Goal: Task Accomplishment & Management: Manage account settings

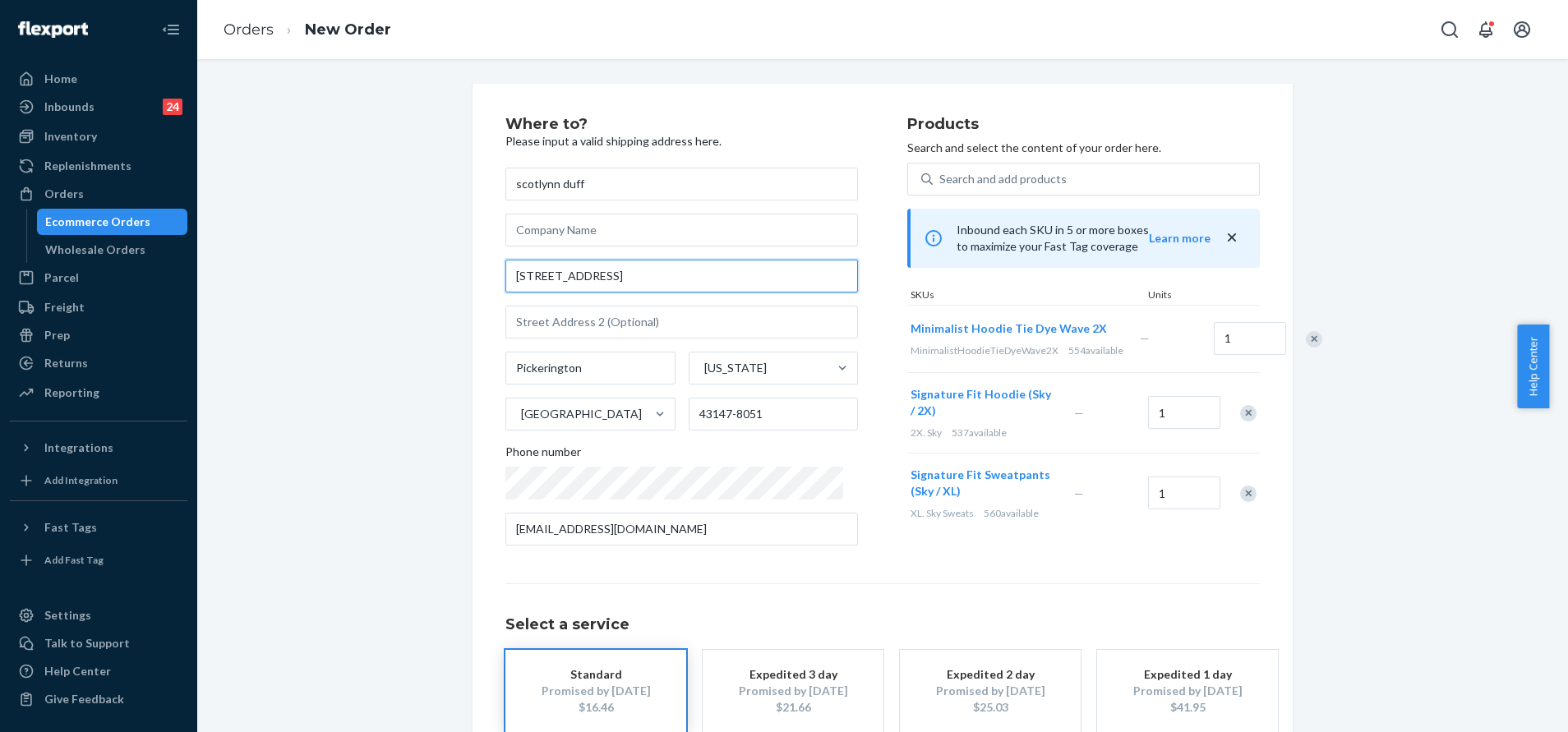
click at [645, 279] on input "274 Blue Jacket Cir" at bounding box center [681, 276] width 352 height 33
paste input "cle, Pickerington, OH, 43147, United States"
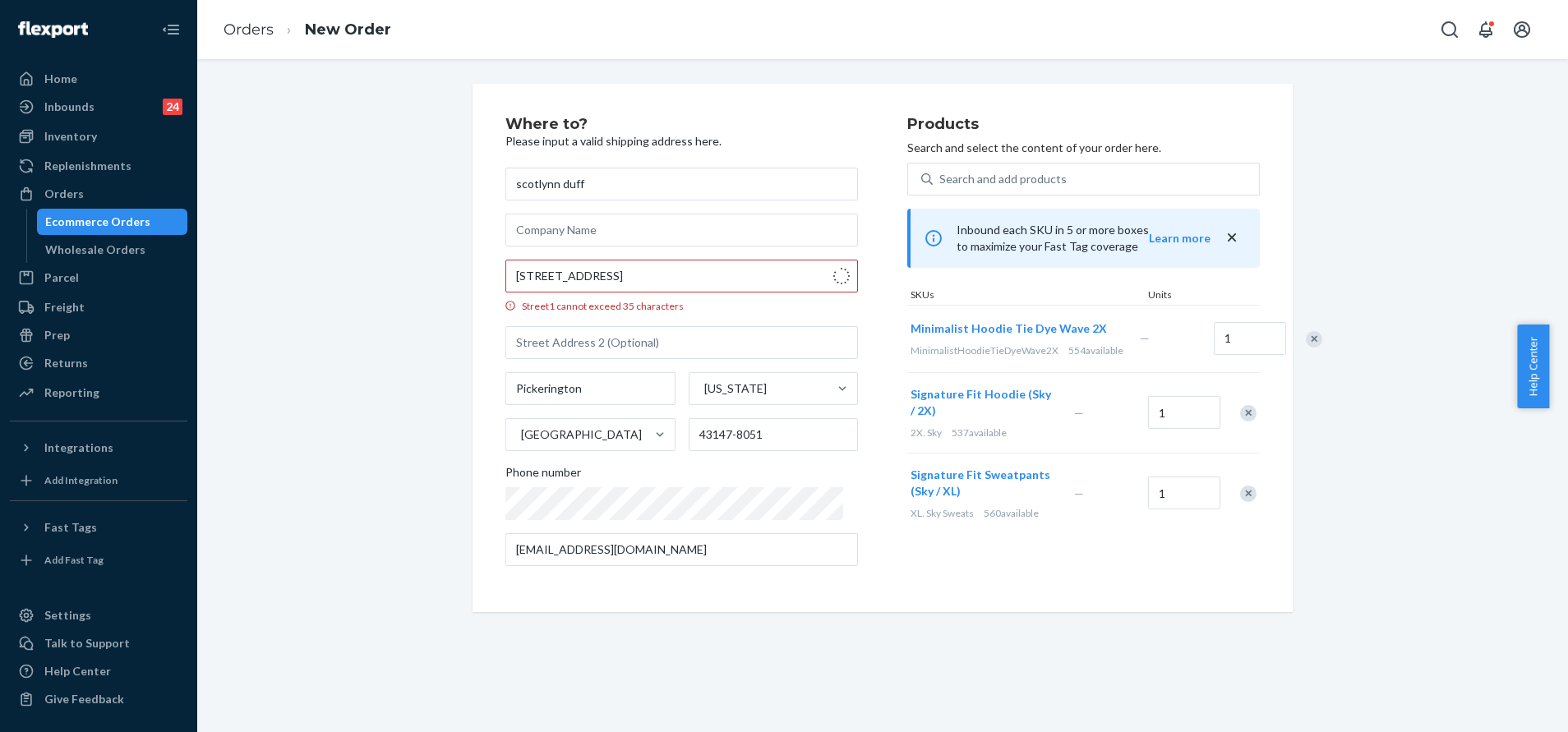
type input "274 Blue Jacket Cir"
type input "43147"
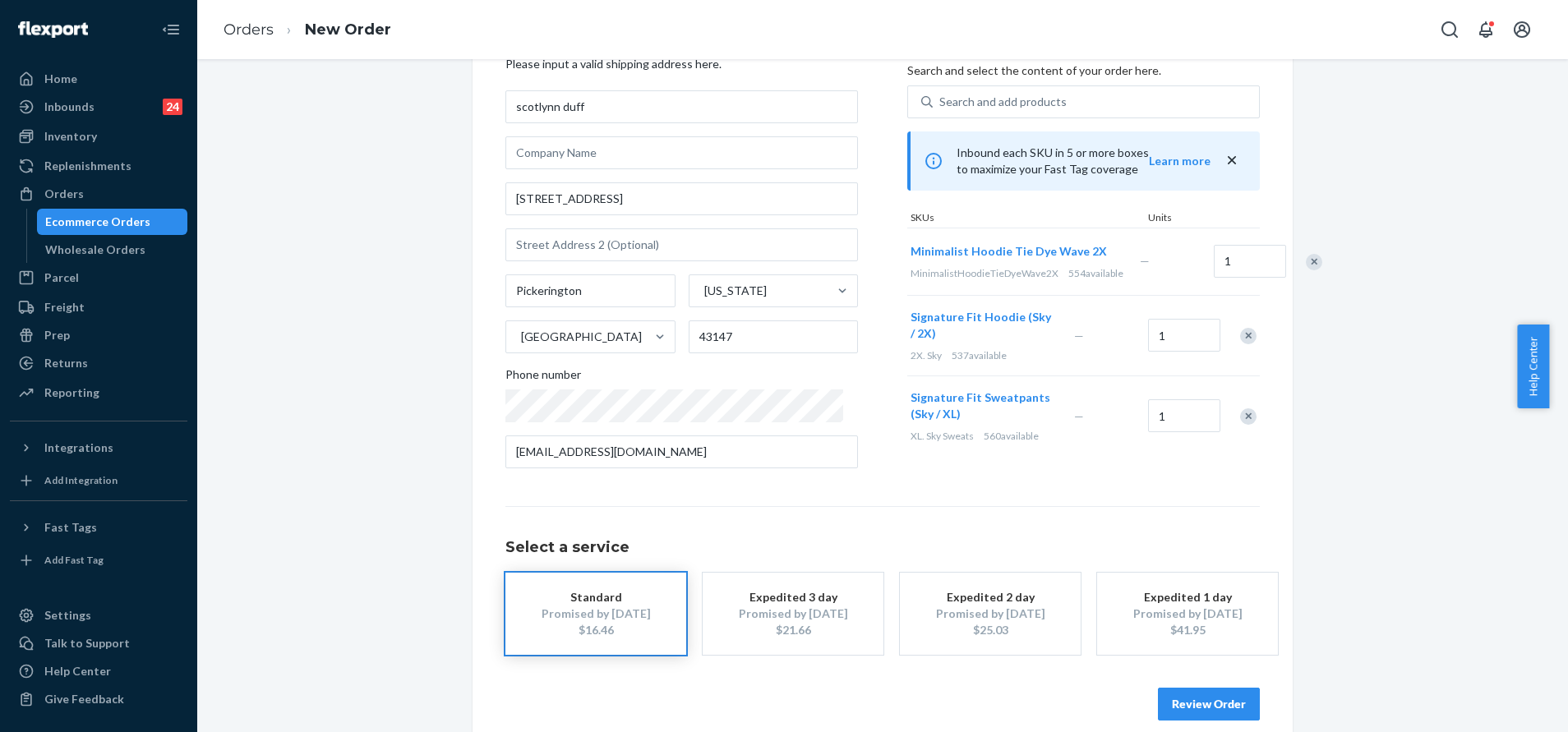
scroll to position [98, 0]
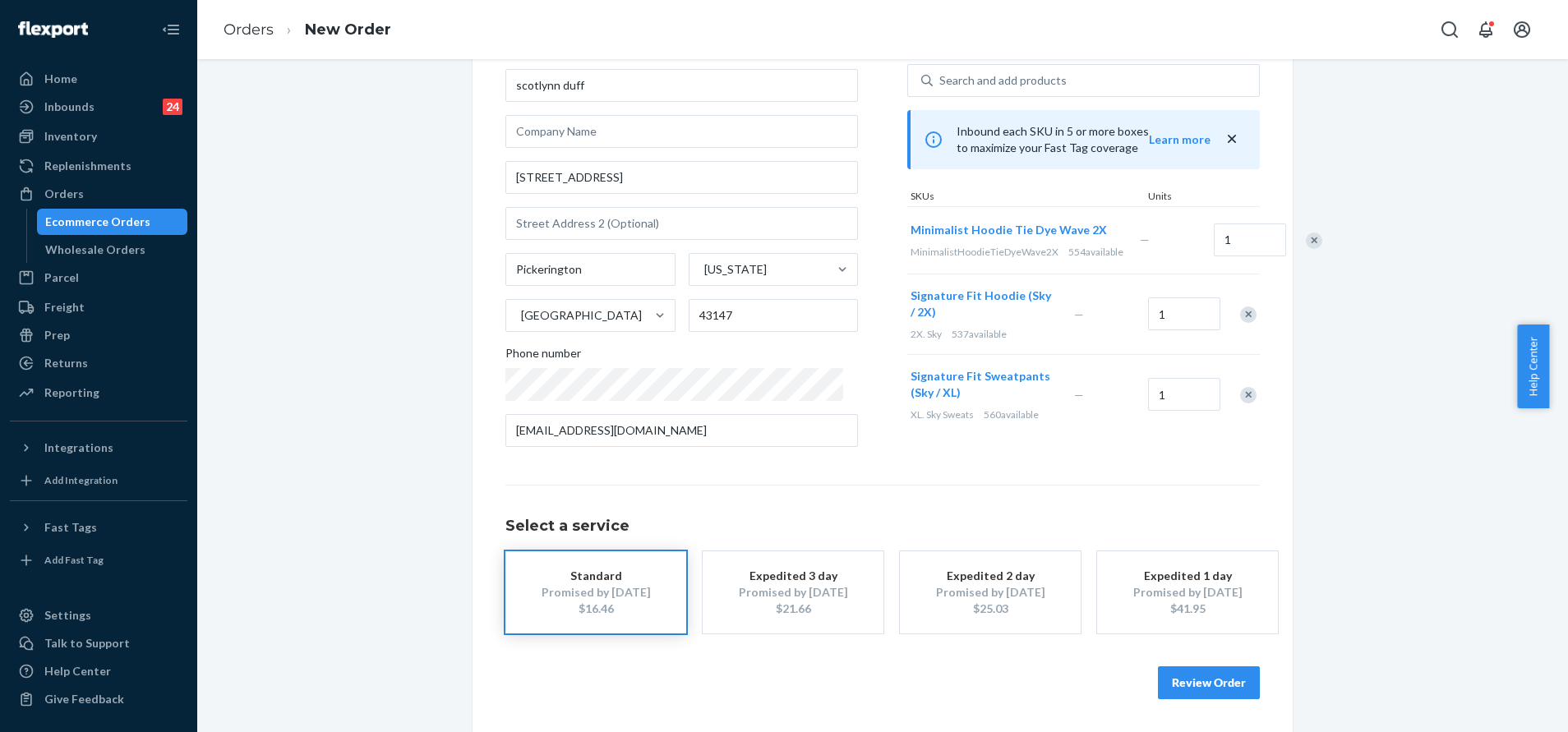
click at [1204, 661] on div "Review Order" at bounding box center [882, 674] width 755 height 50
click at [1198, 670] on button "Review Order" at bounding box center [1208, 682] width 102 height 33
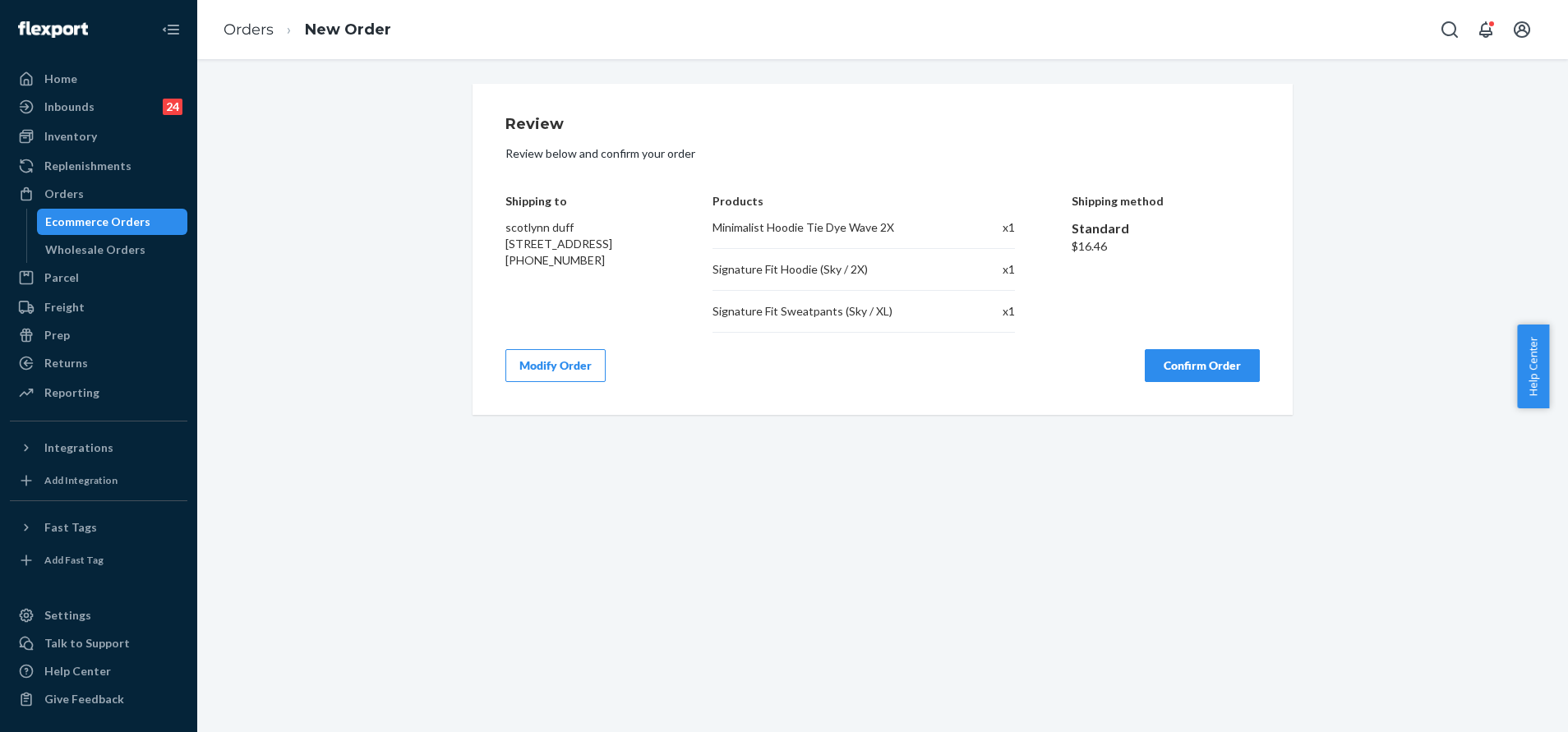
scroll to position [0, 0]
click at [1208, 368] on button "Confirm Order" at bounding box center [1202, 366] width 115 height 33
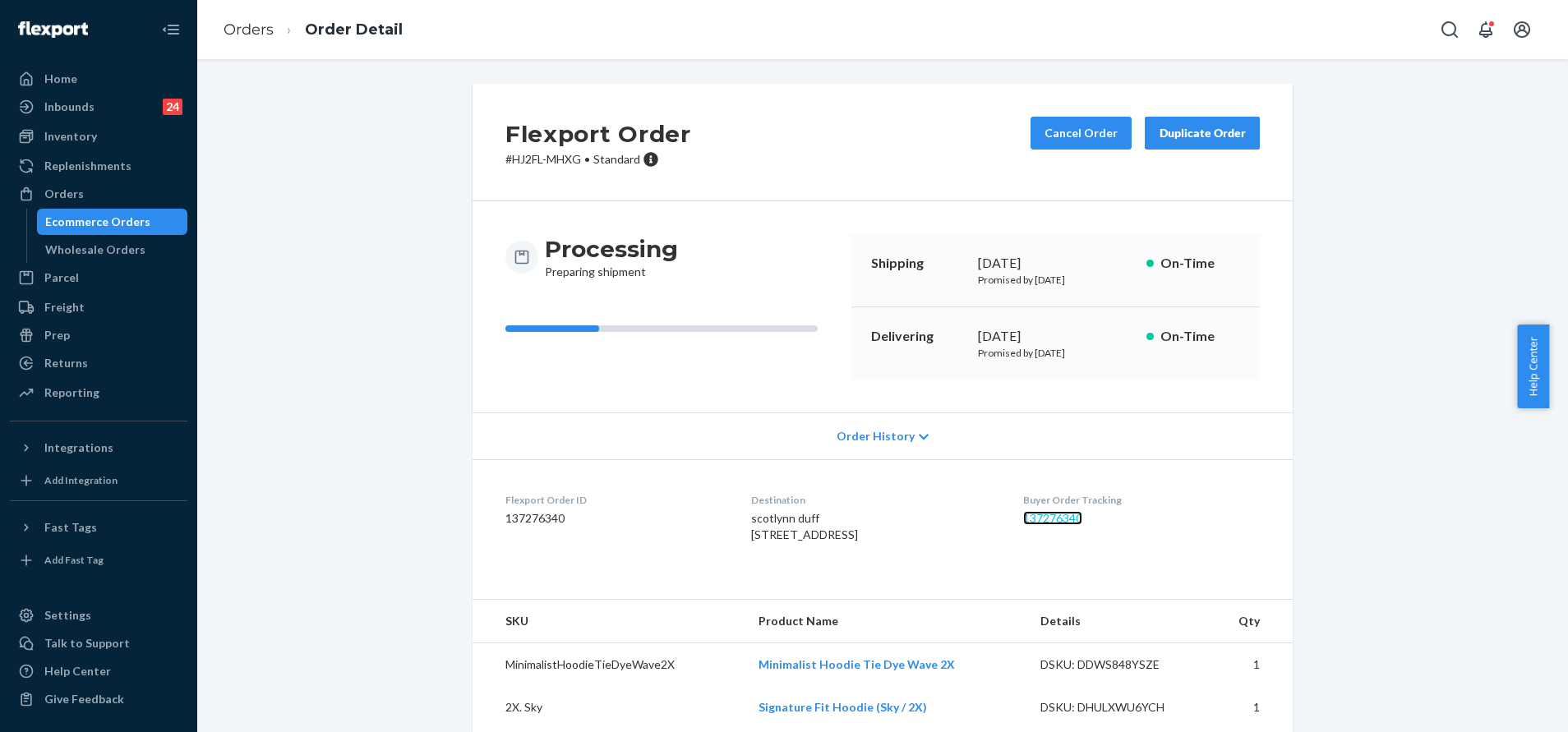
click at [1071, 520] on link "137276340" at bounding box center [1053, 517] width 59 height 14
click at [1457, 38] on icon "Open Search Box" at bounding box center [1449, 29] width 19 height 19
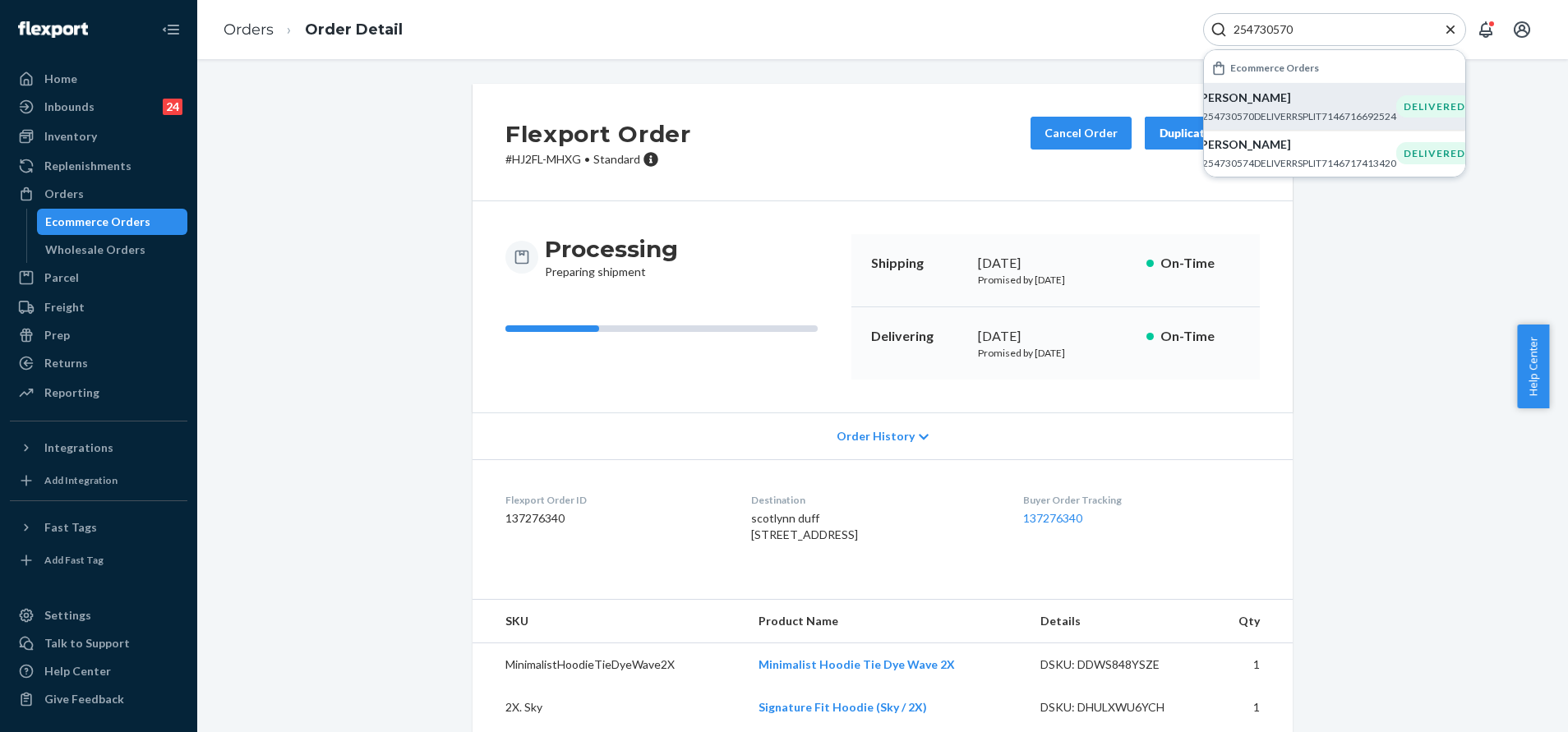
type input "254730570"
click at [1331, 101] on p "Elizabeth Gonzales" at bounding box center [1296, 97] width 200 height 17
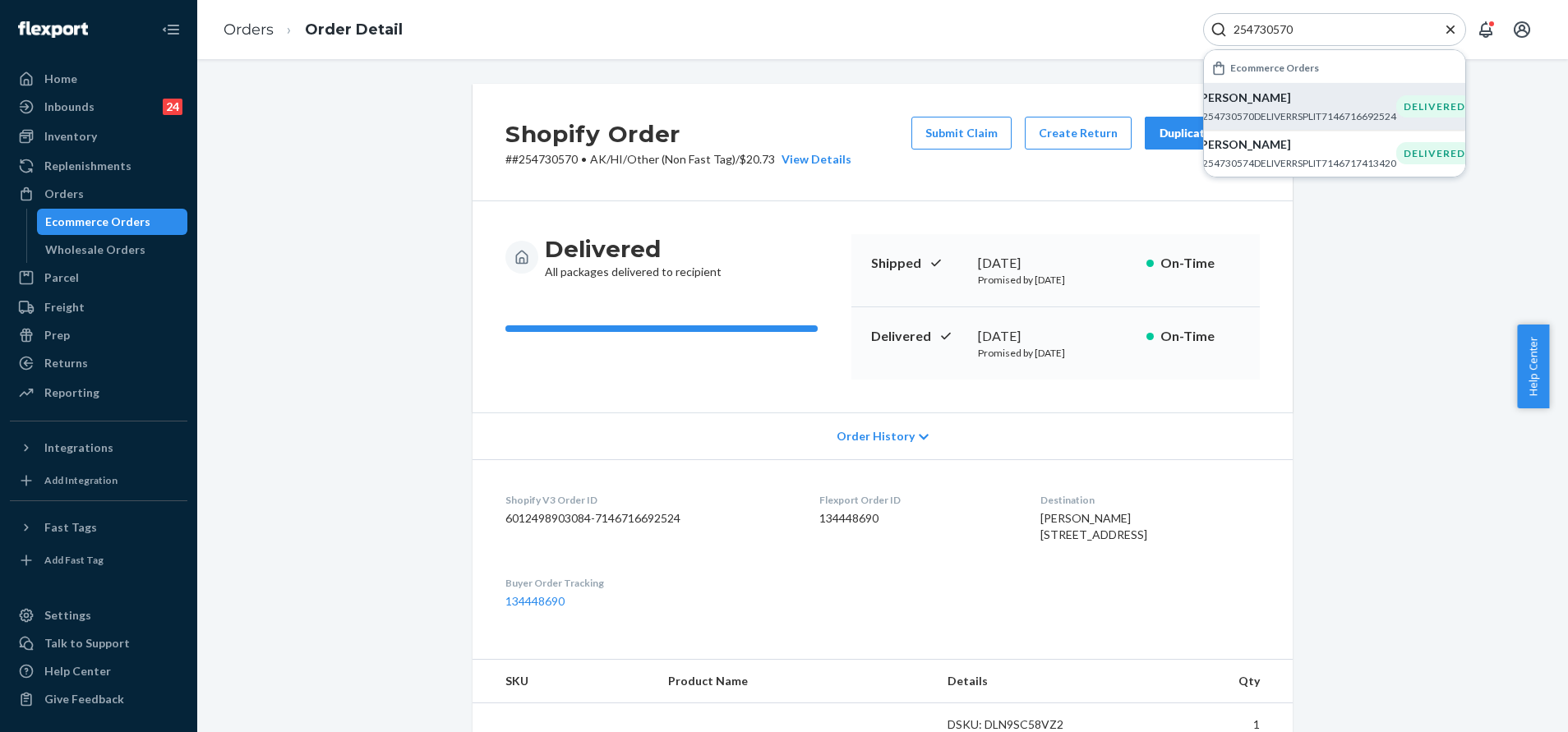
scroll to position [246, 0]
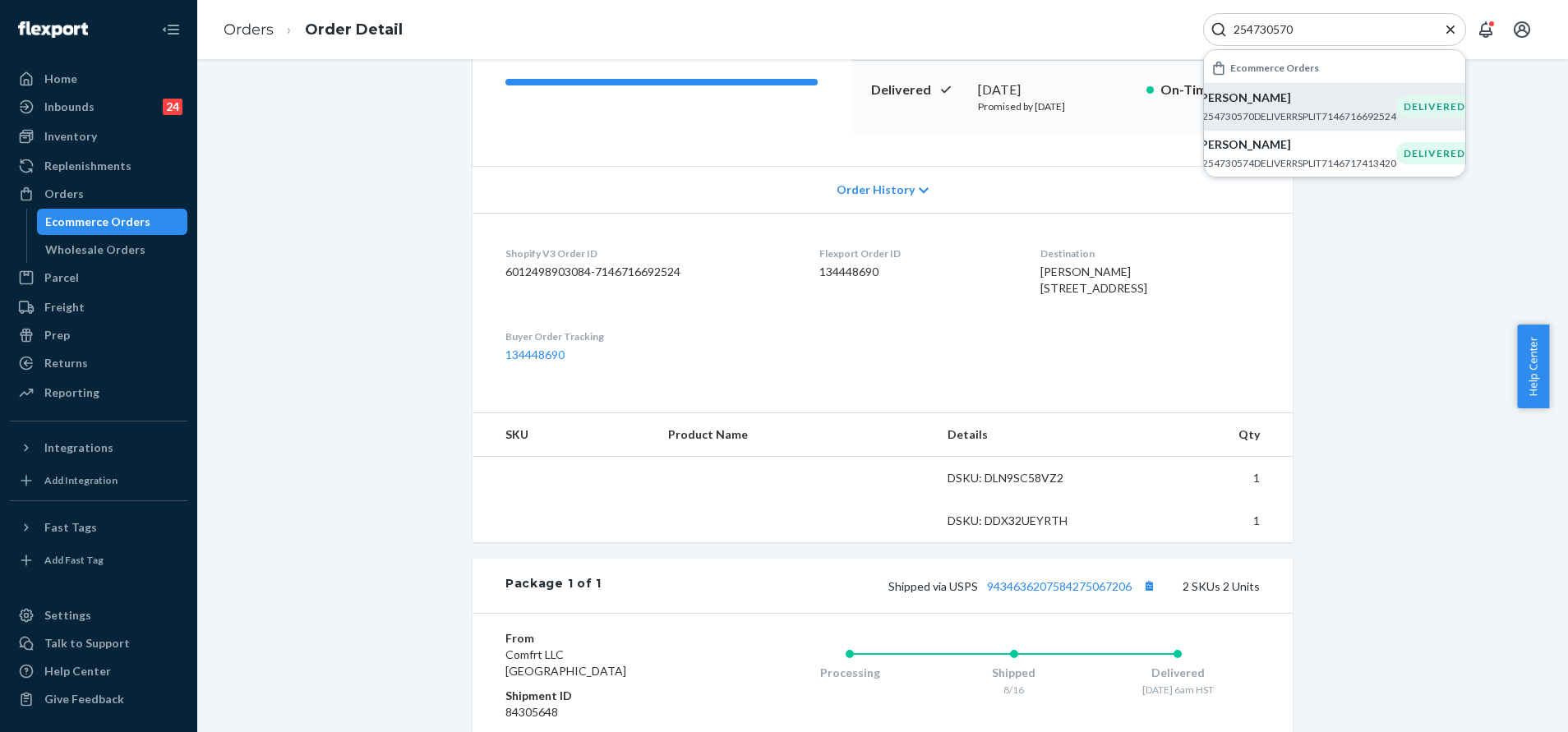
click at [1444, 31] on icon "Close Search" at bounding box center [1450, 29] width 17 height 17
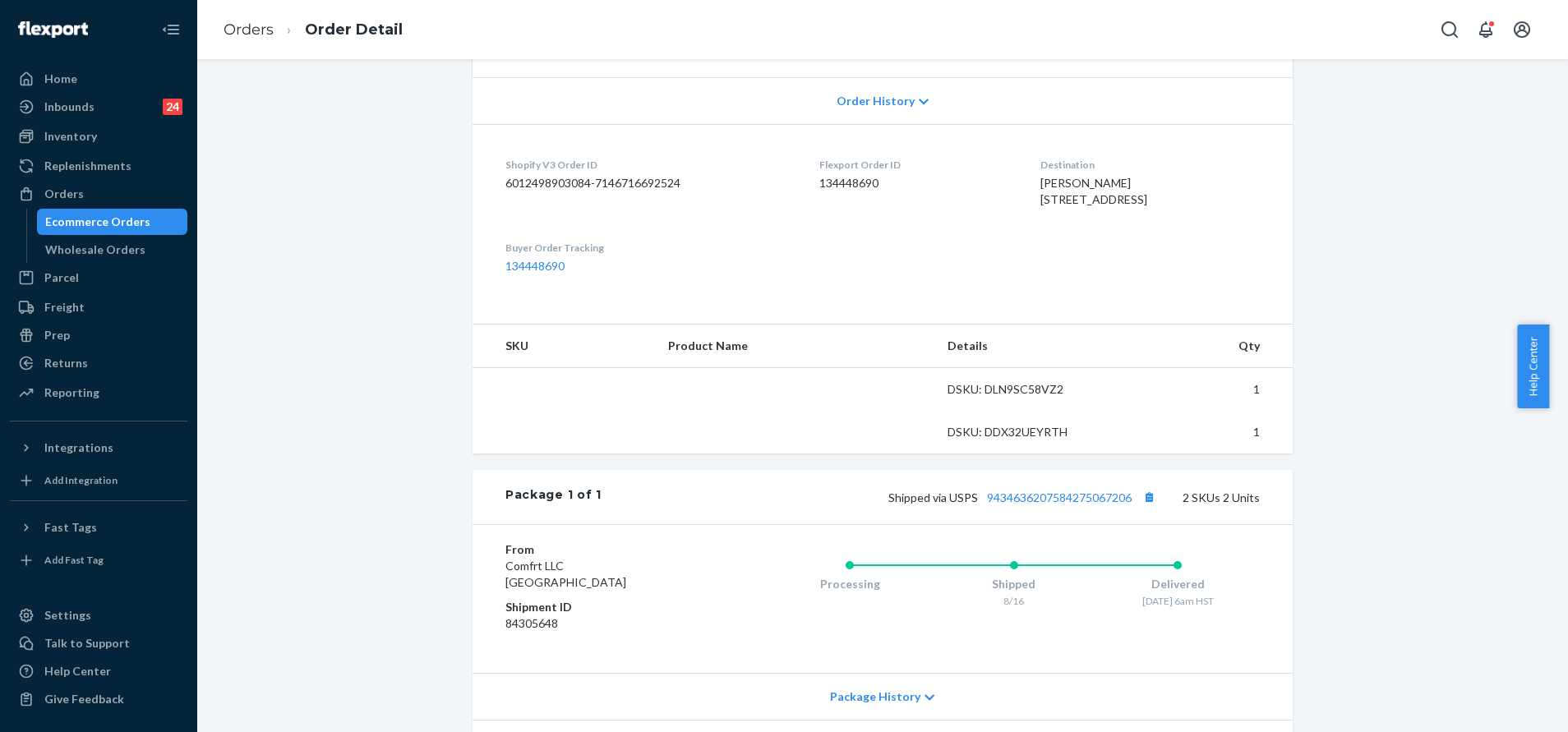
scroll to position [456, 0]
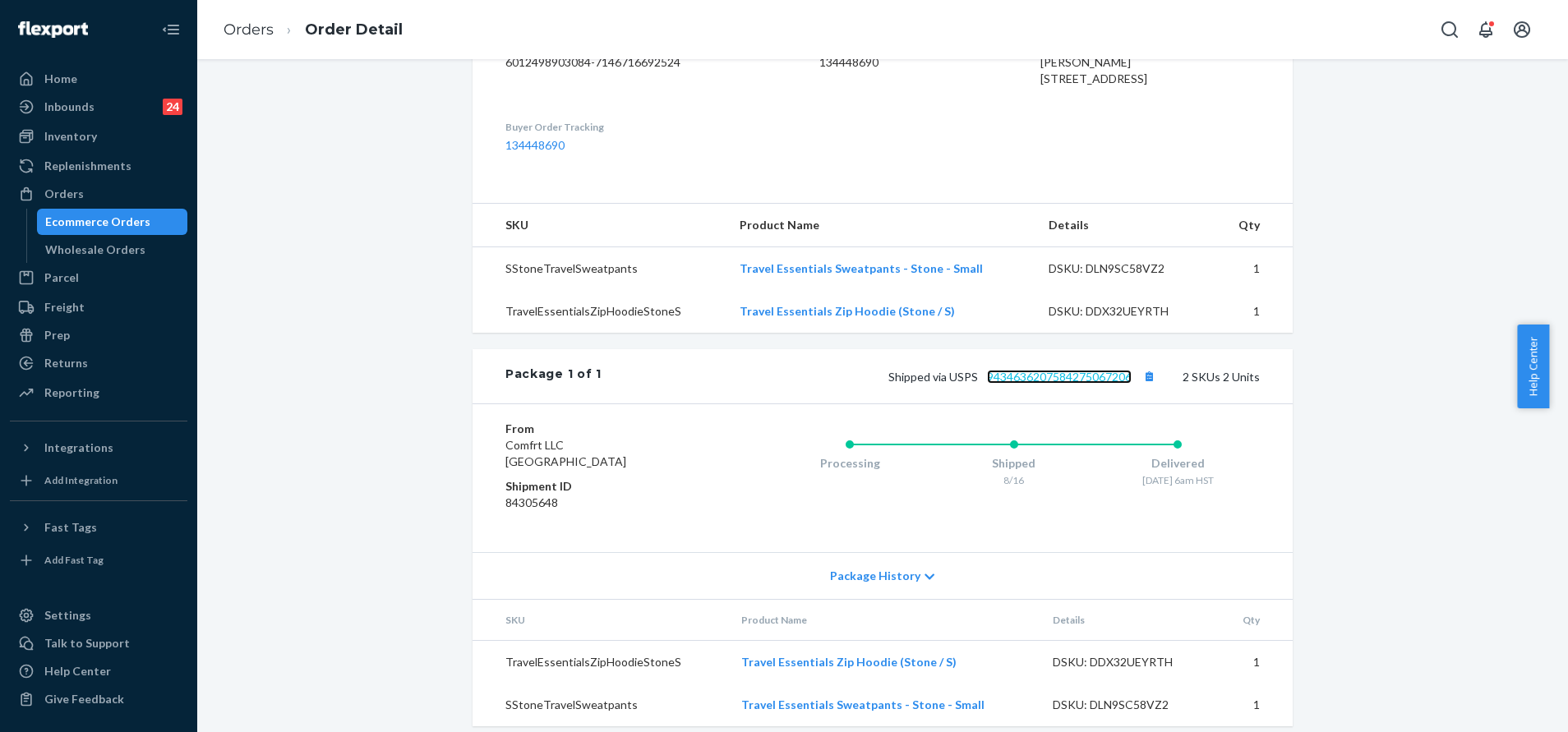
click at [1068, 383] on link "9434636207584275067206" at bounding box center [1059, 376] width 144 height 14
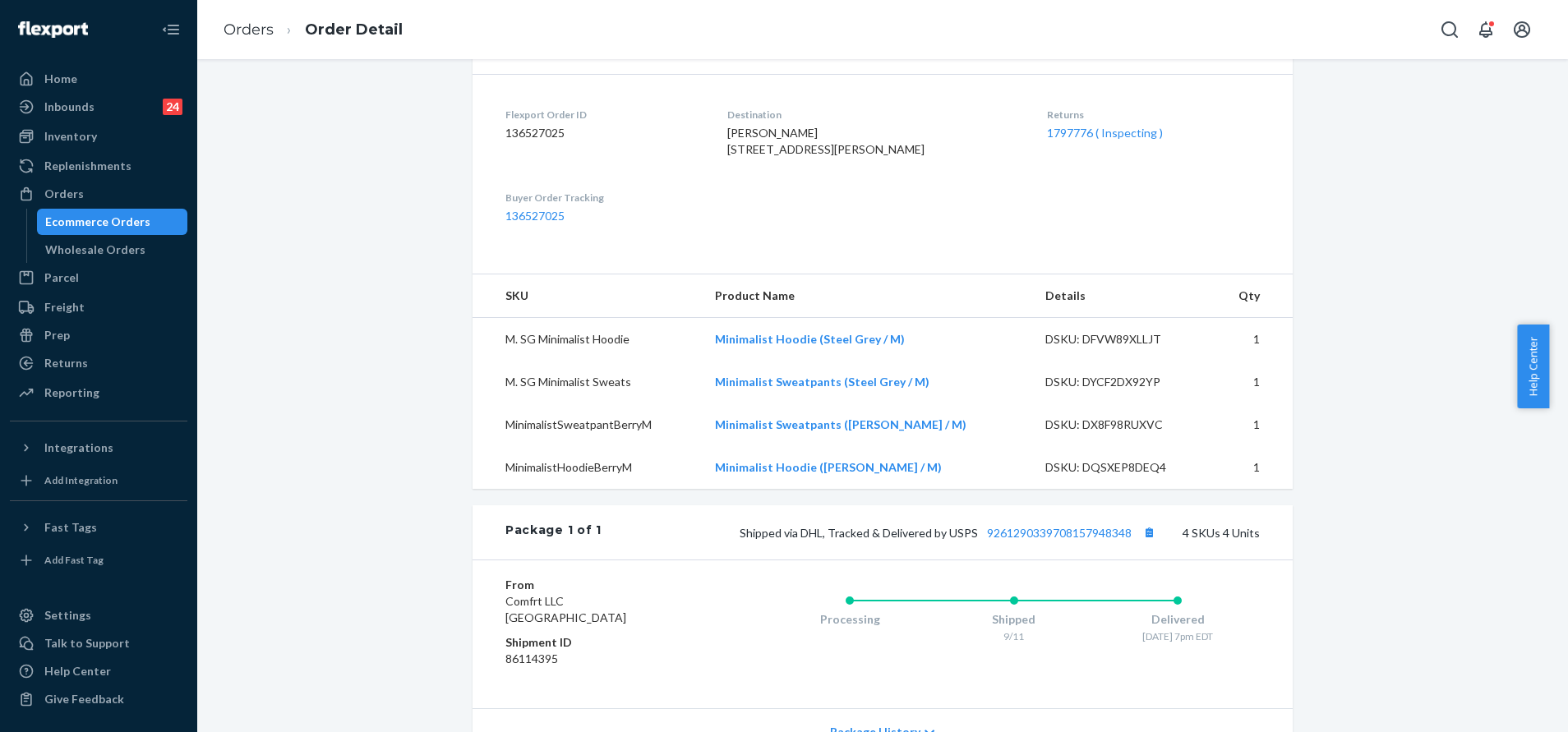
scroll to position [493, 0]
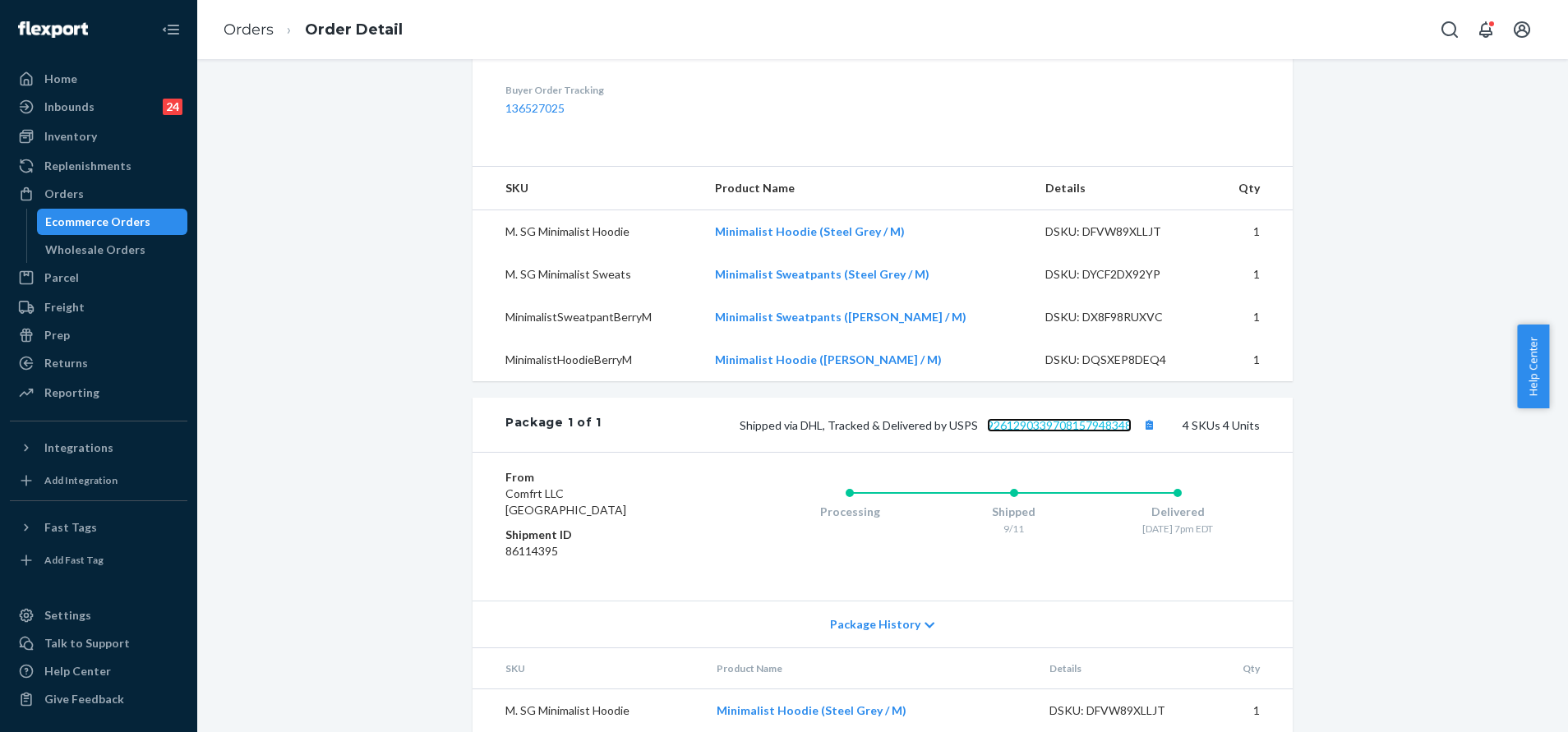
click at [1032, 432] on link "9261290339708157948348" at bounding box center [1059, 425] width 144 height 14
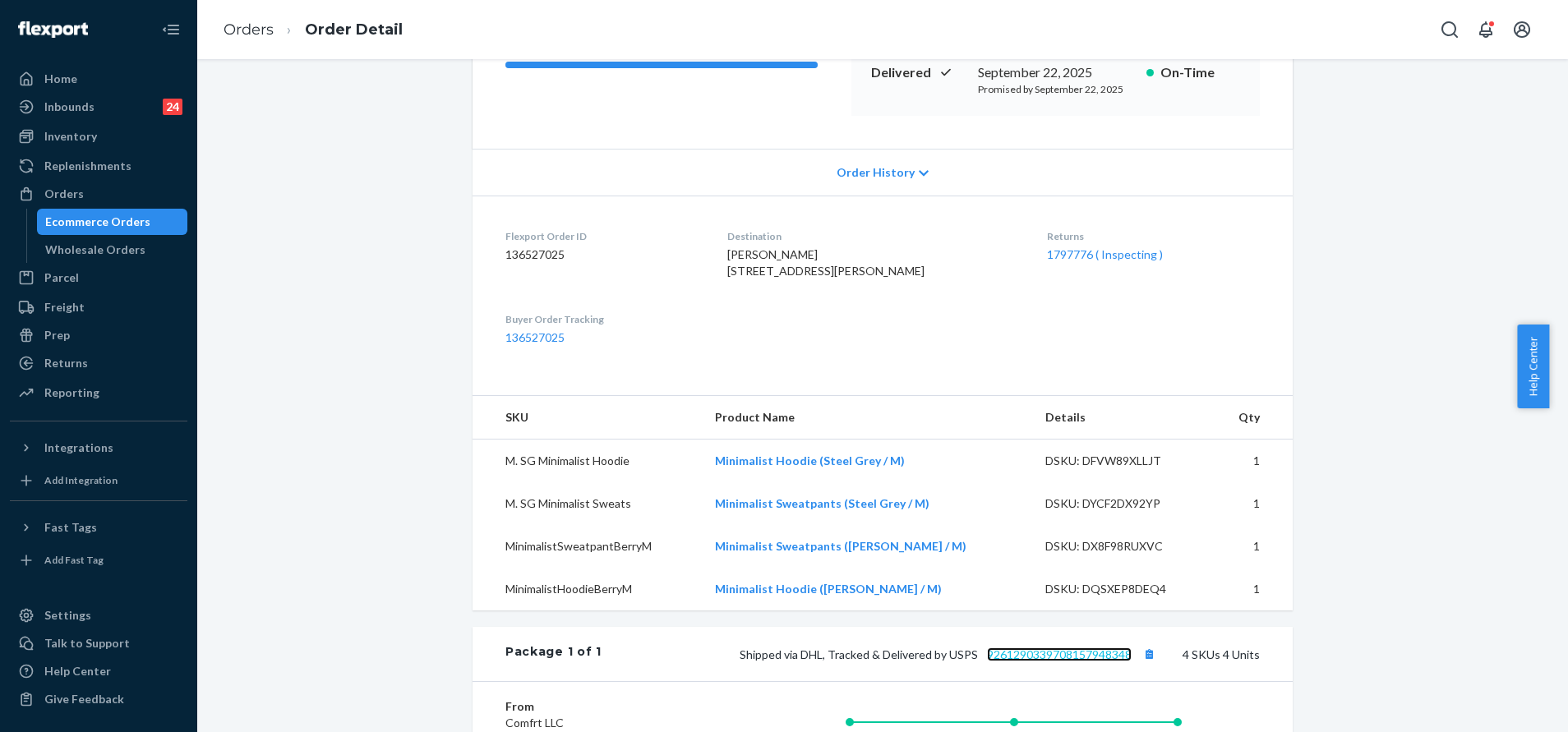
scroll to position [0, 0]
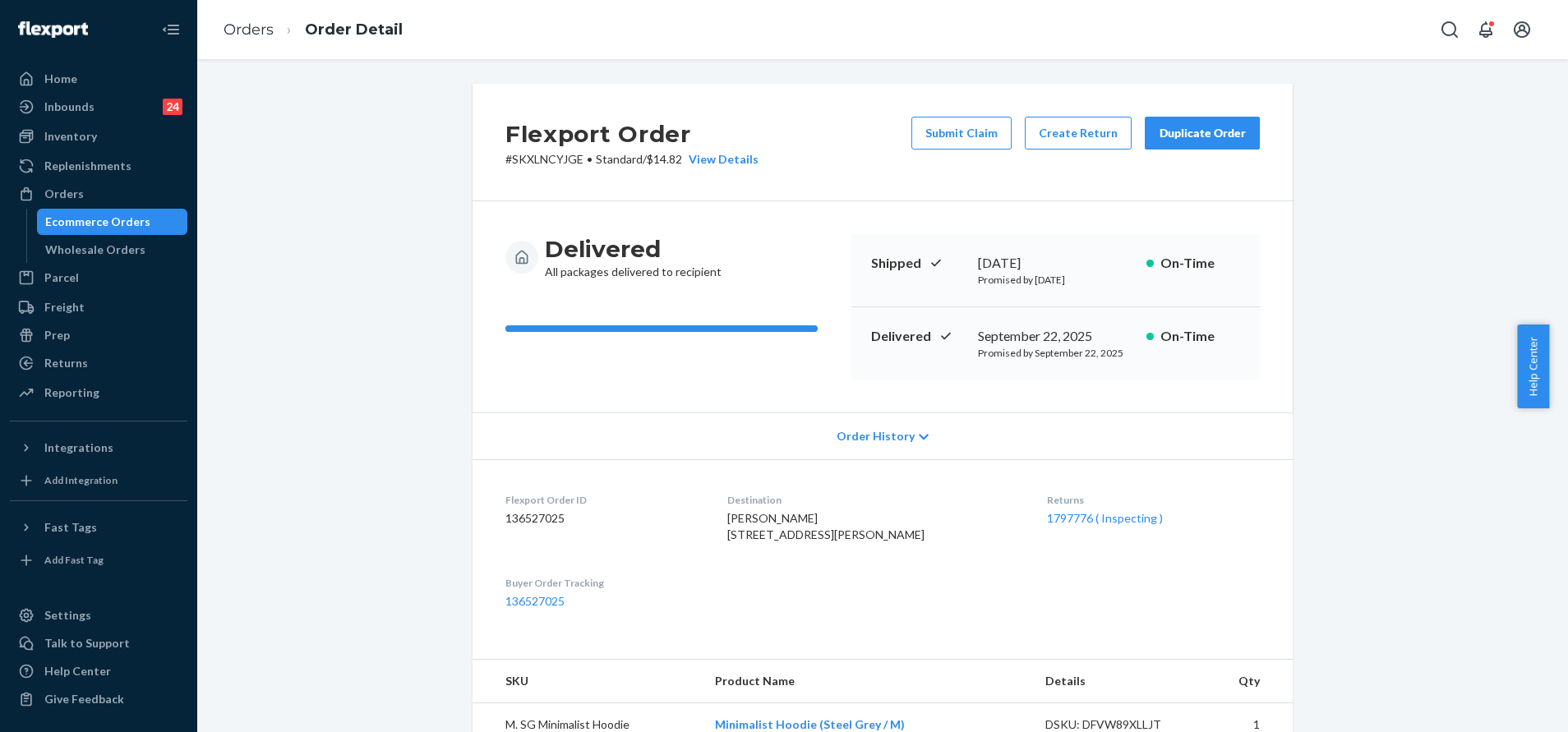
click at [561, 155] on p "# SKXLNCYJGE • Standard / $14.82 View Details" at bounding box center [631, 159] width 253 height 17
copy p "SKXLNCYJGE"
click at [1463, 30] on button "Open Search Box" at bounding box center [1450, 29] width 33 height 33
type input "f38e0672993f2637f"
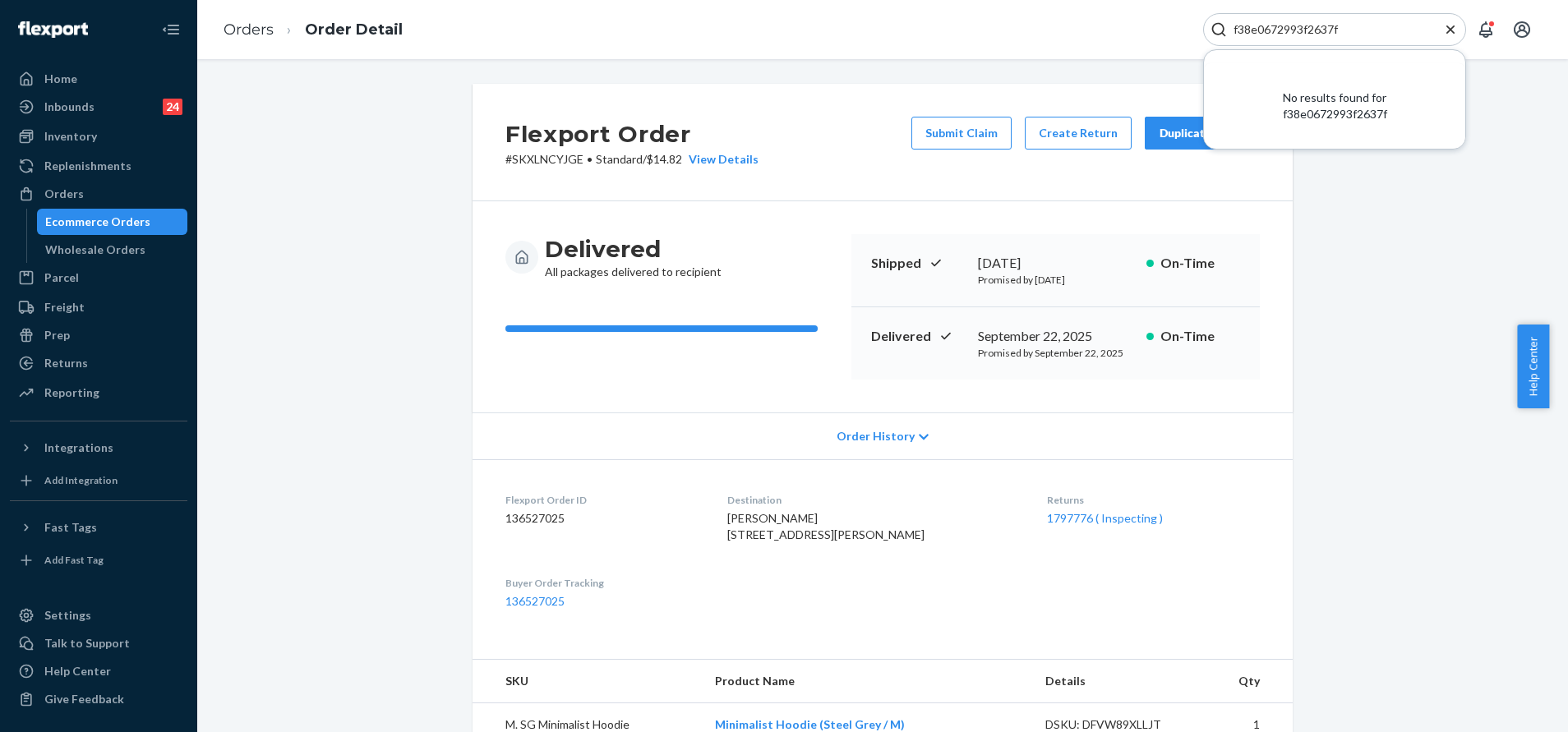
click at [1272, 36] on input "f38e0672993f2637f" at bounding box center [1328, 29] width 202 height 17
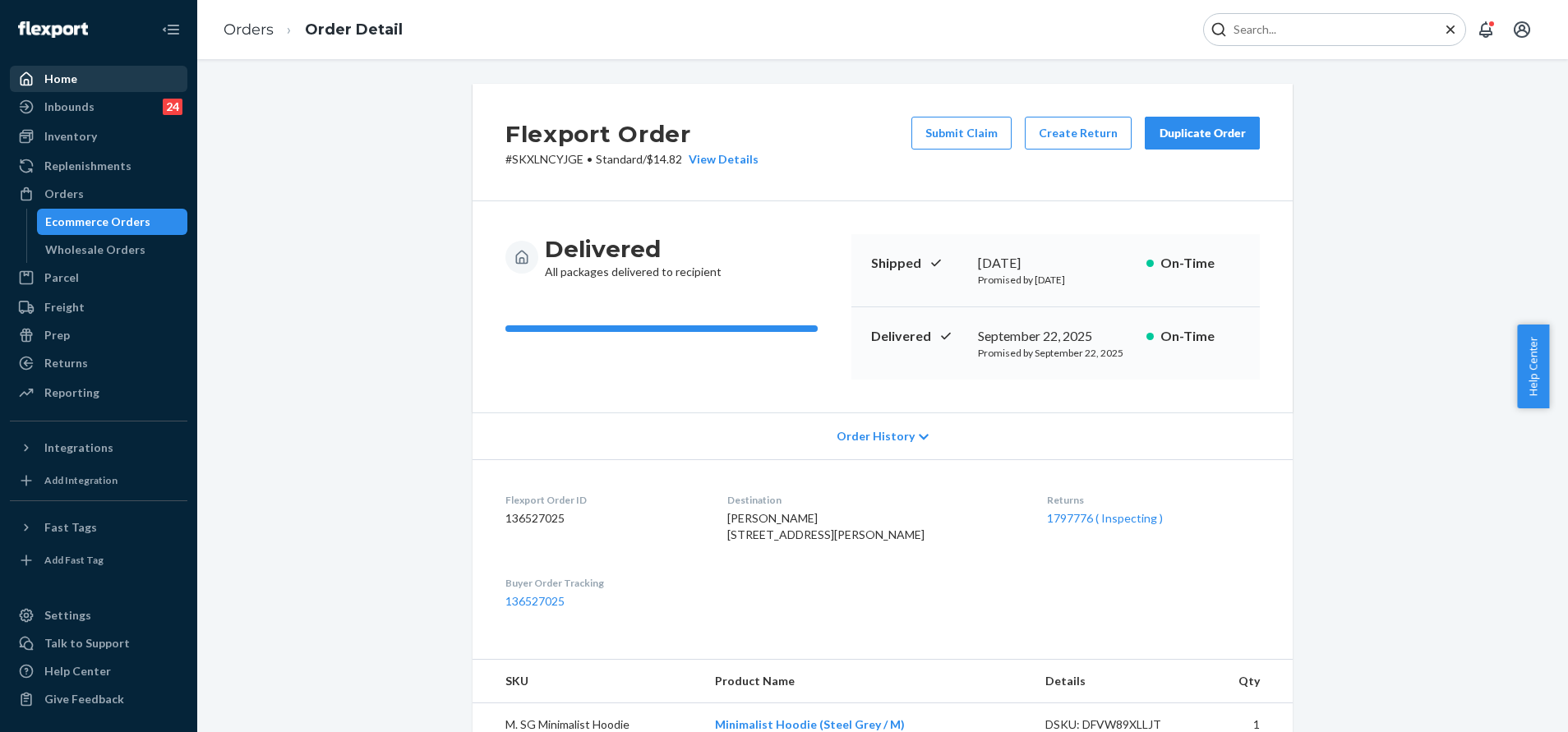
drag, startPoint x: 96, startPoint y: 192, endPoint x: 115, endPoint y: 86, distance: 107.7
click at [96, 193] on div "Orders" at bounding box center [98, 193] width 174 height 23
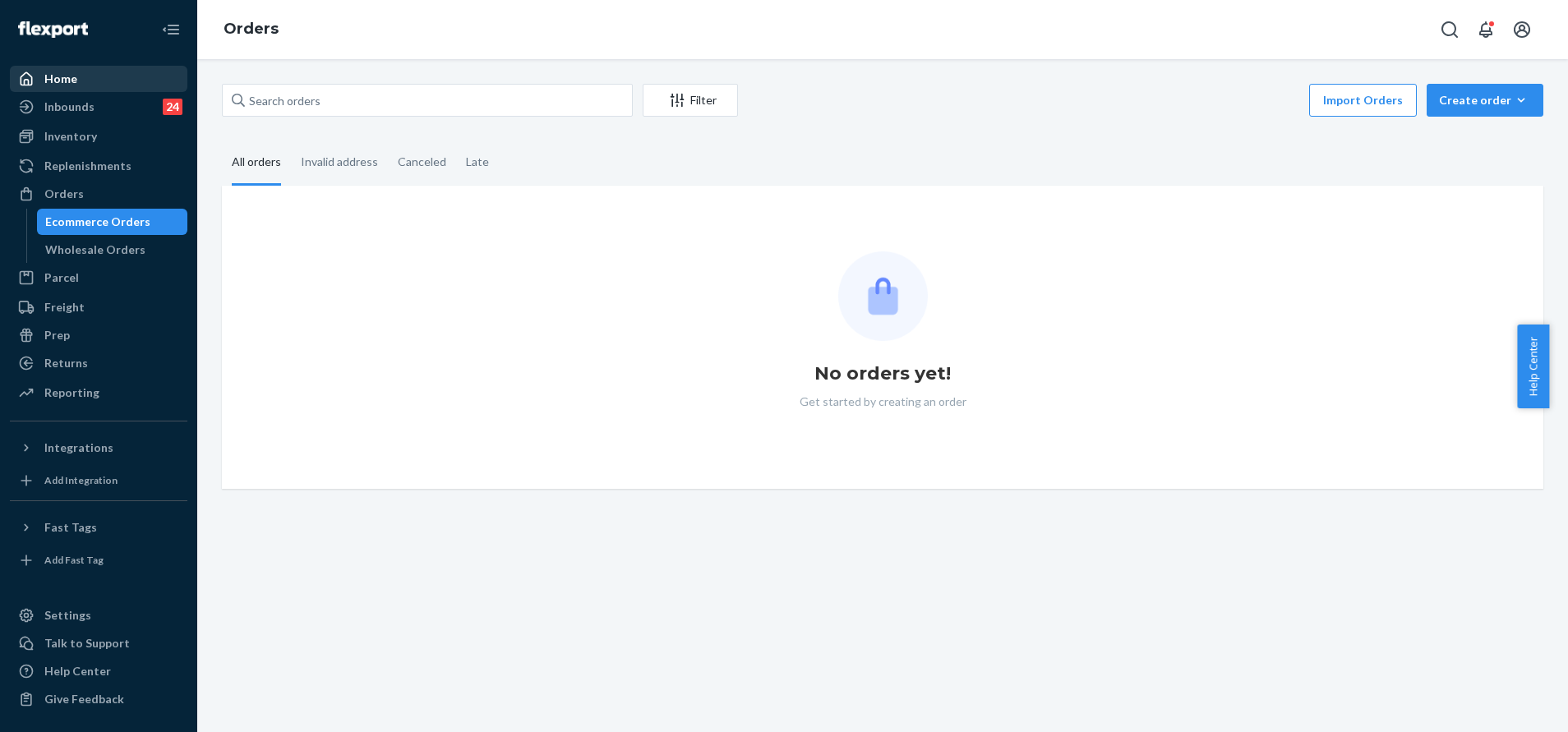
click at [116, 84] on div "Home" at bounding box center [98, 78] width 174 height 23
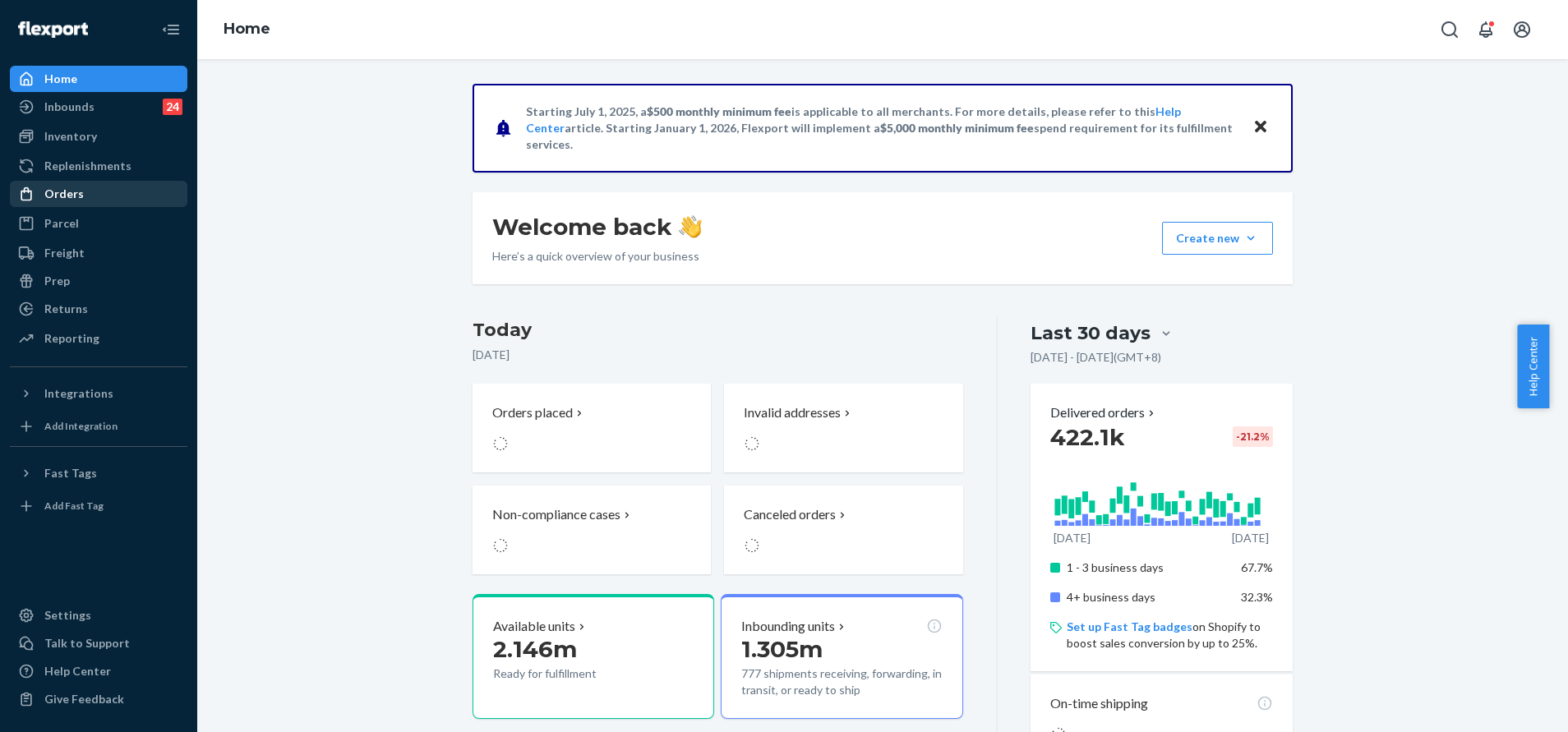
click at [114, 185] on div "Orders" at bounding box center [98, 193] width 174 height 23
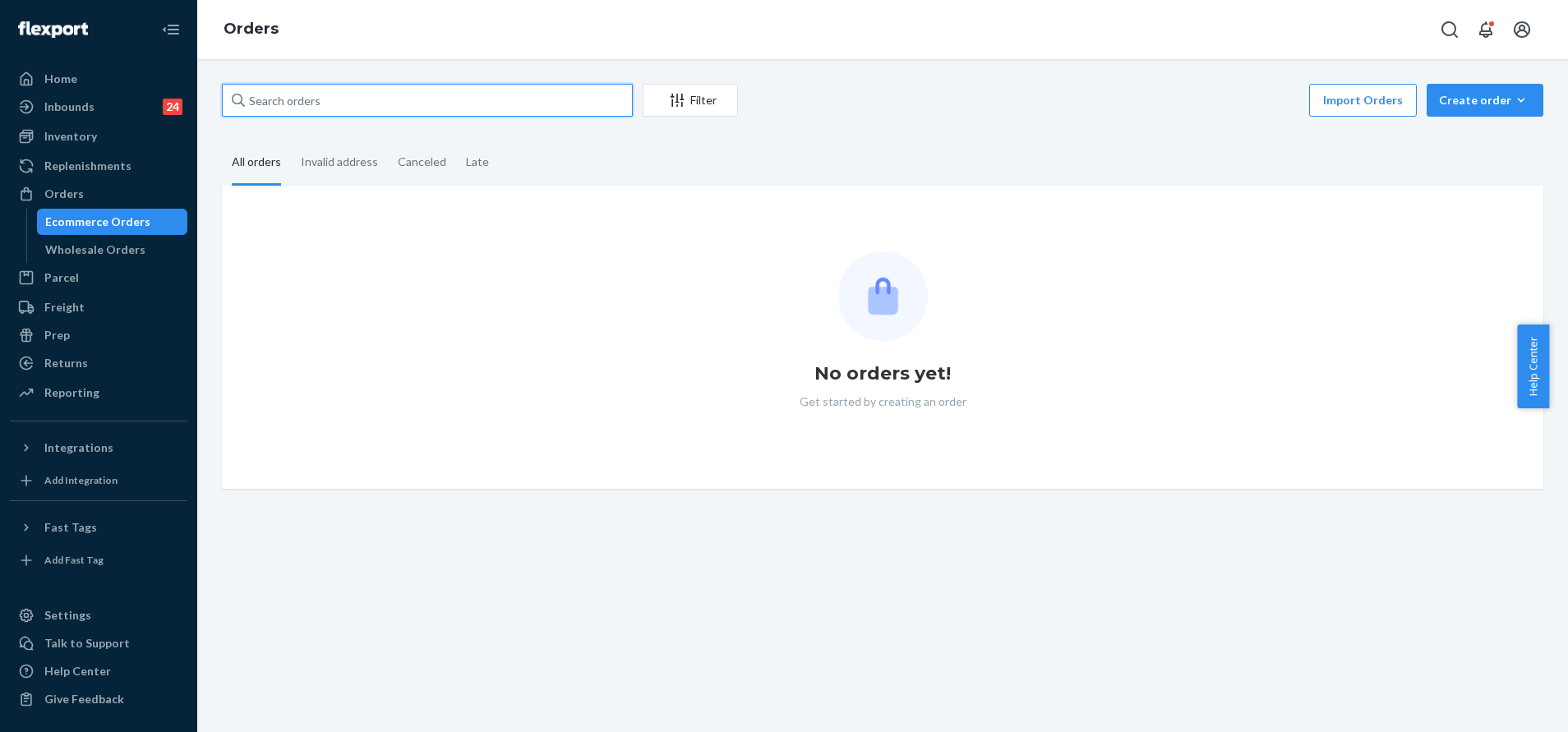
click at [431, 101] on input "text" at bounding box center [427, 100] width 411 height 33
paste input "f38e0672993f2637f"
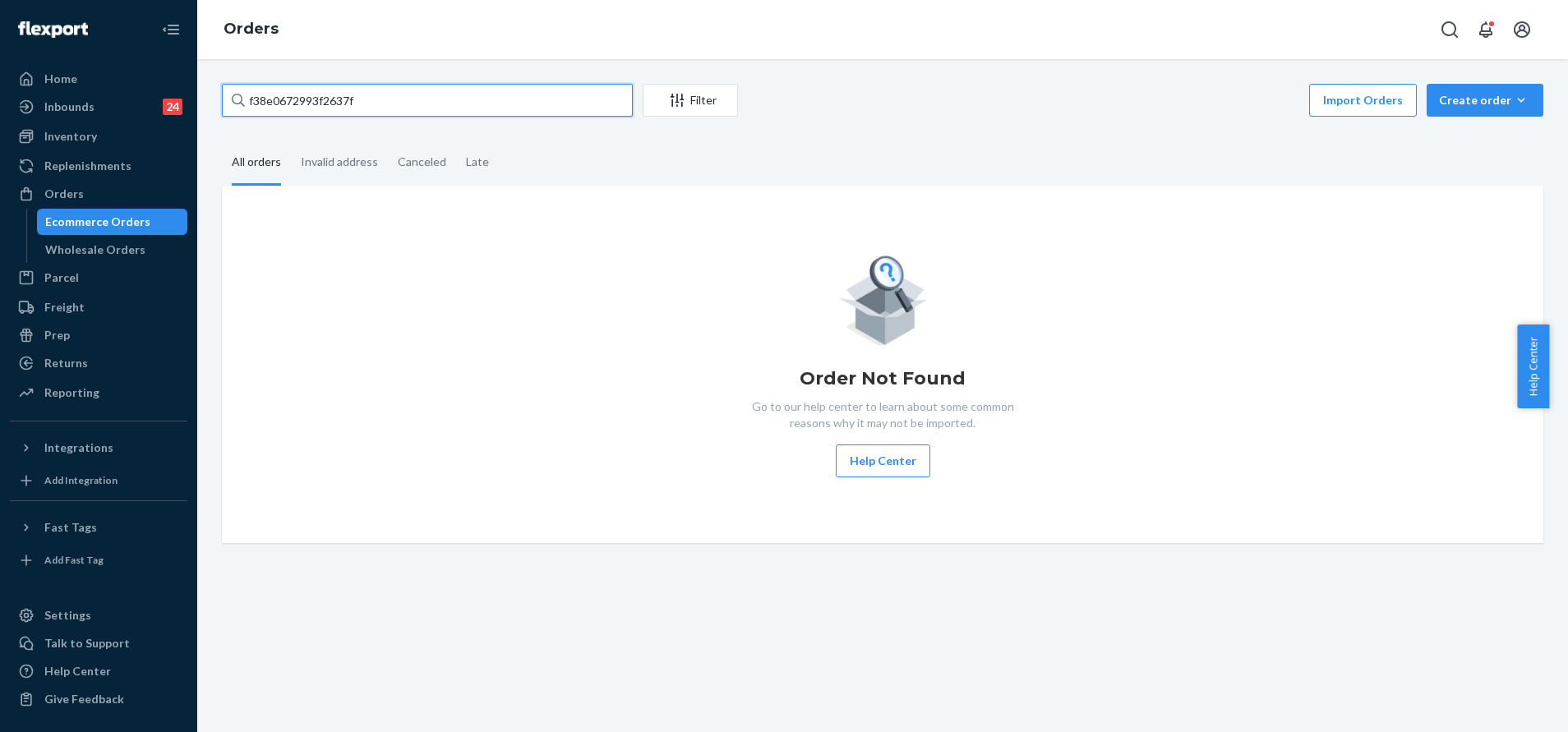
type input "f38e0672993f2637f"
click at [1435, 29] on button "Open Search Box" at bounding box center [1450, 29] width 33 height 33
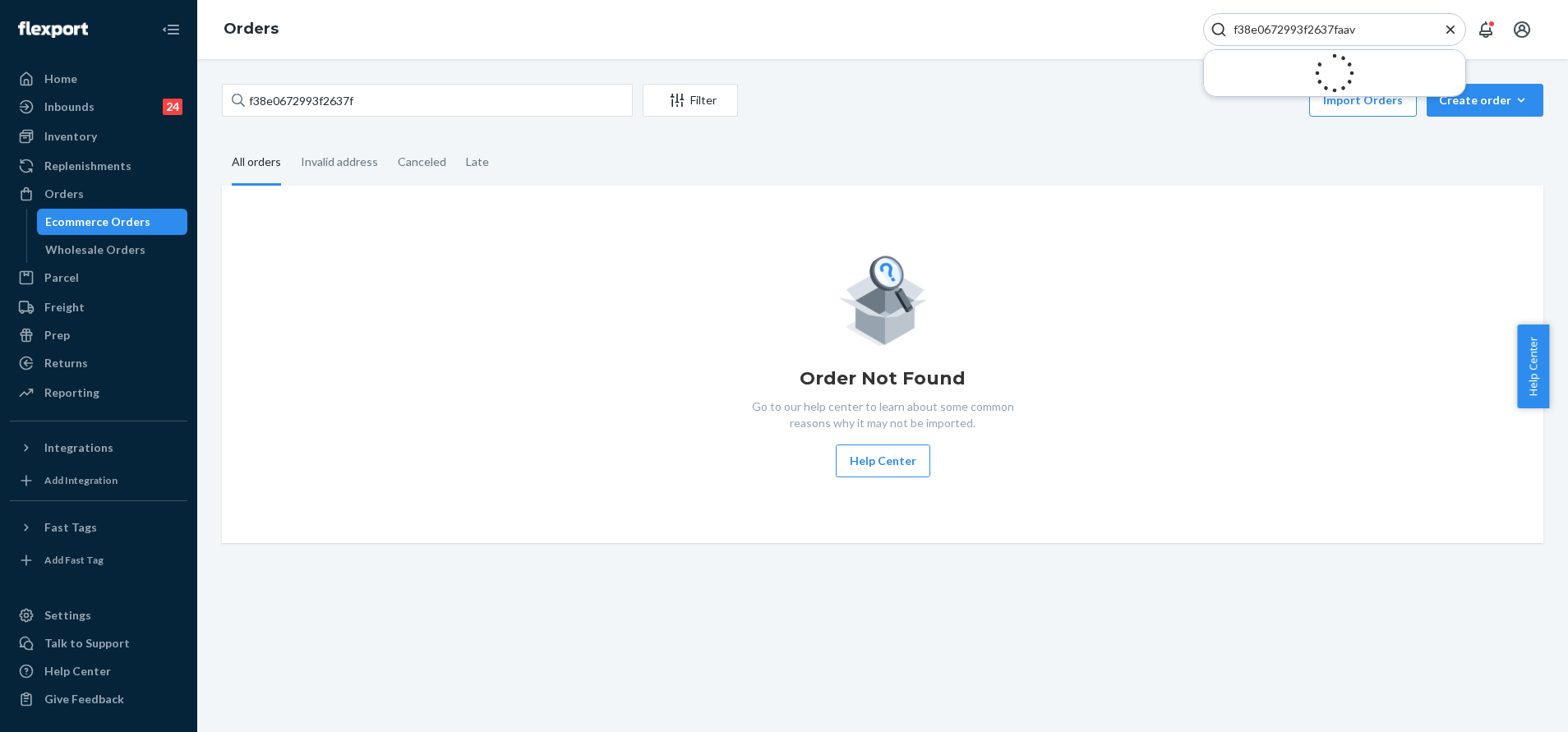
paste input "255170390"
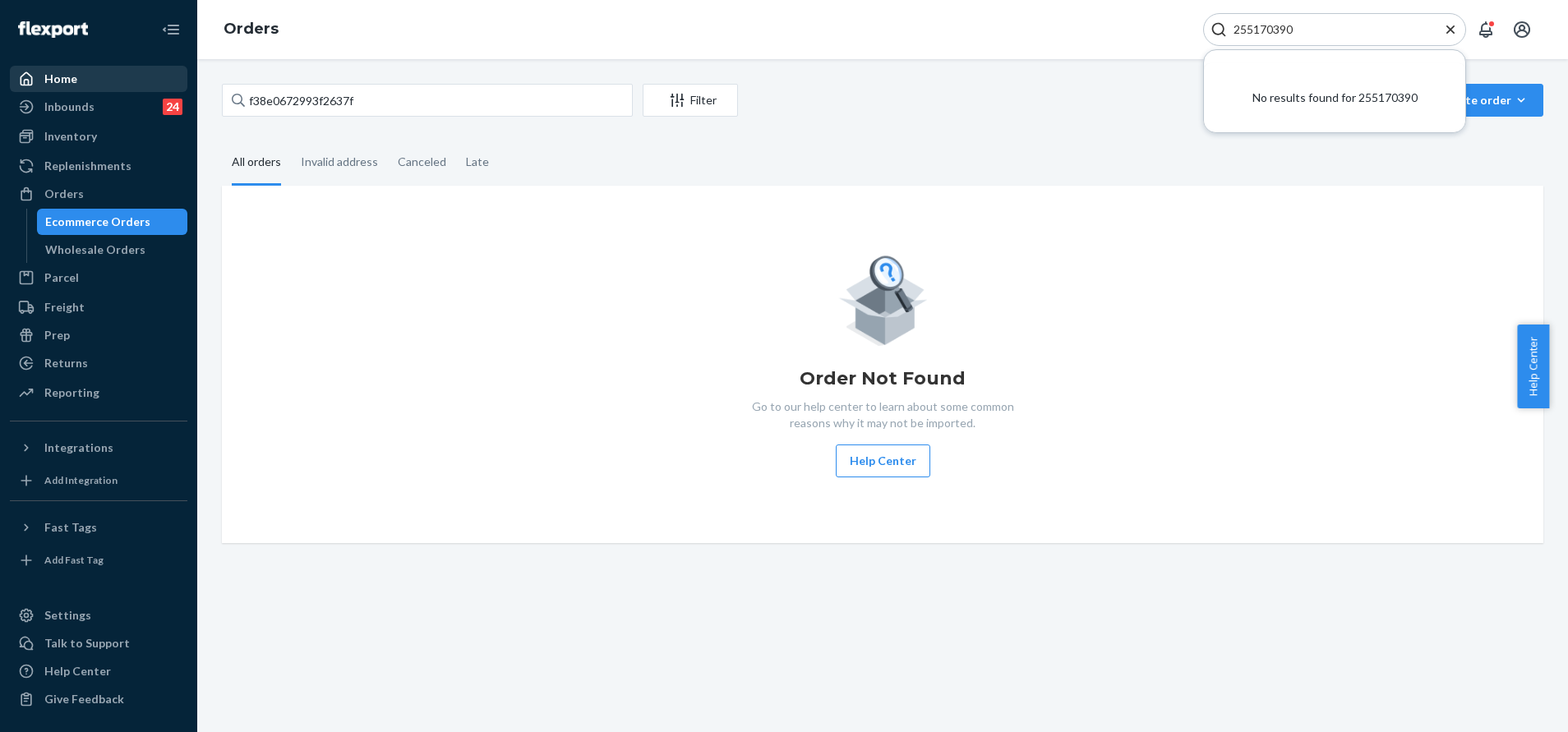
type input "255170390"
click at [94, 76] on div "Home" at bounding box center [98, 78] width 174 height 23
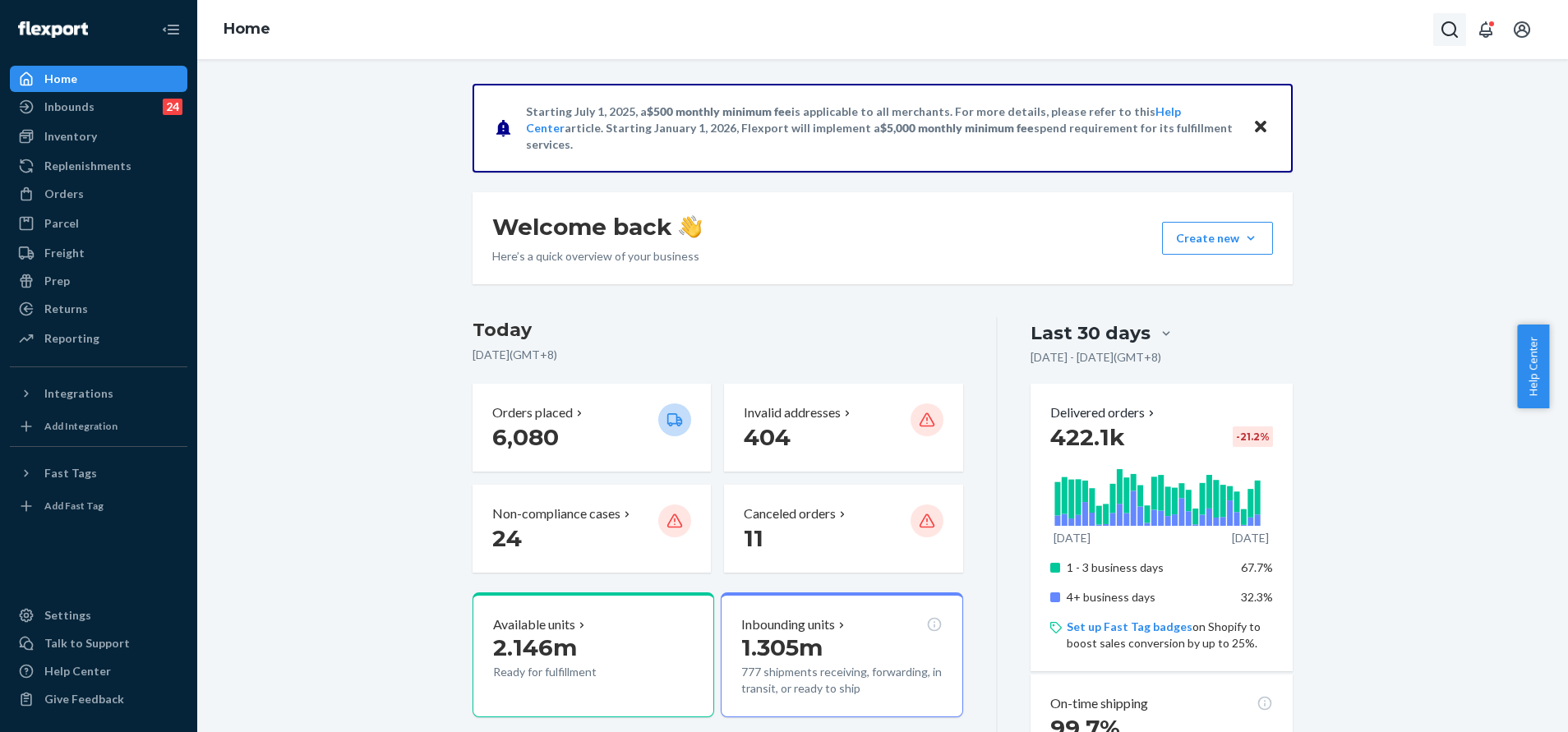
click at [1458, 19] on icon "Open Search Box" at bounding box center [1449, 29] width 19 height 19
type input "255170390"
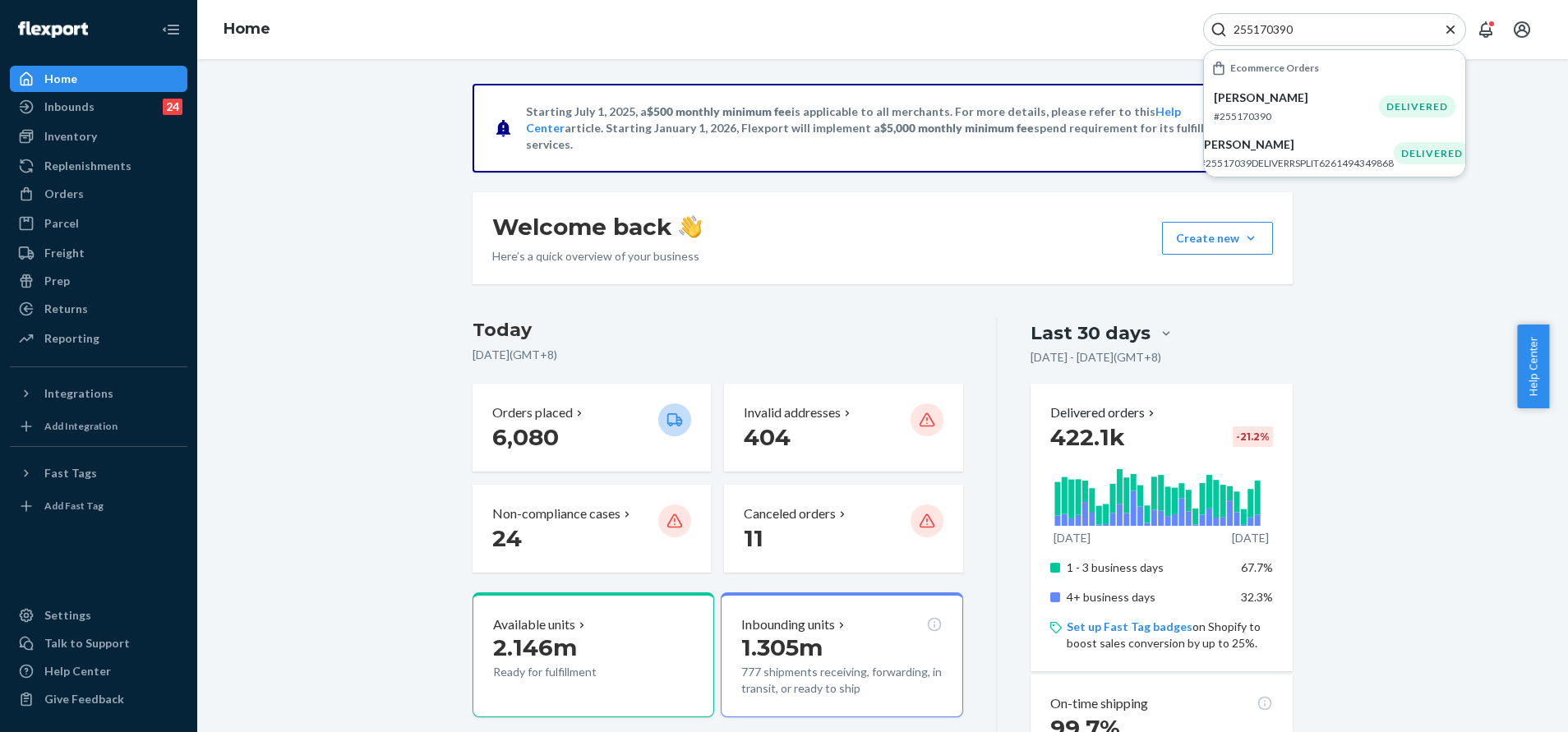
click at [1290, 101] on p "Amy Atfield" at bounding box center [1297, 97] width 166 height 17
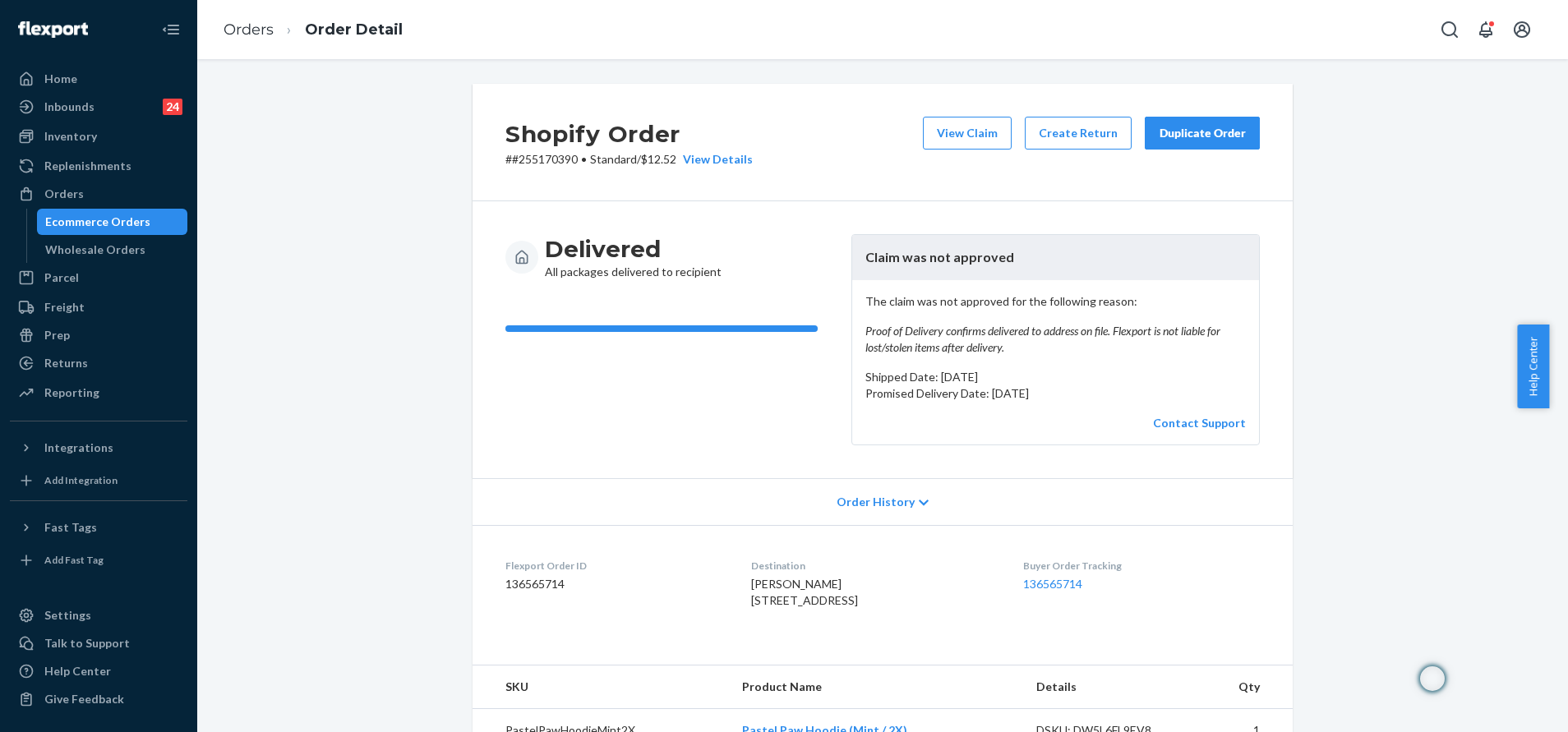
click at [1250, 259] on article "Claim was not approved The claim was not approved for the following reason: Pro…" at bounding box center [1055, 340] width 409 height 212
drag, startPoint x: 1190, startPoint y: 134, endPoint x: 1065, endPoint y: 293, distance: 202.3
click at [1065, 293] on div "Shopify Order # #255170390 • Standard / $12.52 View Details View Claim Create R…" at bounding box center [882, 460] width 820 height 753
click at [1066, 132] on button "Create Return" at bounding box center [1078, 133] width 107 height 33
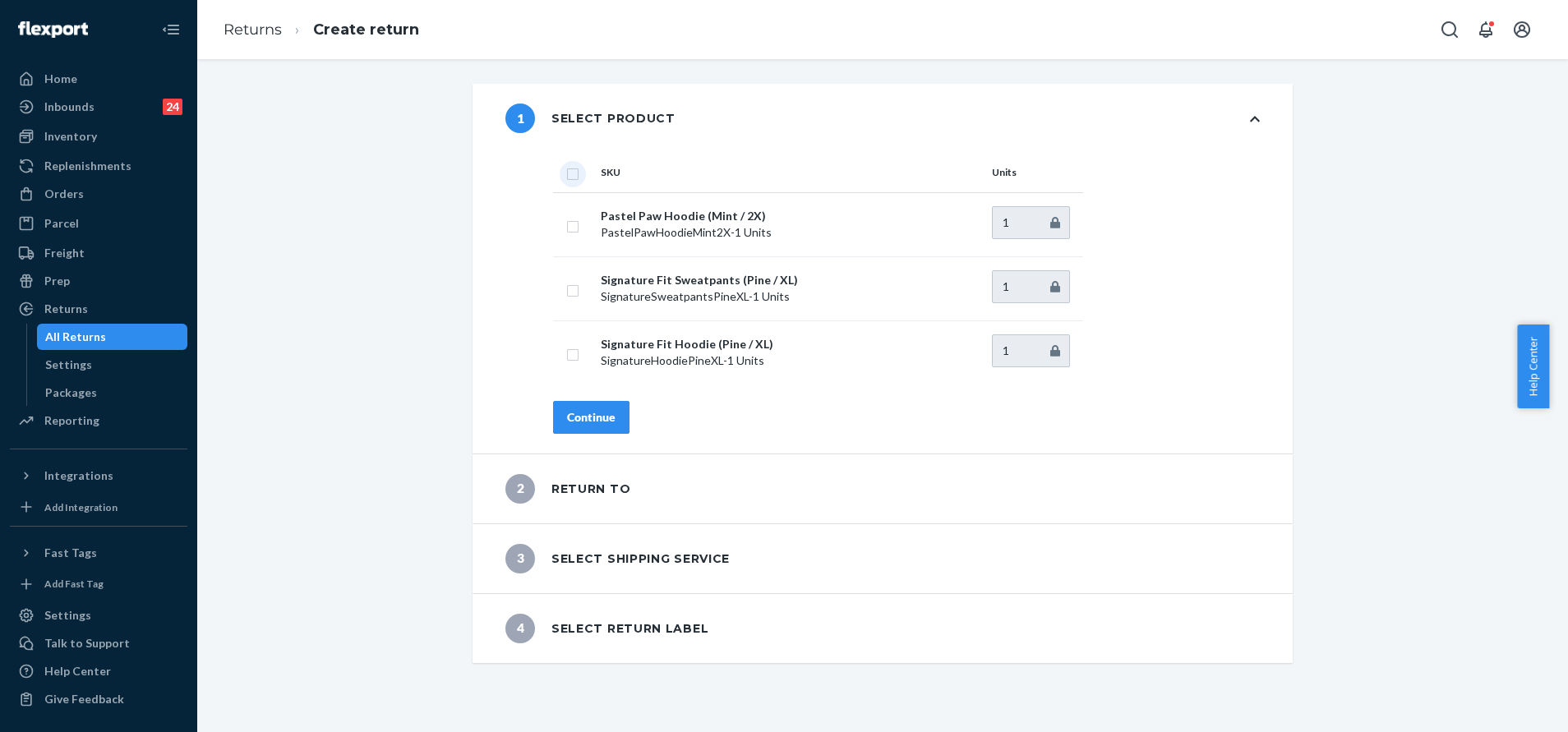
click at [566, 173] on input "checkbox" at bounding box center [572, 172] width 13 height 17
checkbox input "true"
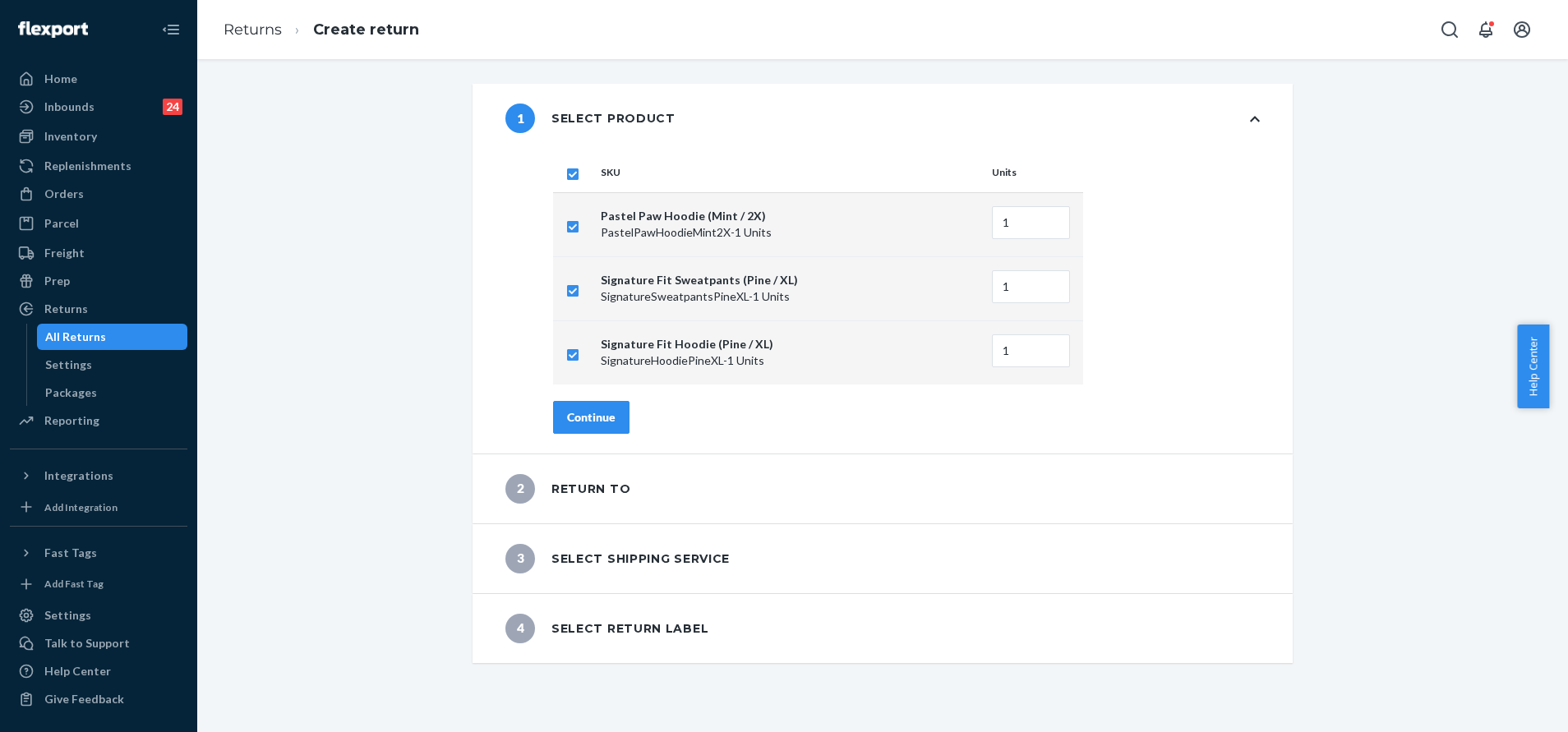
click at [606, 418] on button "Continue" at bounding box center [591, 417] width 76 height 33
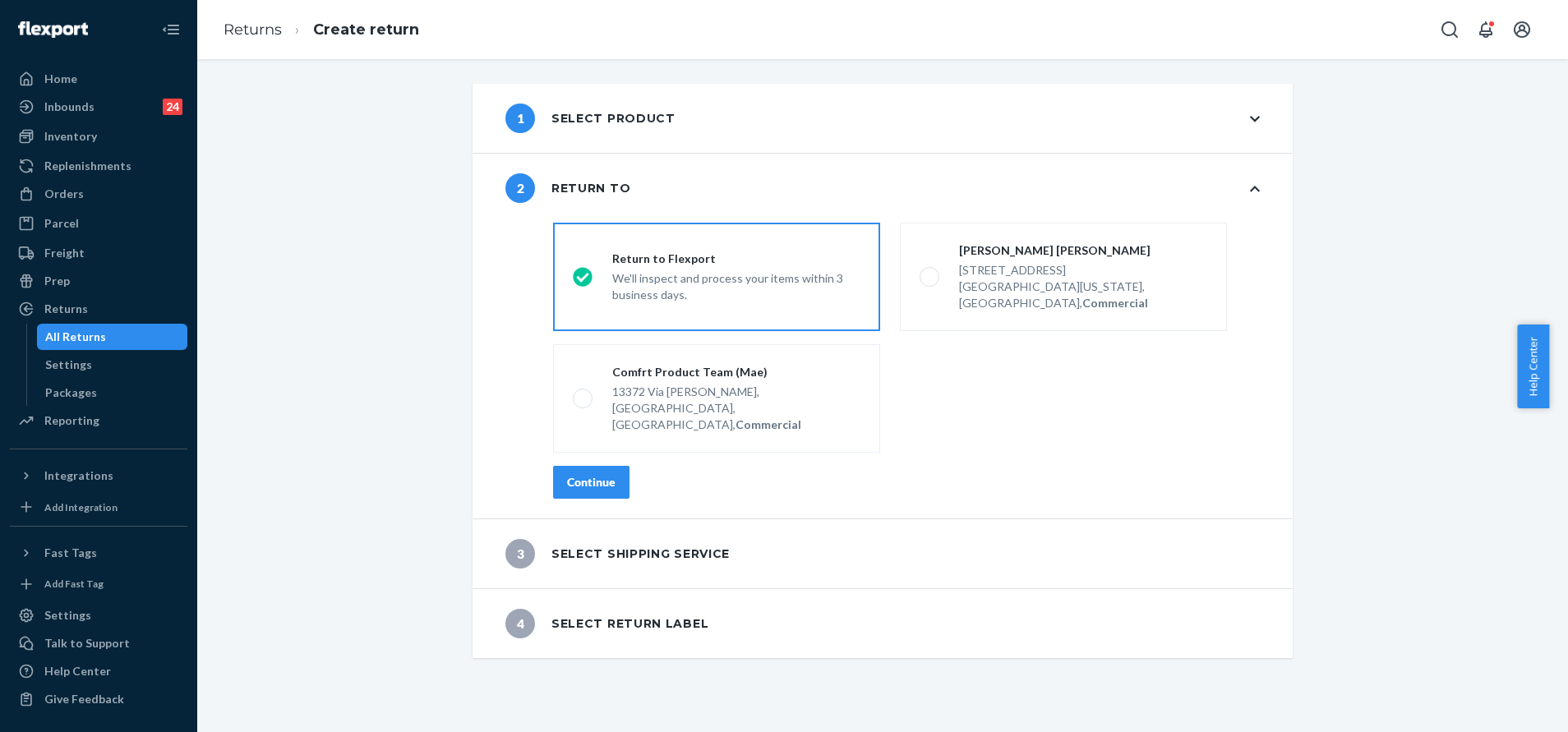
click at [594, 474] on div "Continue" at bounding box center [591, 482] width 49 height 17
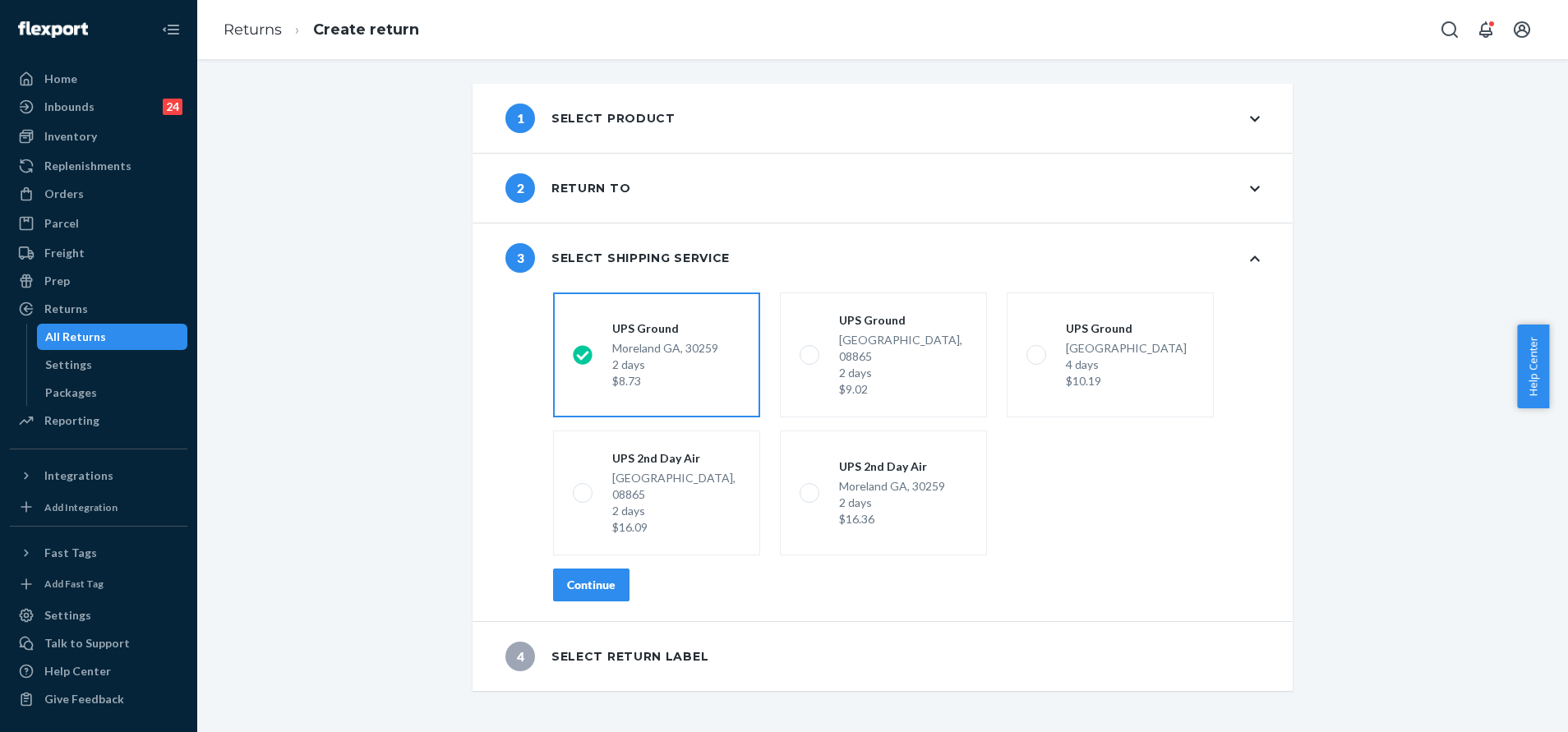
click at [603, 577] on div "Continue" at bounding box center [591, 585] width 49 height 17
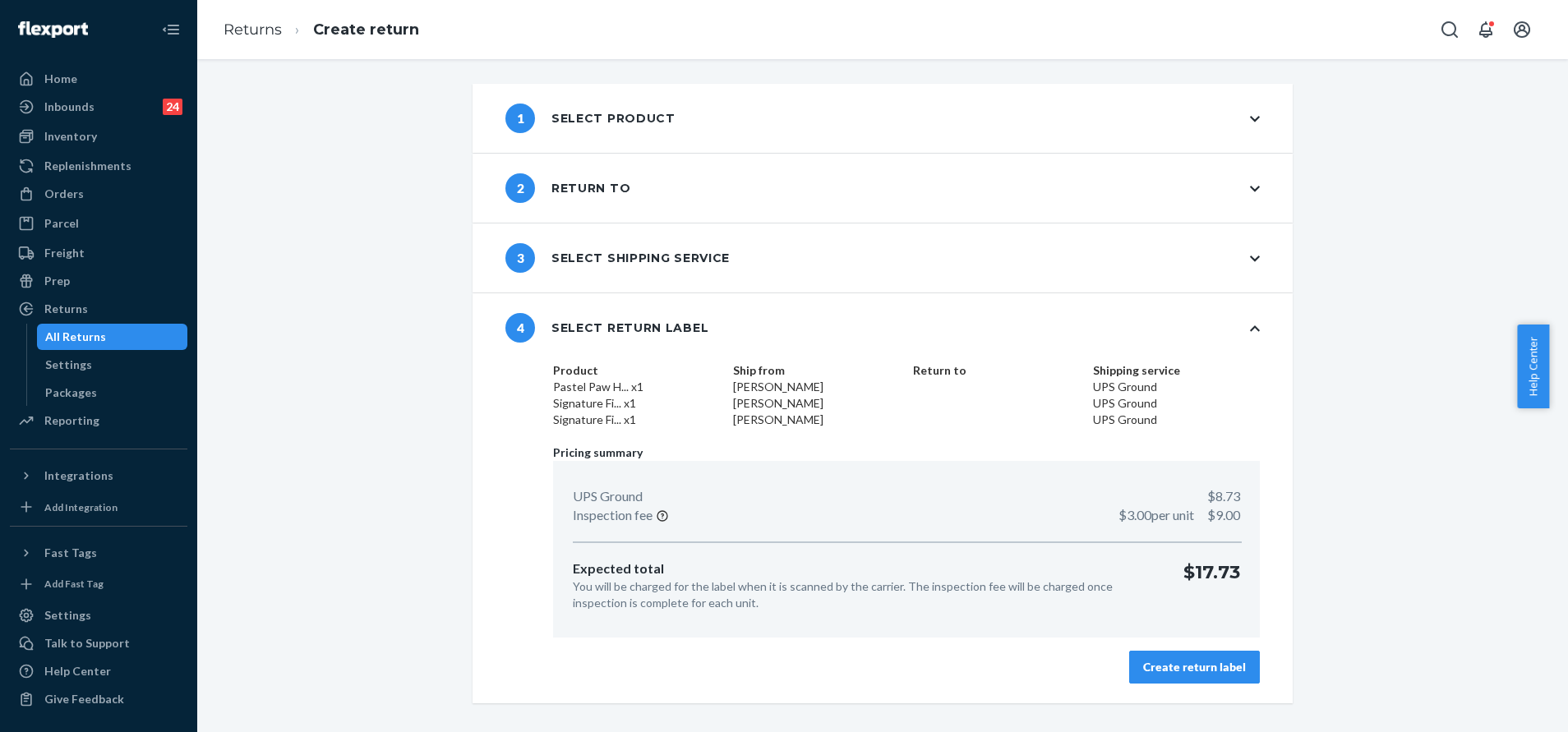
click at [1214, 650] on button "Create return label" at bounding box center [1194, 667] width 131 height 33
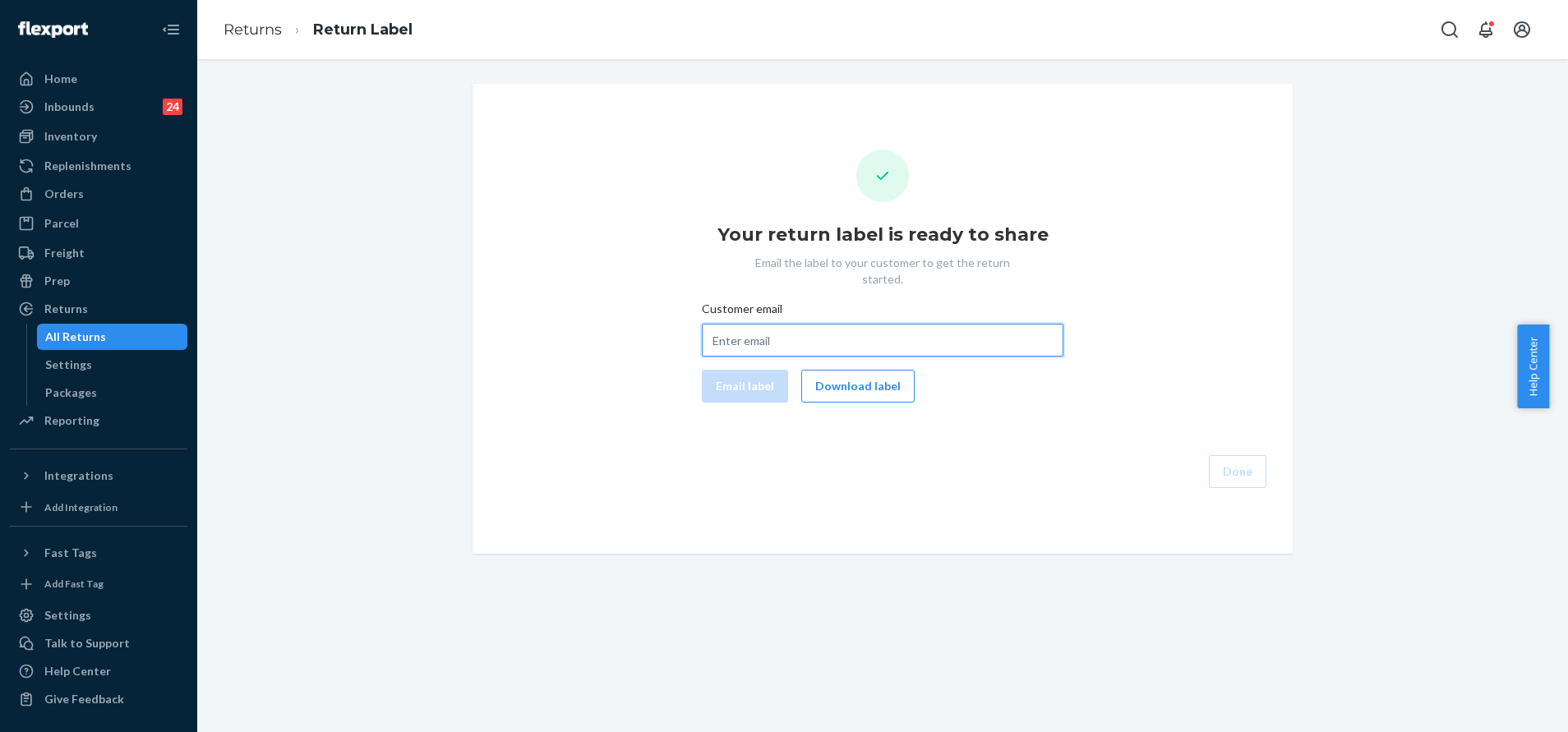
click at [800, 324] on input "Customer email" at bounding box center [882, 340] width 362 height 33
paste input "dmcnenny@msn.com"
type input "dmcnenny@msn.com"
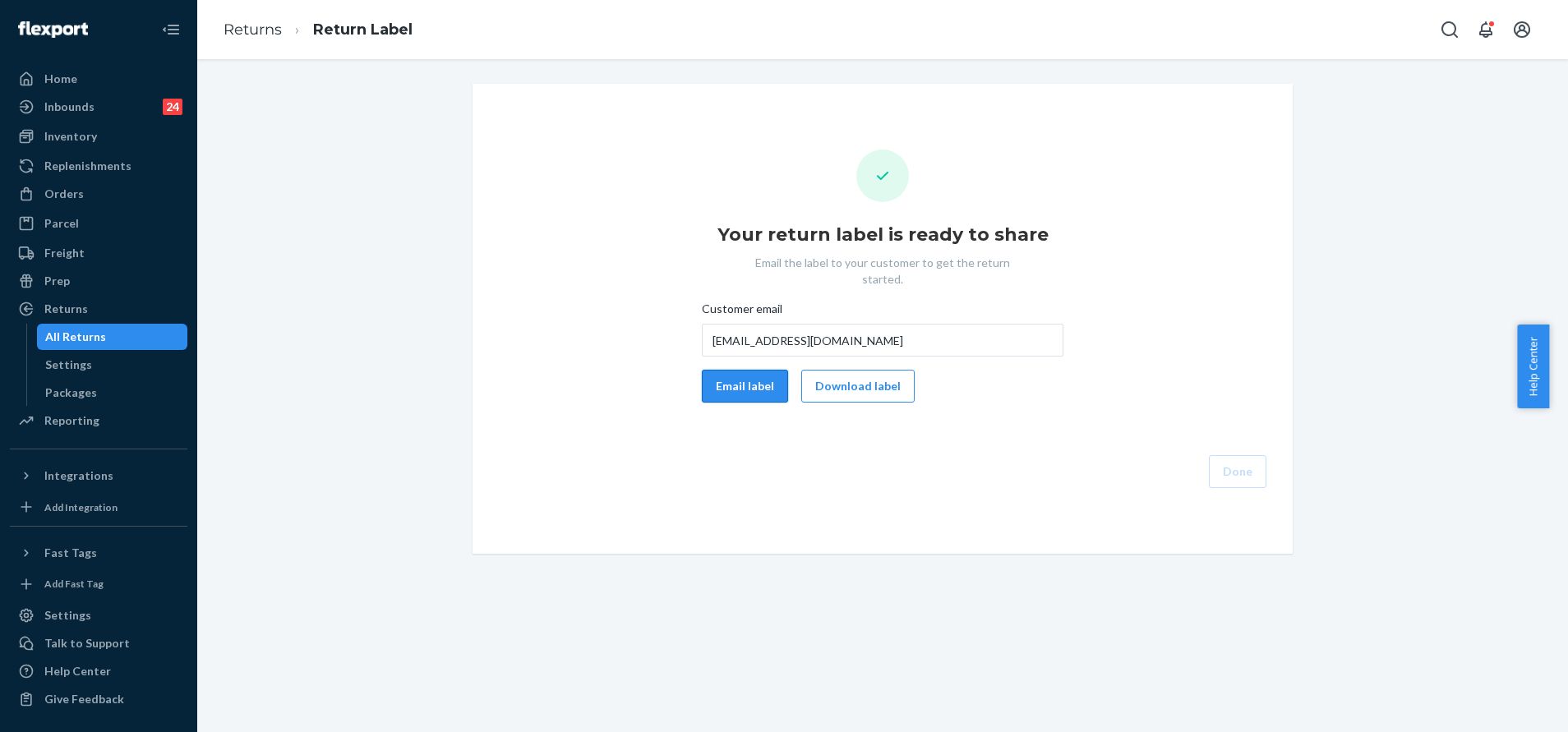
click at [749, 370] on button "Email label" at bounding box center [745, 386] width 86 height 33
click at [849, 370] on button "Download label" at bounding box center [858, 386] width 113 height 33
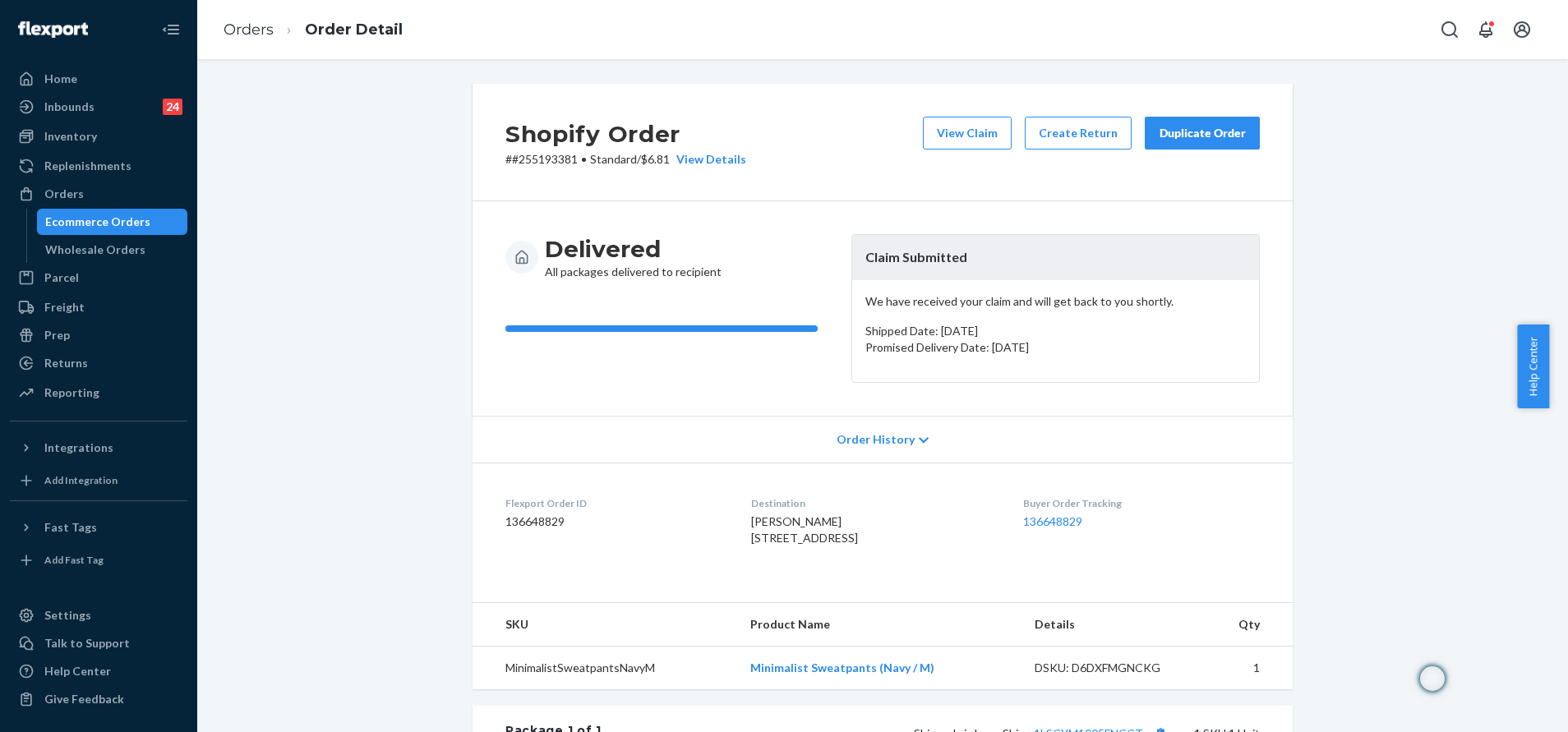
click at [540, 164] on p "# #255193381 • Standard / $6.81 View Details" at bounding box center [626, 159] width 241 height 17
copy p "255193381"
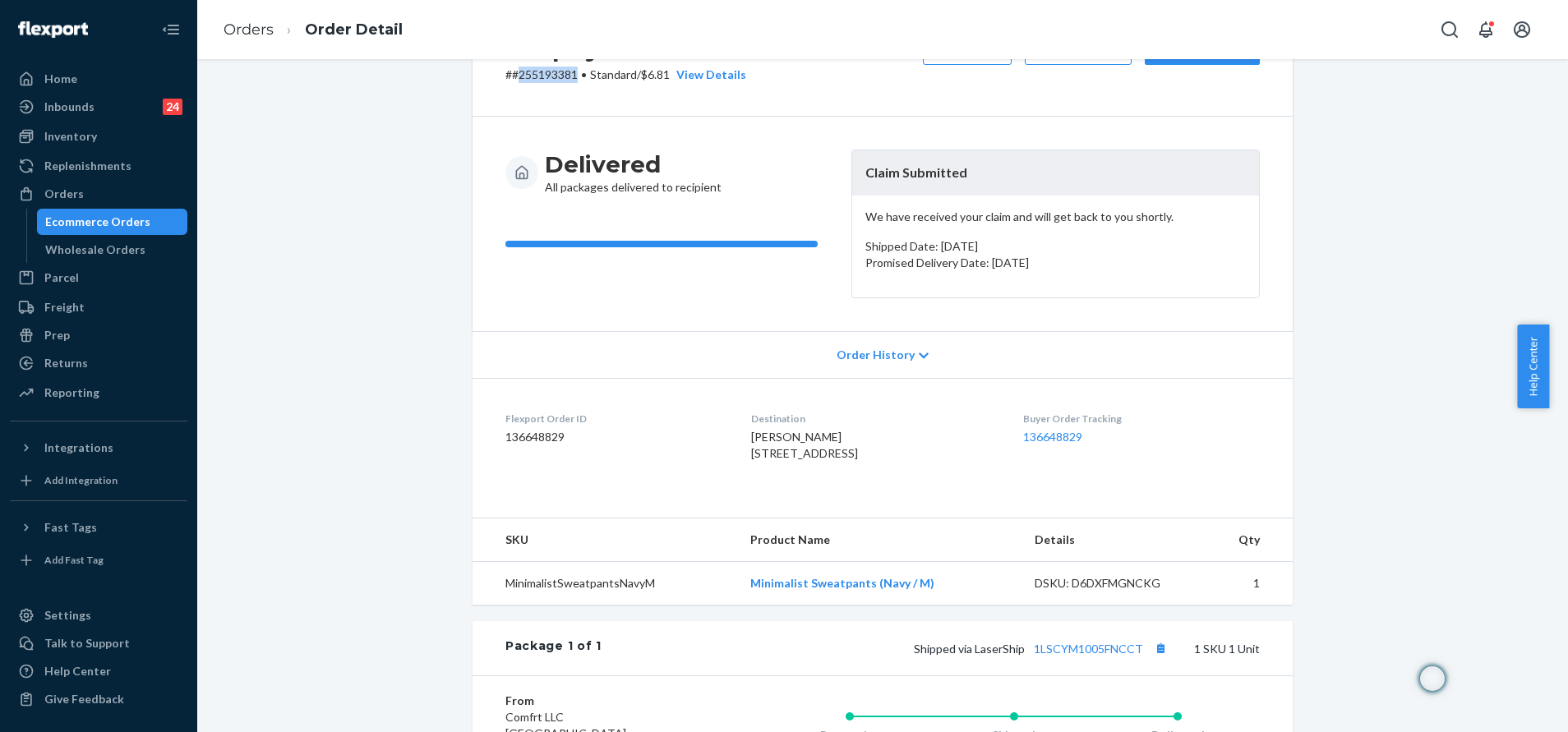
scroll to position [123, 0]
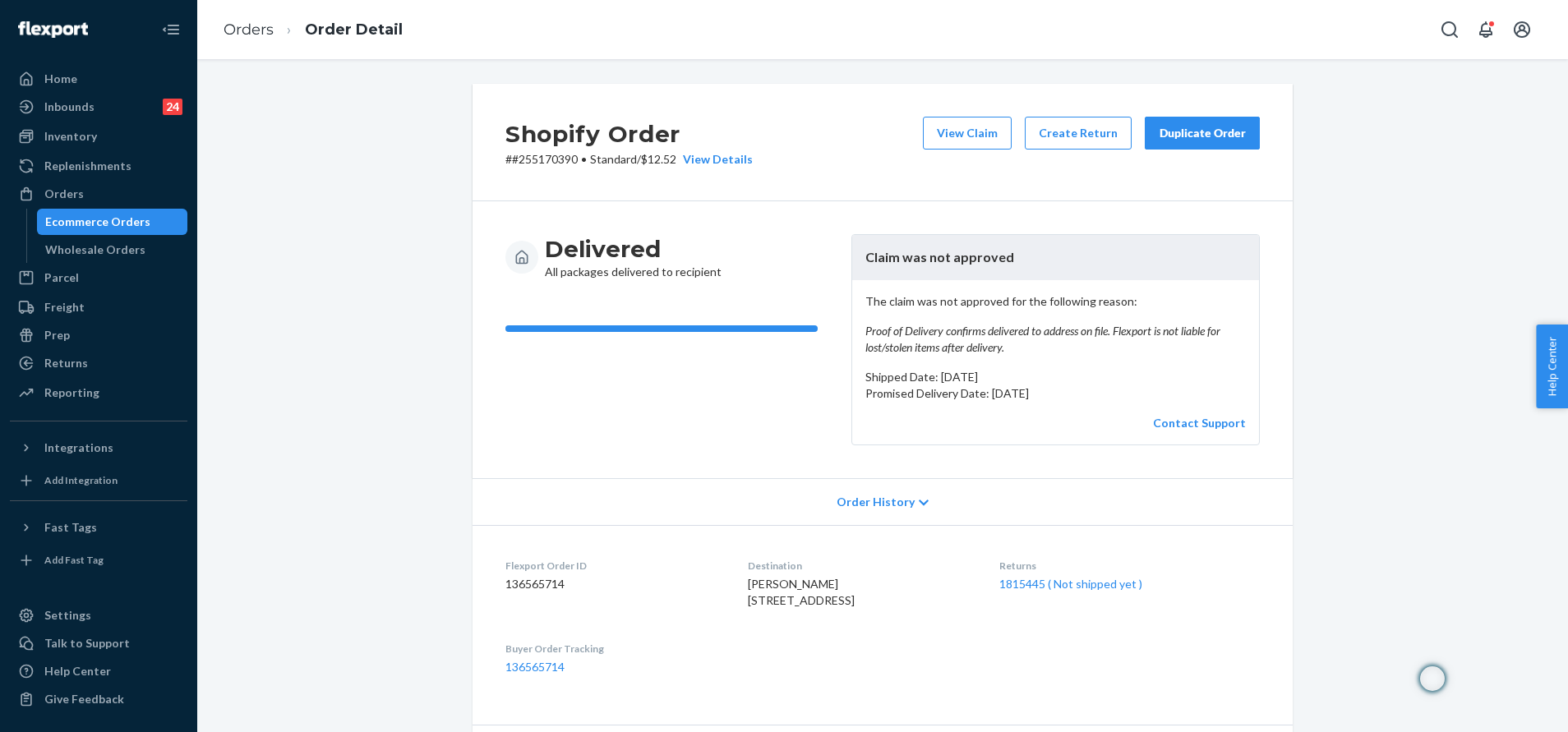
click at [521, 154] on p "# #255170390 • Standard / $12.52 View Details" at bounding box center [628, 159] width 248 height 17
copy p "255170390"
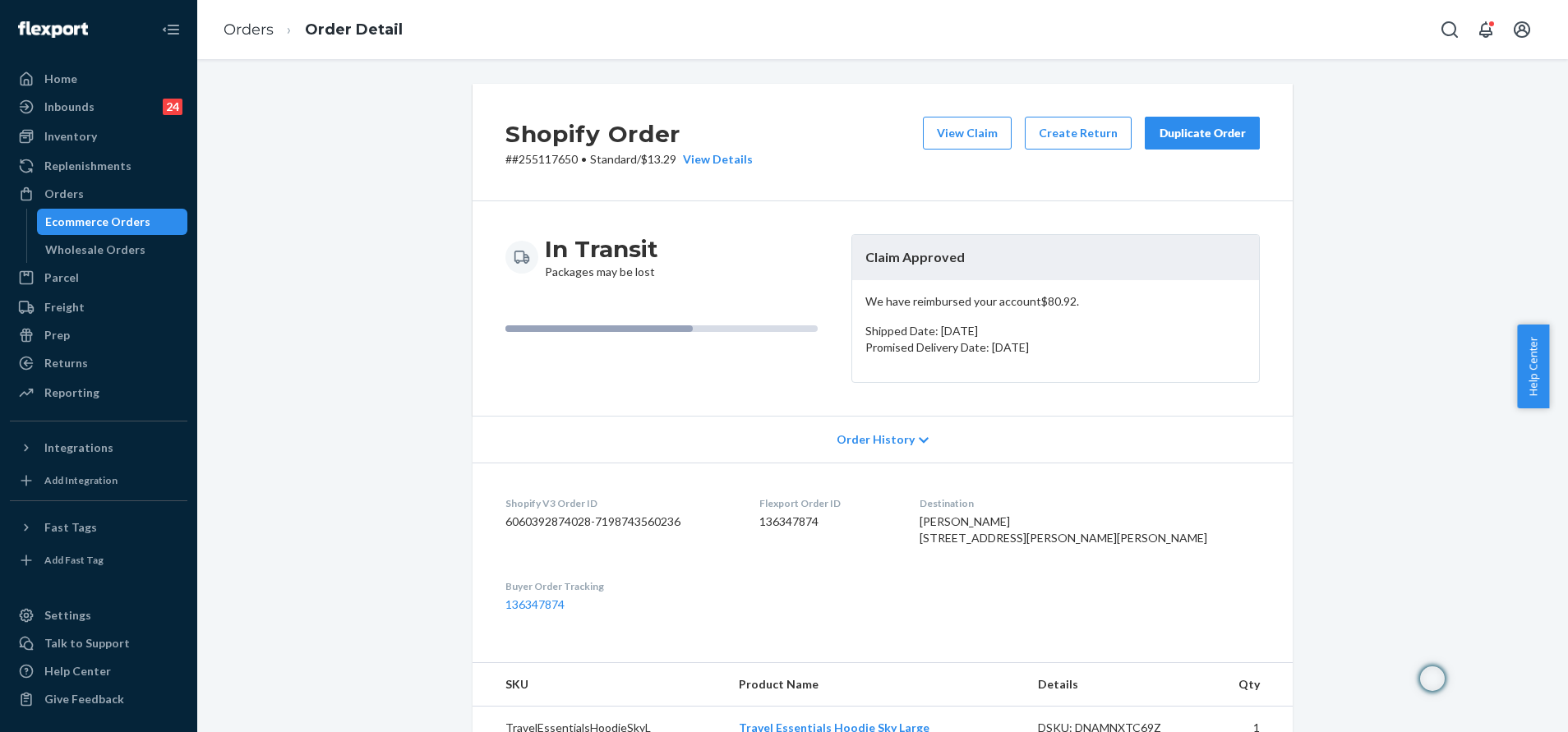
click at [1212, 142] on button "Duplicate Order" at bounding box center [1202, 133] width 115 height 33
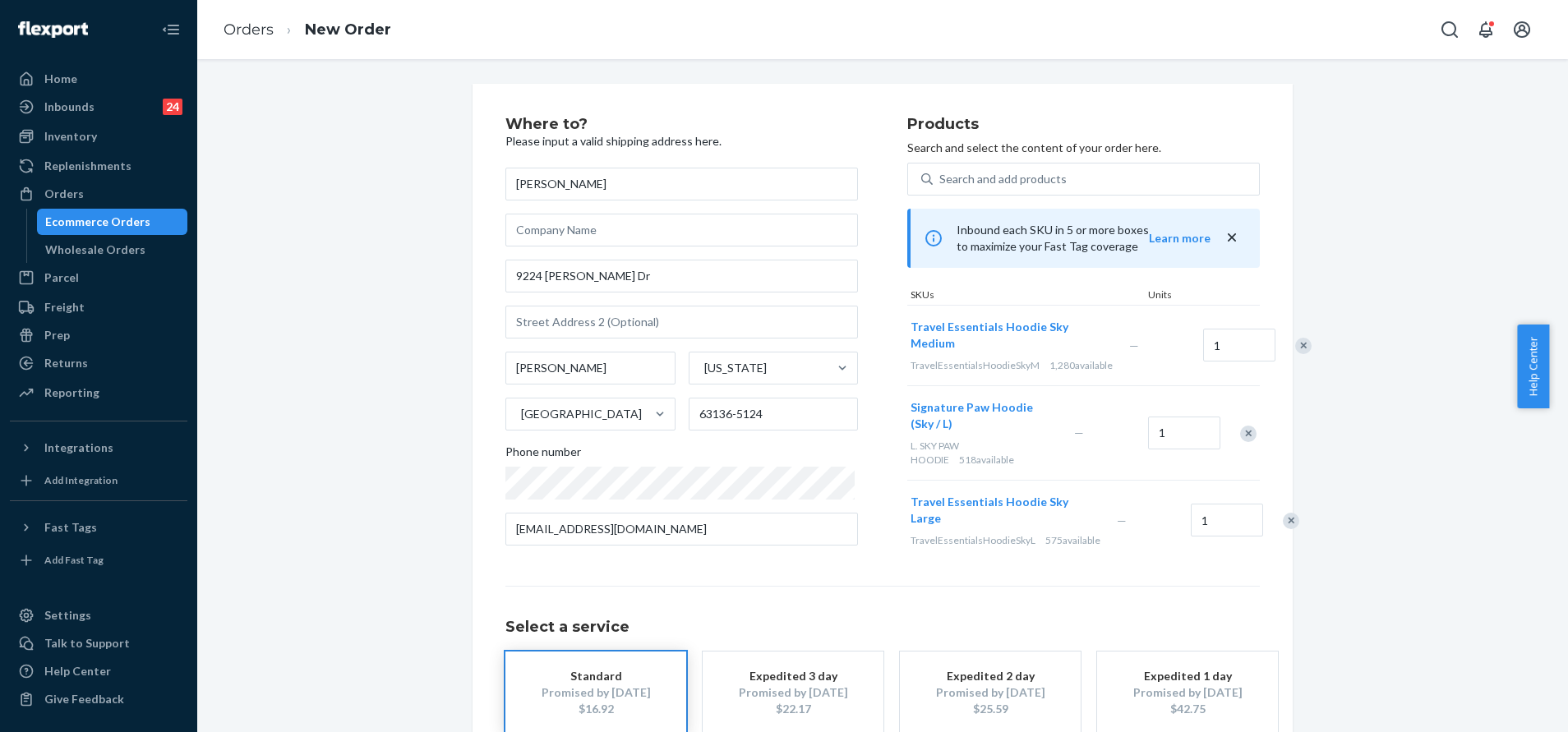
drag, startPoint x: 1417, startPoint y: 282, endPoint x: 1387, endPoint y: 277, distance: 30.4
click at [1417, 282] on div "Where to? Please input a valid shipping address here. Tisha Brown 9224 Hathaway…" at bounding box center [882, 458] width 1346 height 749
drag, startPoint x: 779, startPoint y: 411, endPoint x: 724, endPoint y: 413, distance: 55.0
click at [721, 413] on input "63136-5124" at bounding box center [773, 414] width 170 height 33
type input "63136"
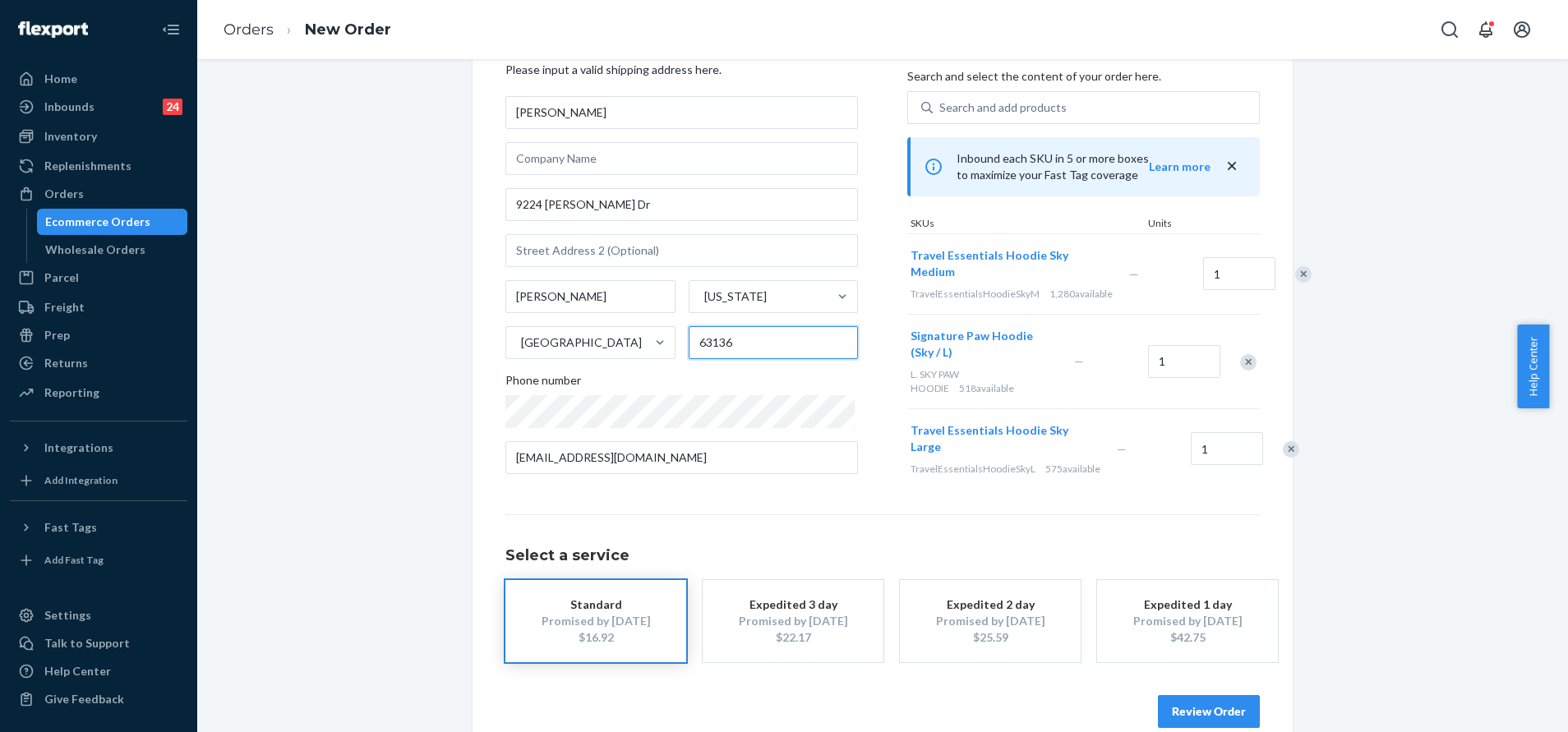
scroll to position [129, 0]
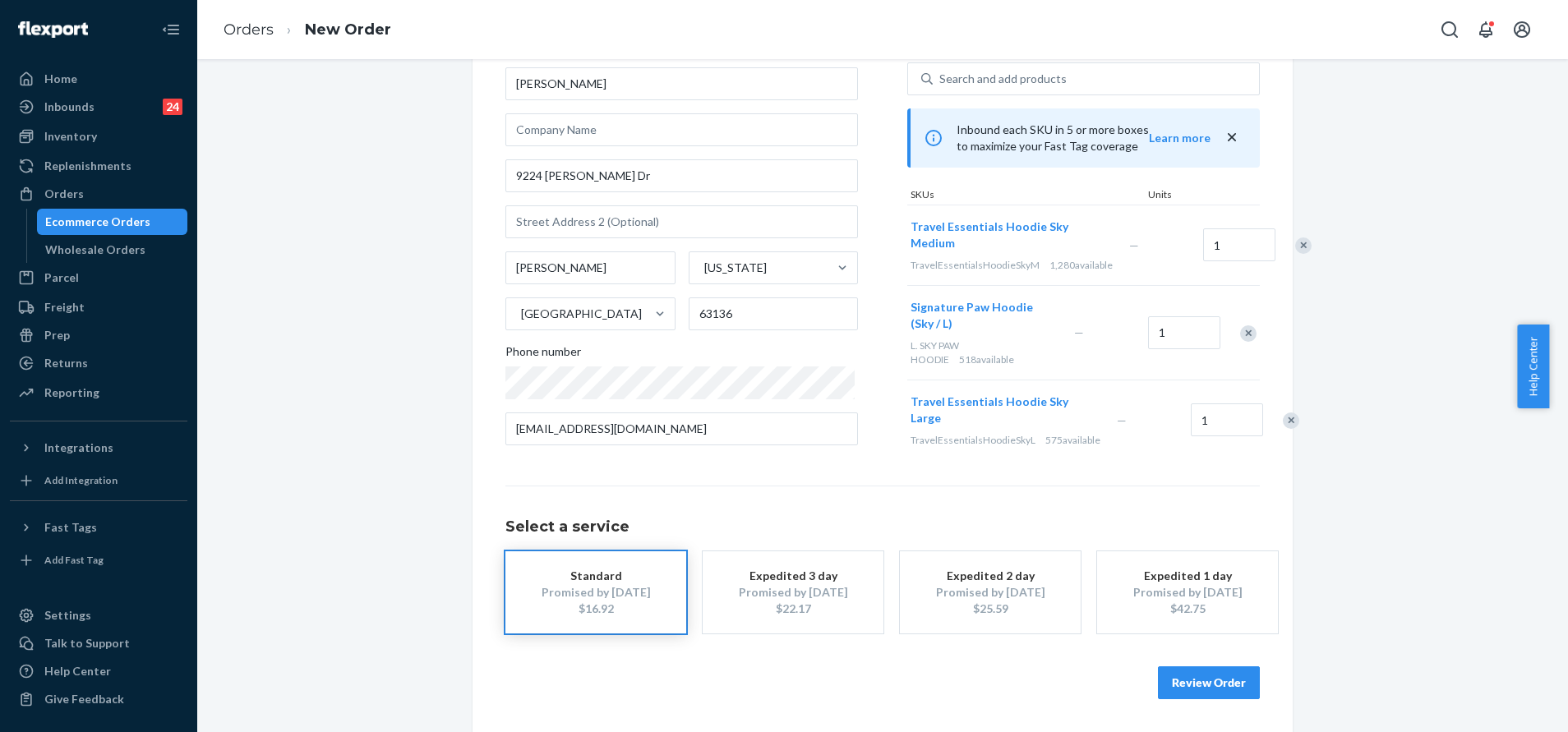
click at [1210, 664] on div "Review Order" at bounding box center [882, 674] width 755 height 50
click at [1217, 681] on button "Review Order" at bounding box center [1208, 682] width 102 height 33
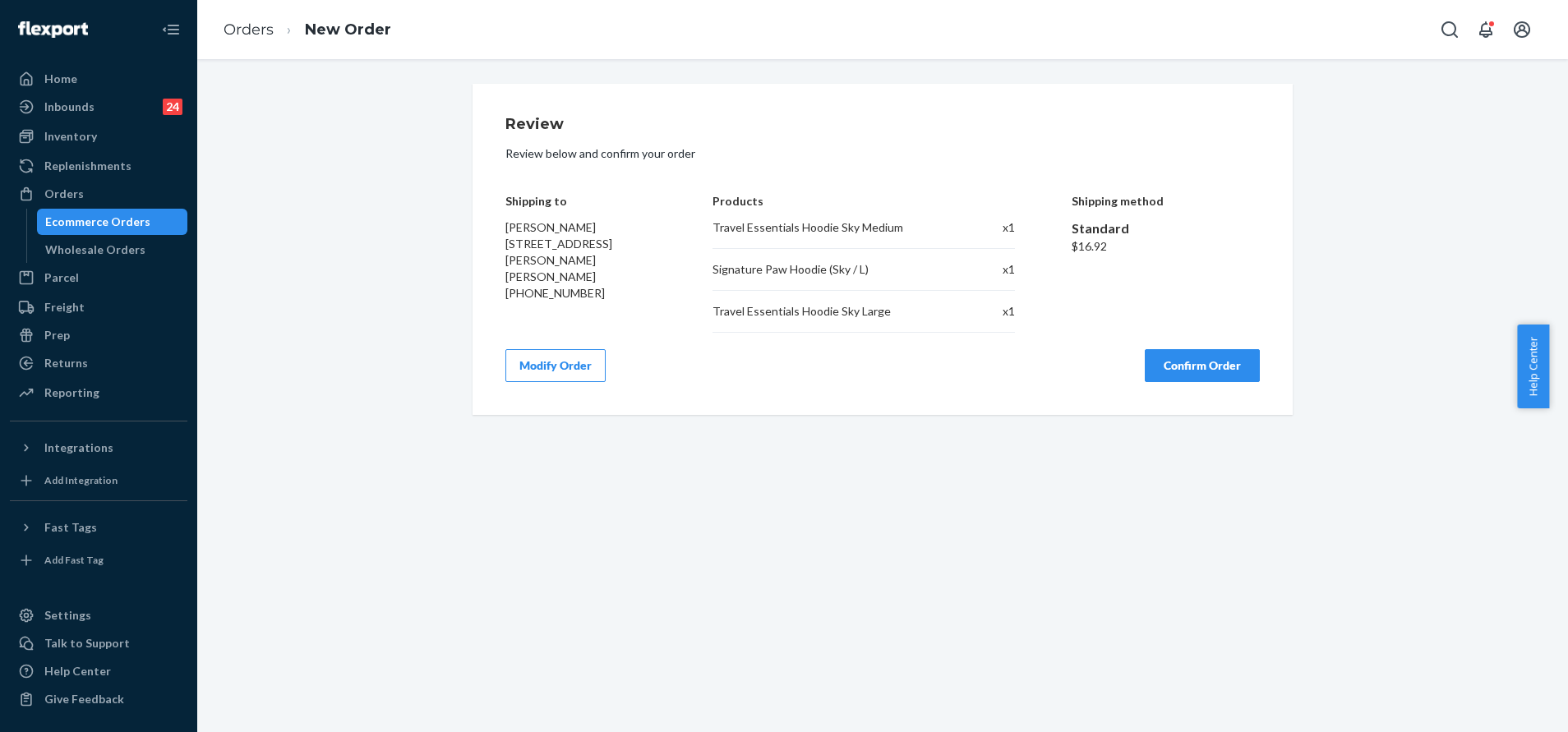
scroll to position [0, 0]
click at [1206, 351] on button "Confirm Order" at bounding box center [1202, 366] width 115 height 33
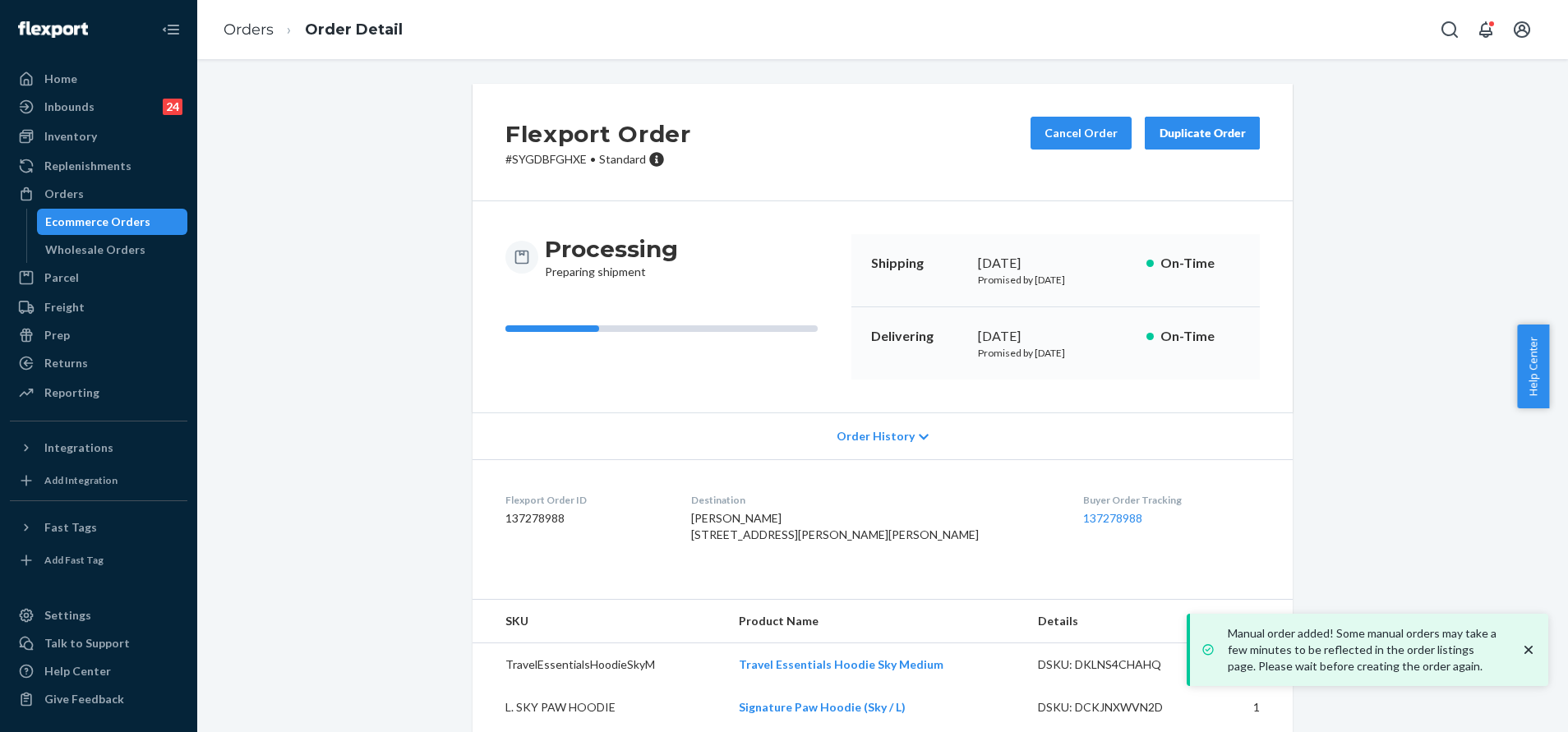
drag, startPoint x: 739, startPoint y: 227, endPoint x: 1111, endPoint y: 440, distance: 428.7
click at [739, 227] on div "Processing Preparing shipment Shipping September 25, 2025 Promised by September…" at bounding box center [882, 307] width 820 height 212
click at [1083, 519] on link "137278988" at bounding box center [1113, 517] width 59 height 14
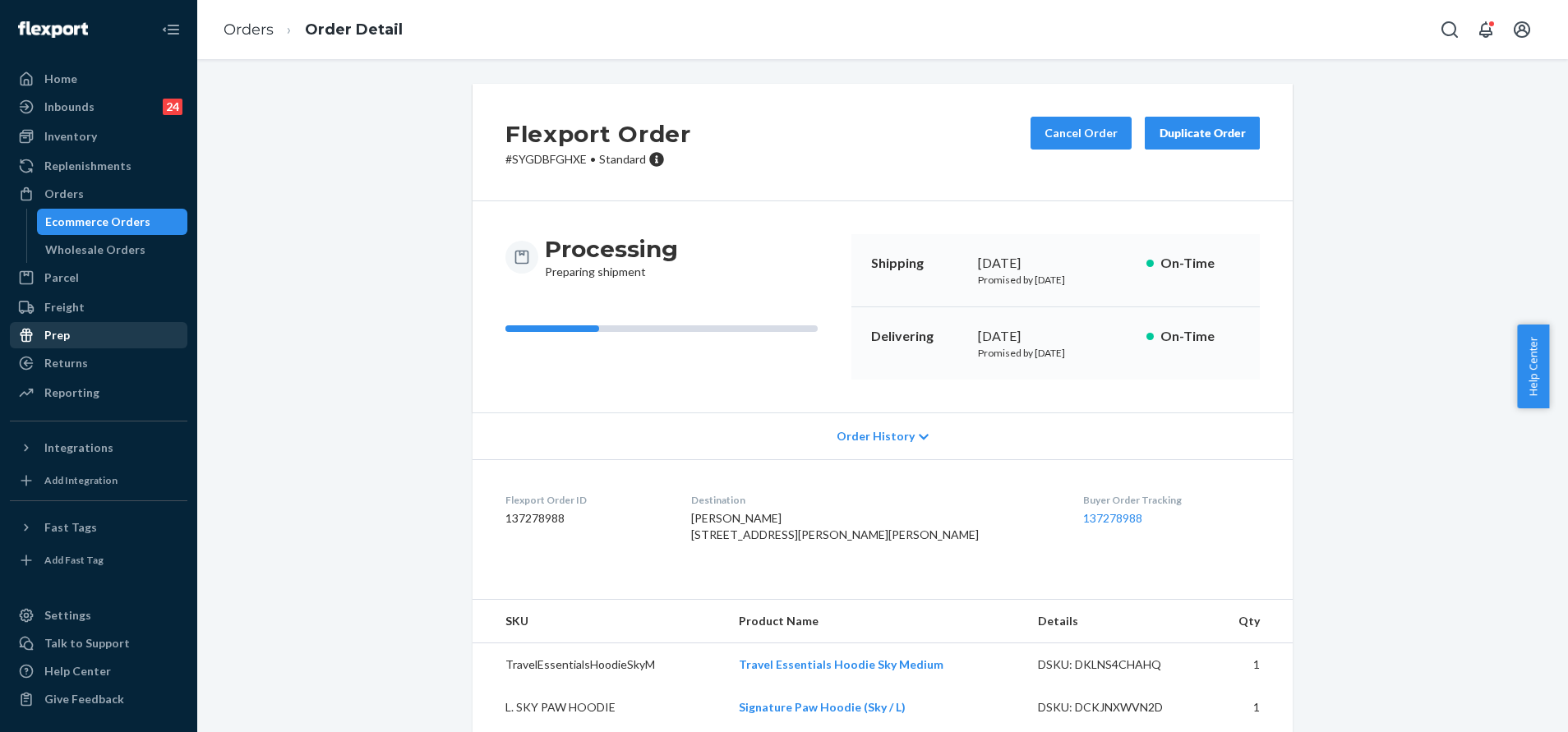
click at [115, 343] on div "Prep" at bounding box center [98, 335] width 174 height 23
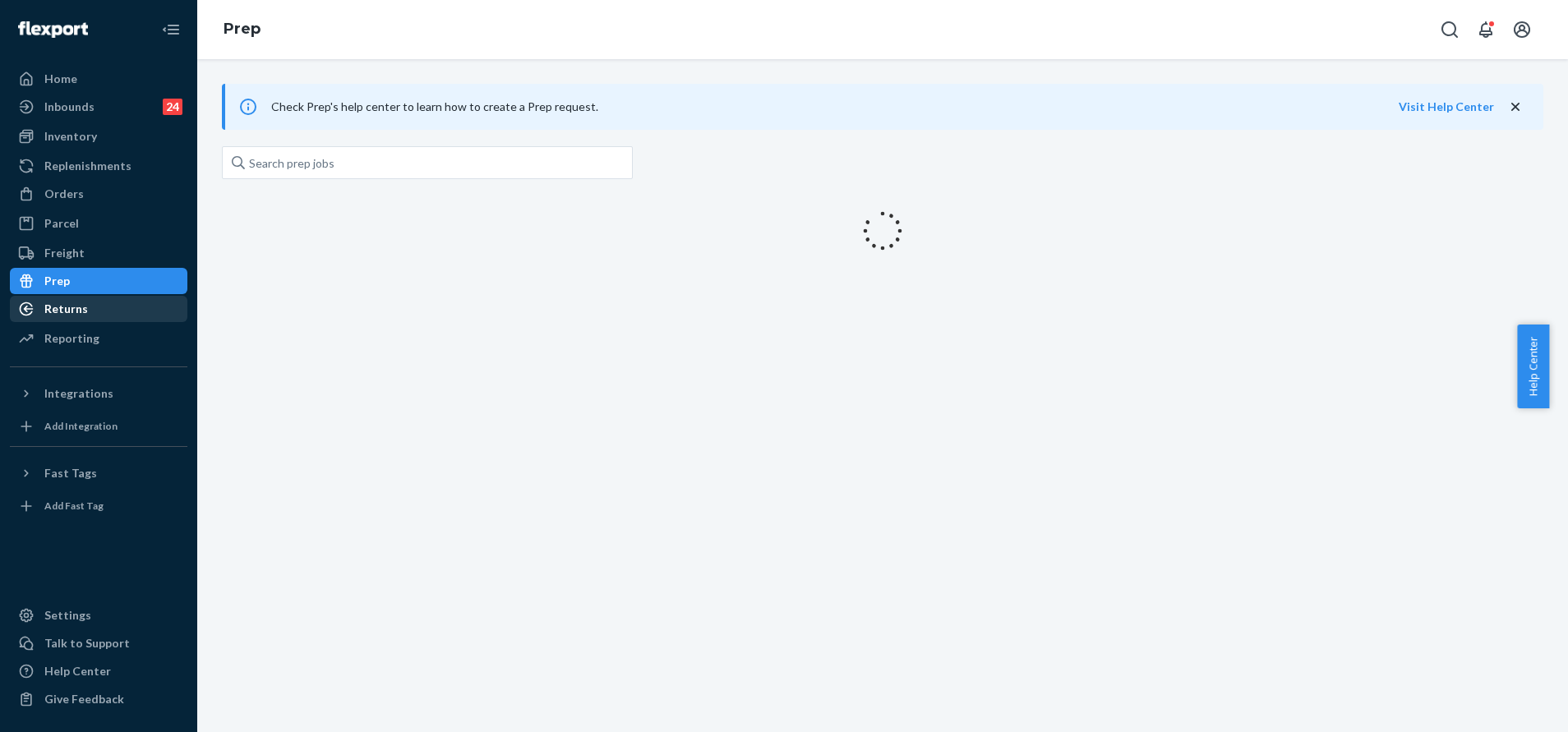
click at [116, 320] on div "Returns" at bounding box center [98, 308] width 174 height 23
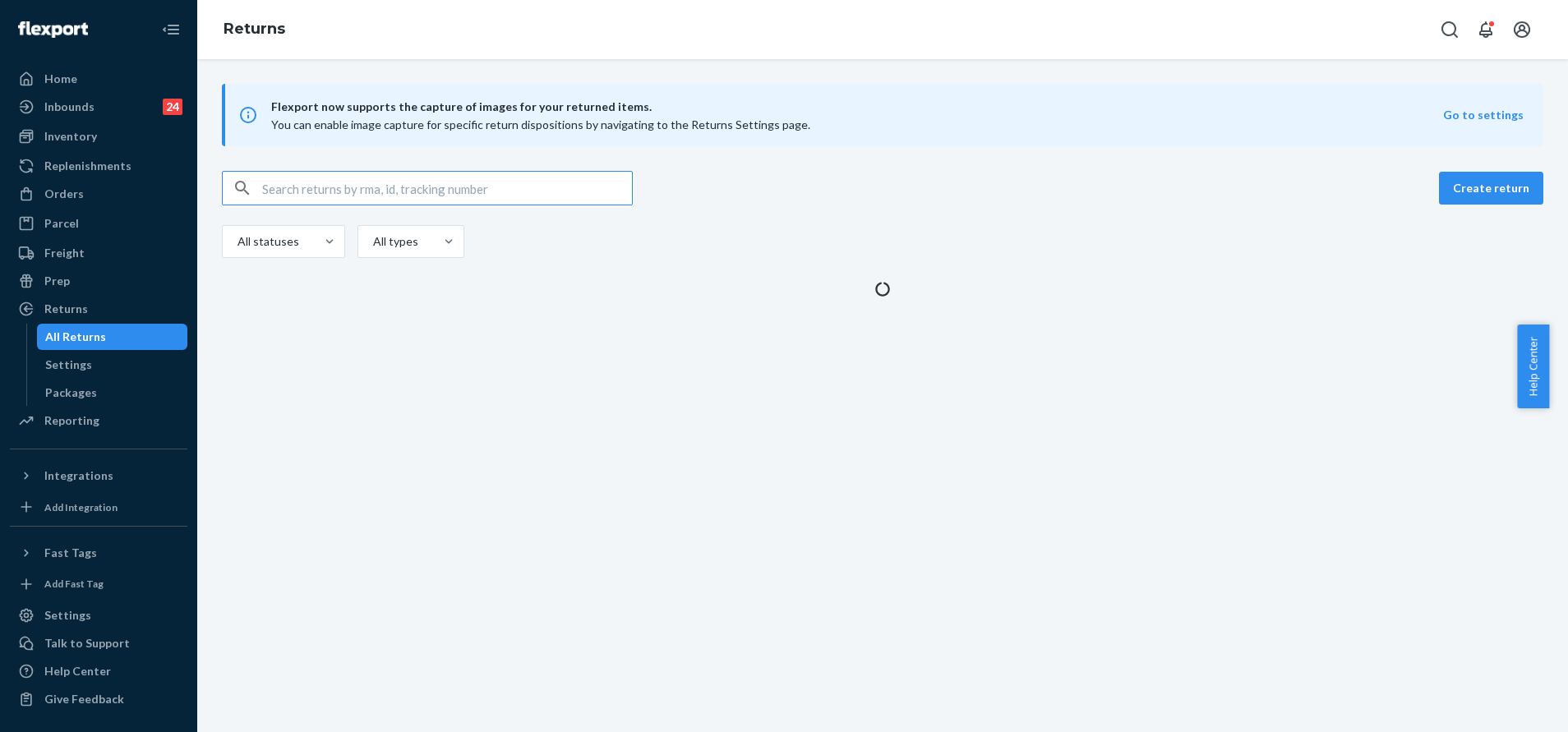
click at [383, 191] on input "text" at bounding box center [447, 189] width 370 height 33
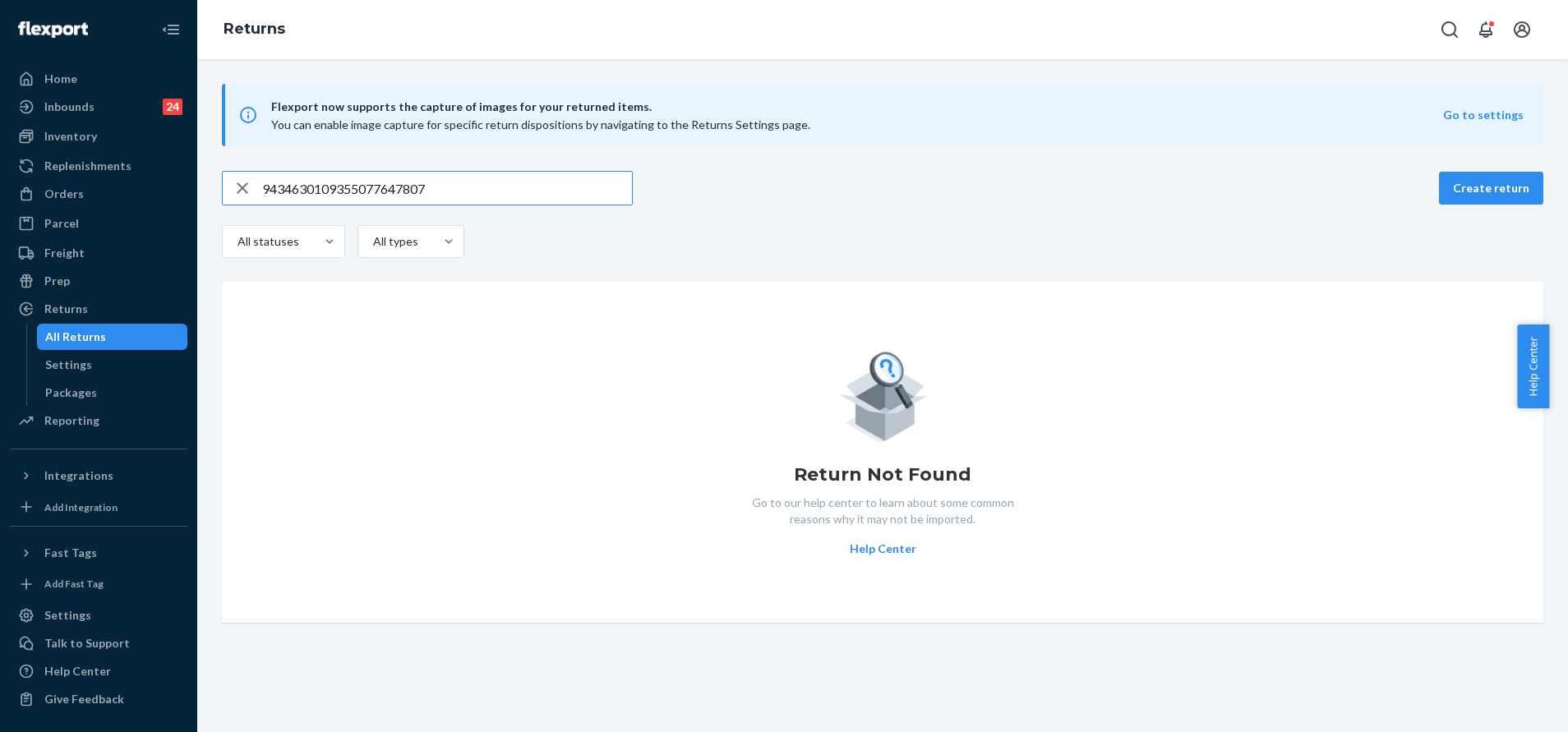
click at [487, 192] on input "9434630109355077647807" at bounding box center [447, 189] width 370 height 33
type input "9434630109355077647807"
click at [486, 191] on input "9434630109355077647807" at bounding box center [447, 189] width 370 height 33
click at [105, 84] on div "Home" at bounding box center [98, 78] width 174 height 23
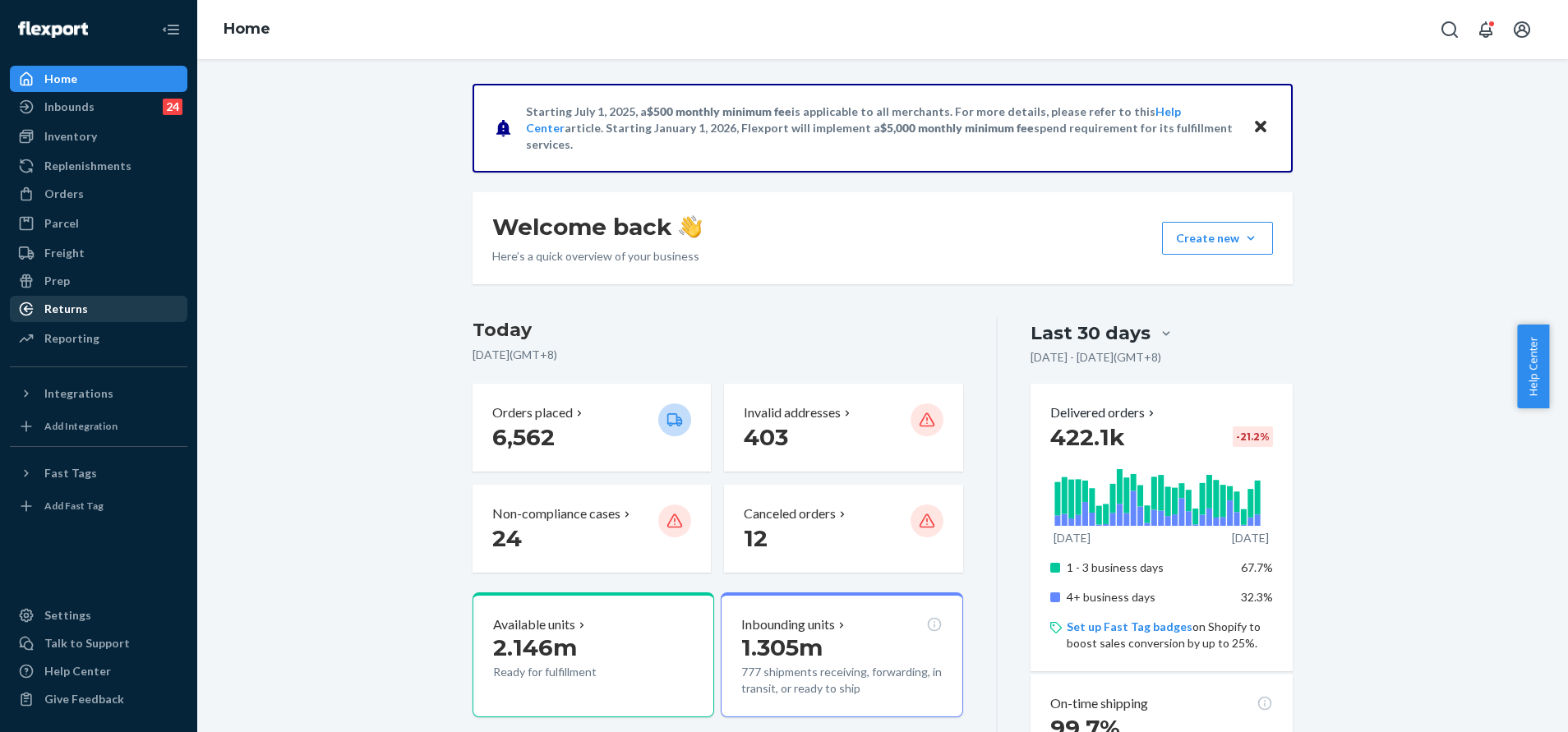
click at [116, 311] on div "Returns" at bounding box center [98, 308] width 174 height 23
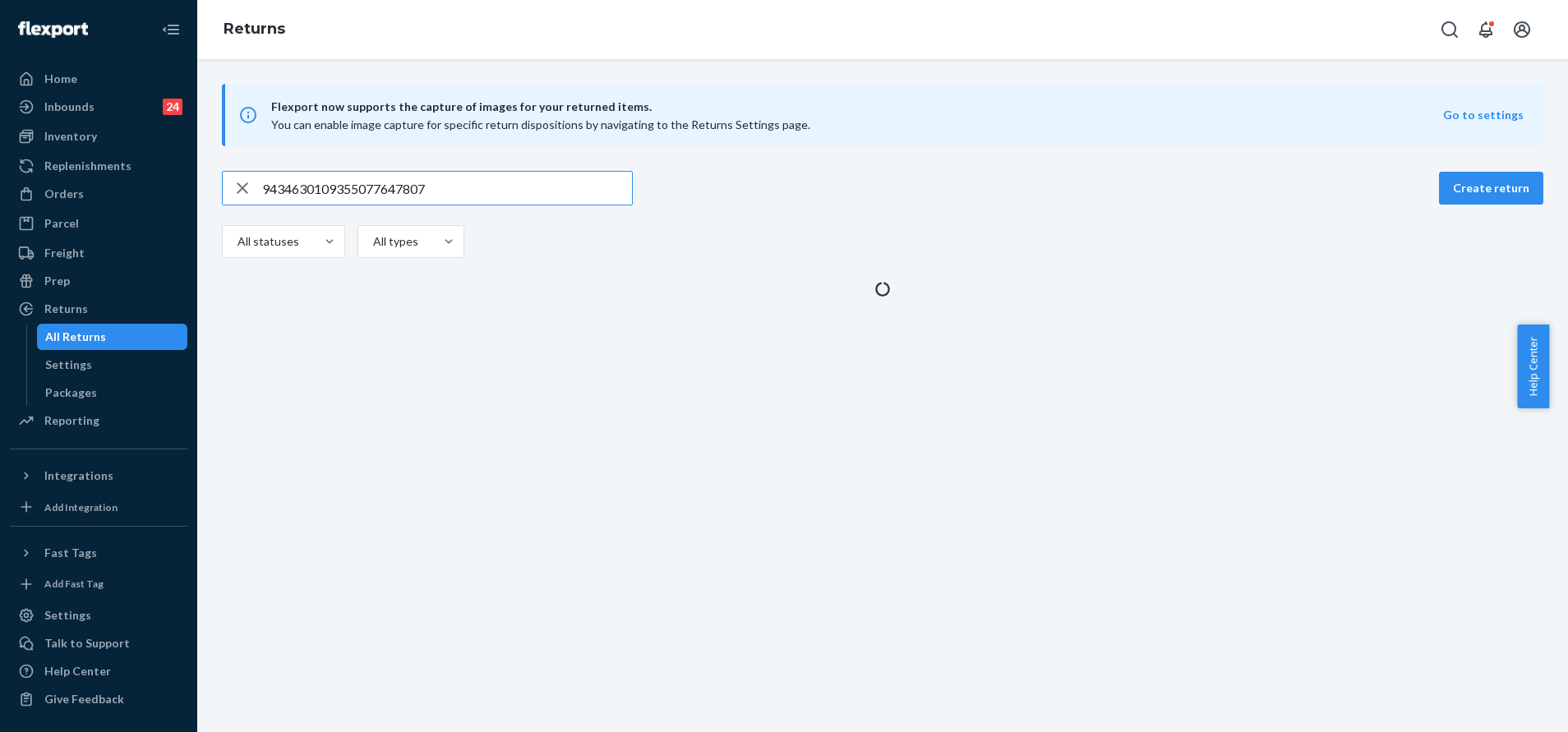
click at [466, 189] on input "9434630109355077647807" at bounding box center [447, 189] width 370 height 33
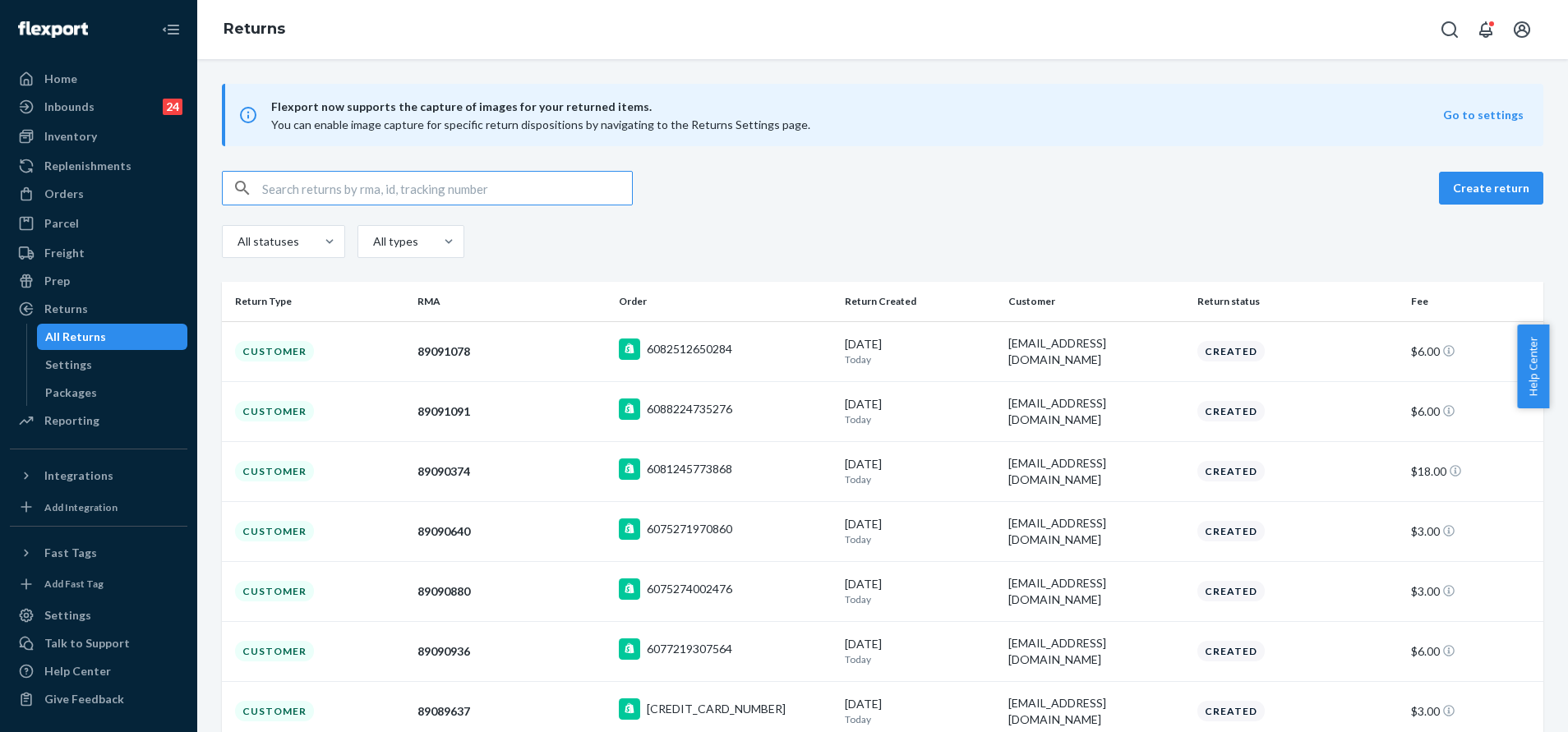
click at [466, 189] on input "text" at bounding box center [447, 189] width 370 height 33
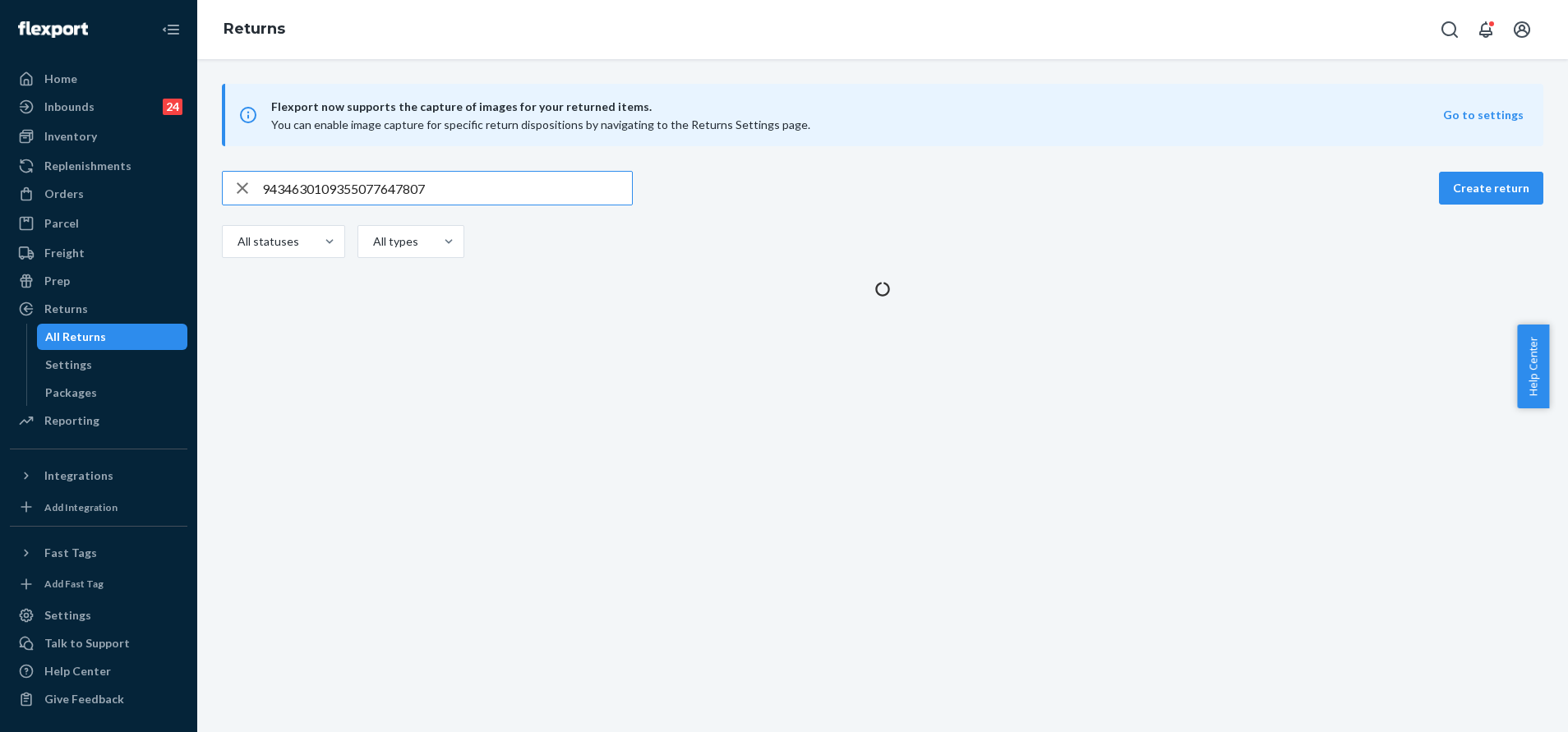
type input "9434630109355077647807"
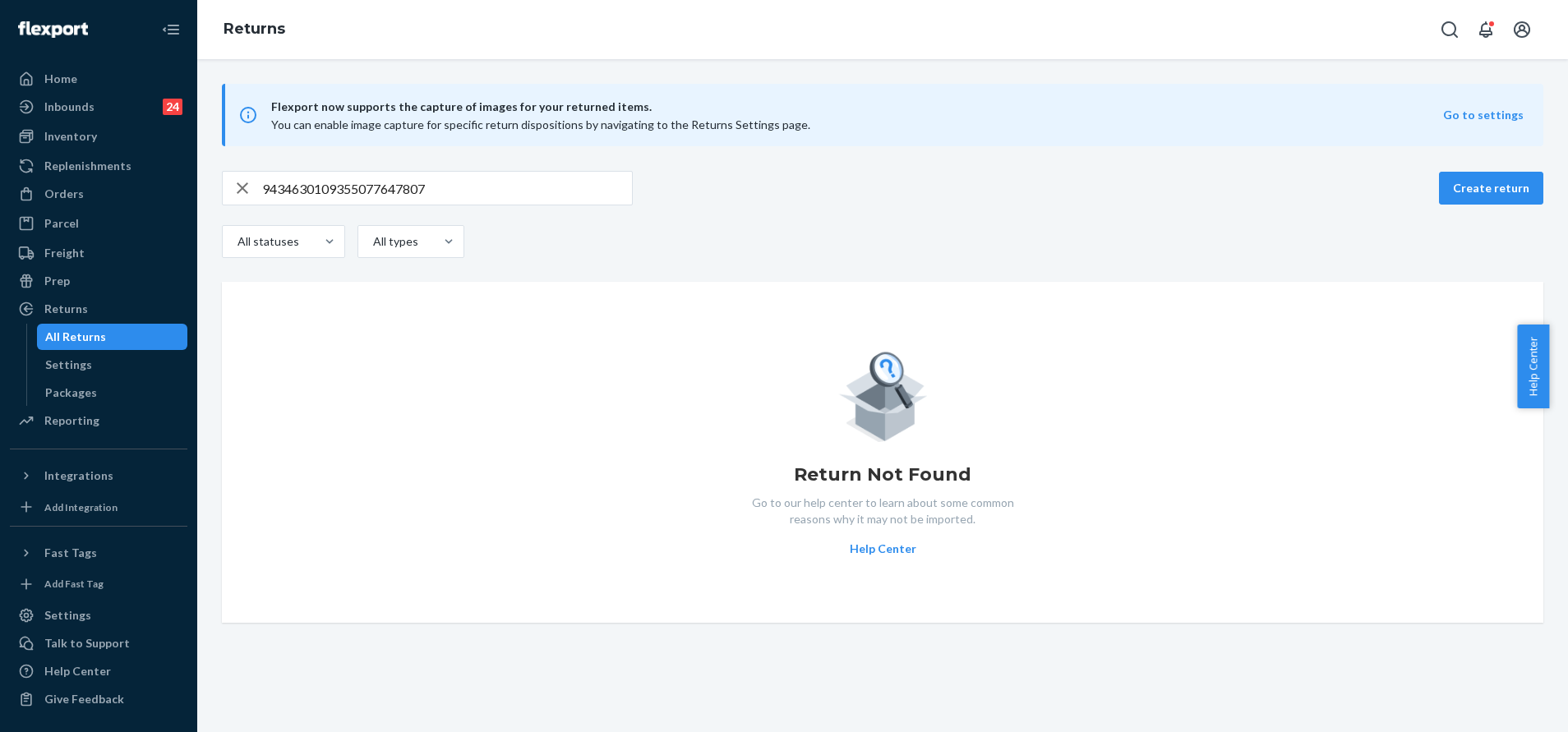
click at [1162, 144] on div "Flexport now supports the capture of images for your returned items. You can en…" at bounding box center [882, 115] width 1321 height 63
click at [485, 187] on input "9434630109355077647807" at bounding box center [447, 189] width 370 height 33
click at [505, 187] on input "9434630109355077647807" at bounding box center [447, 189] width 370 height 33
type input "9434630109355077647807"
click at [110, 140] on div "Inventory" at bounding box center [98, 136] width 174 height 23
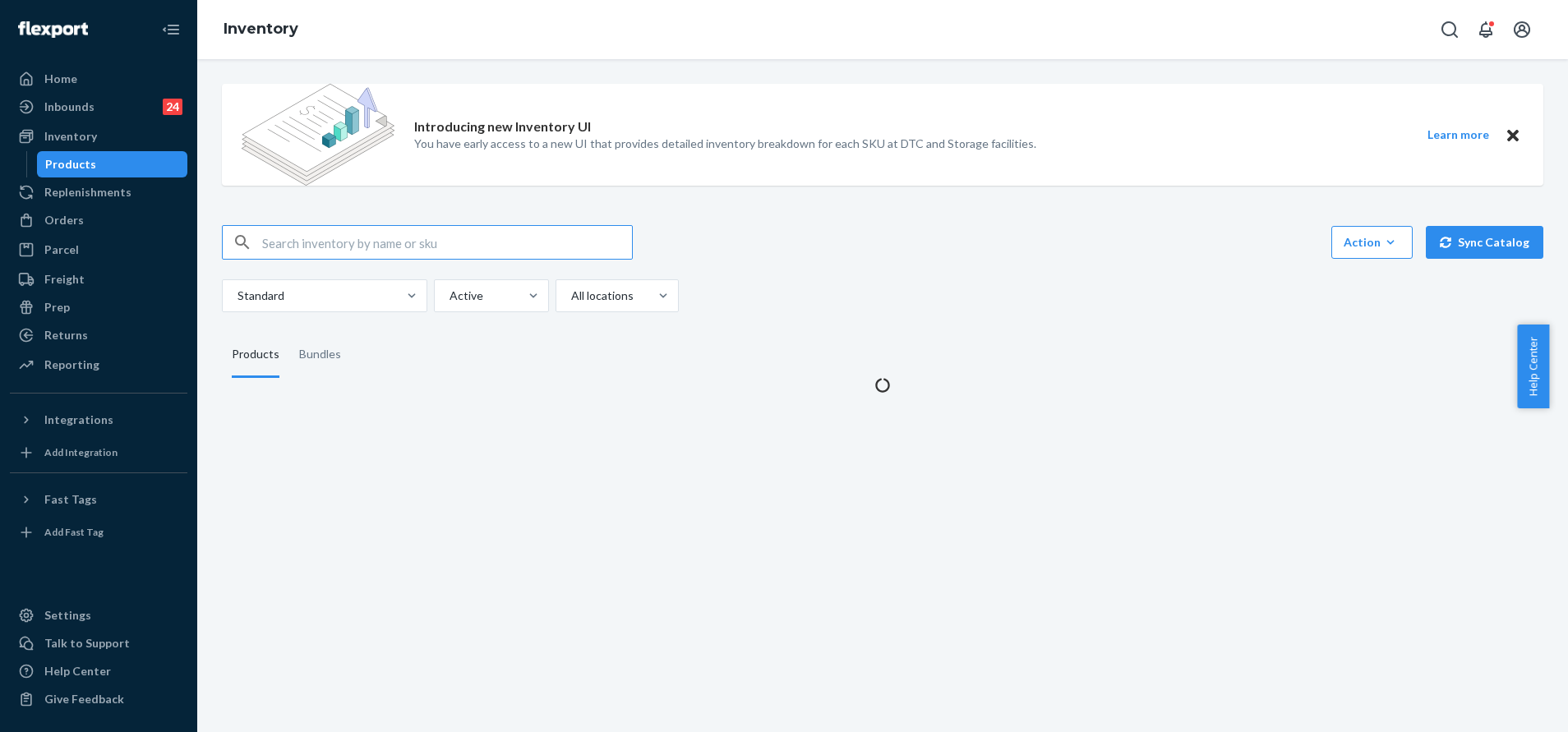
click at [468, 242] on input "text" at bounding box center [447, 243] width 370 height 33
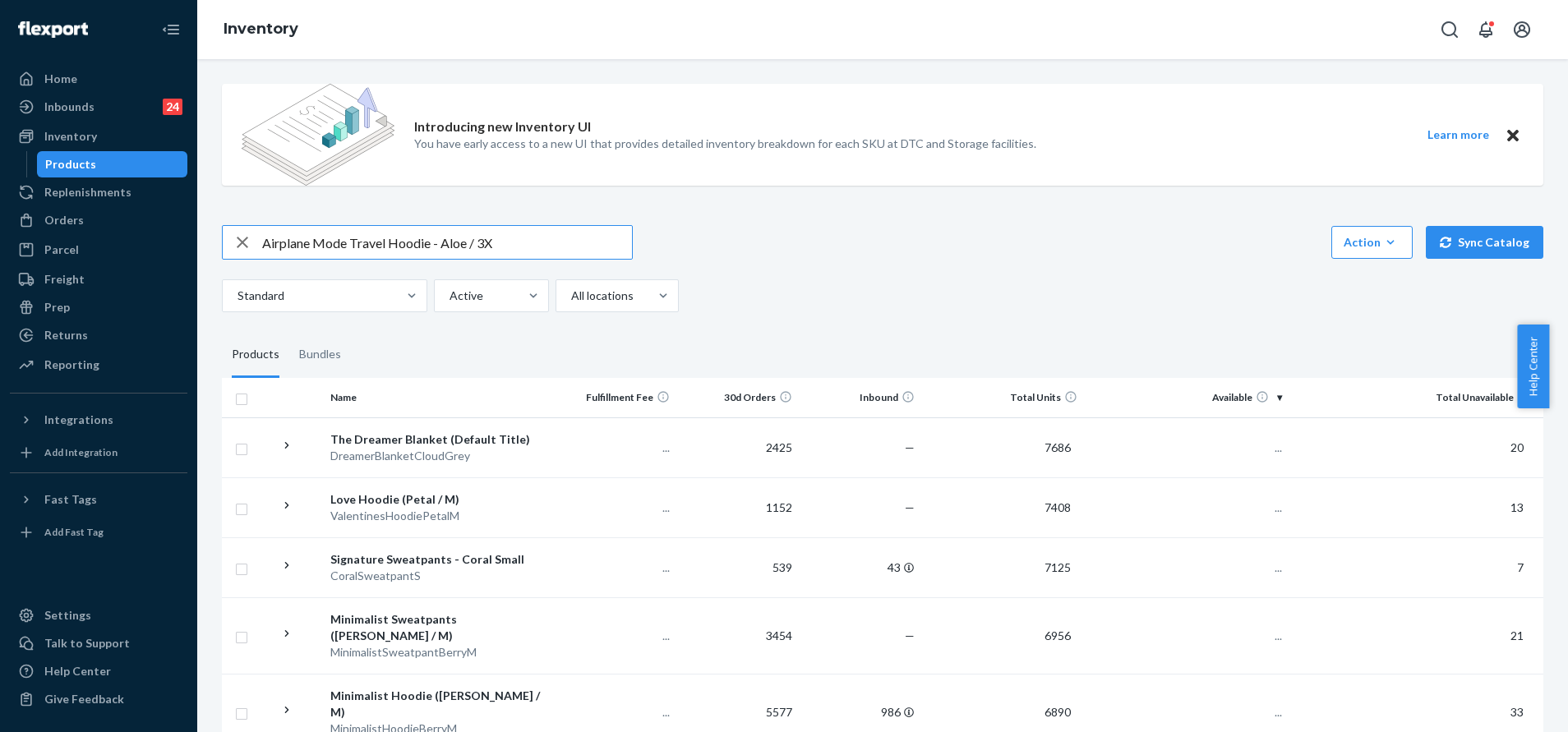
drag, startPoint x: 348, startPoint y: 246, endPoint x: 244, endPoint y: 236, distance: 104.5
click at [244, 236] on div "Airplane Mode Travel Hoodie - Aloe / 3X" at bounding box center [427, 243] width 409 height 33
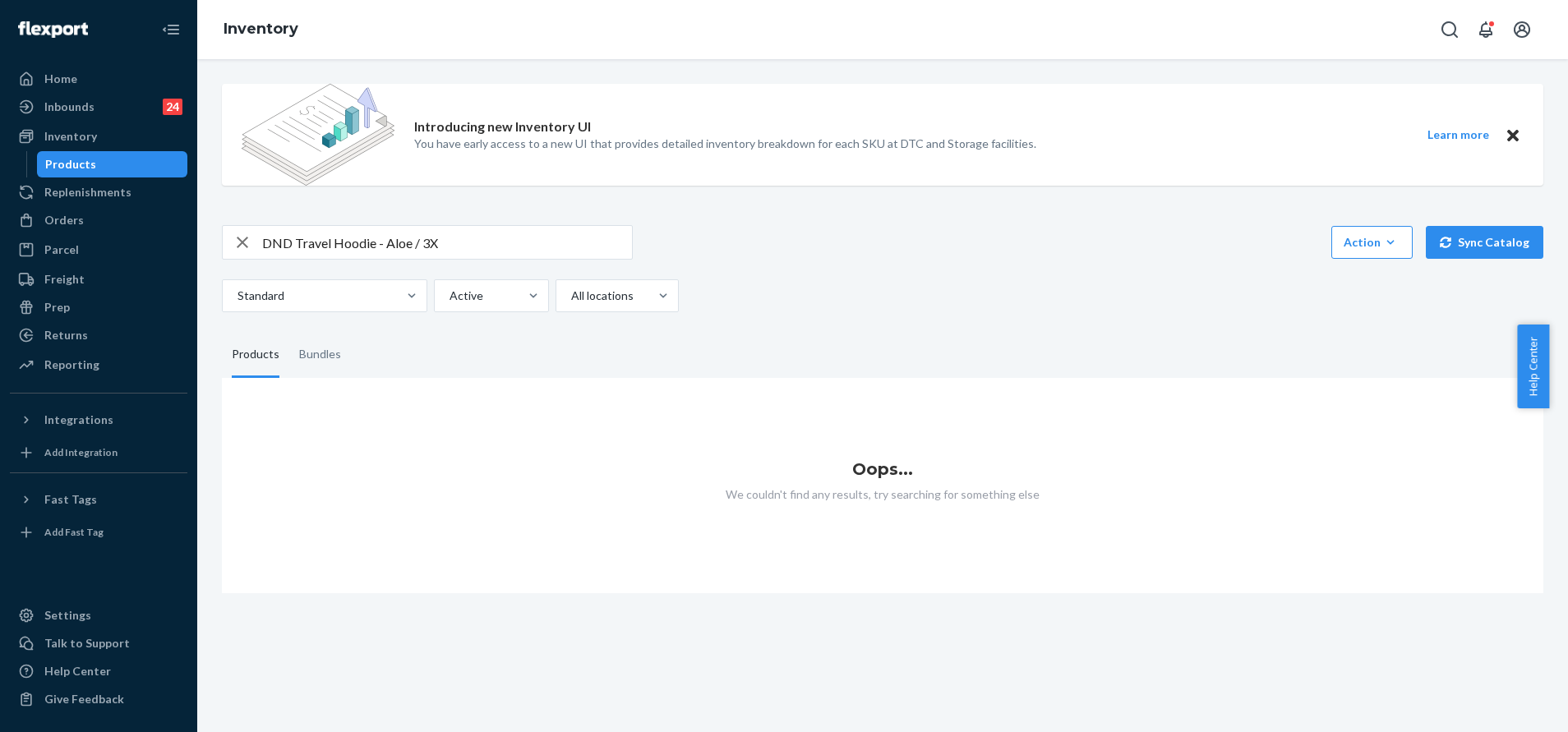
click at [399, 244] on input "DND Travel Hoodie - Aloe / 3X" at bounding box center [447, 243] width 370 height 33
click at [398, 243] on input "DND Travel Hoodie - Aloe / 3X" at bounding box center [447, 243] width 370 height 33
type input "DND Travel Hoodie - Seafoam / 3X"
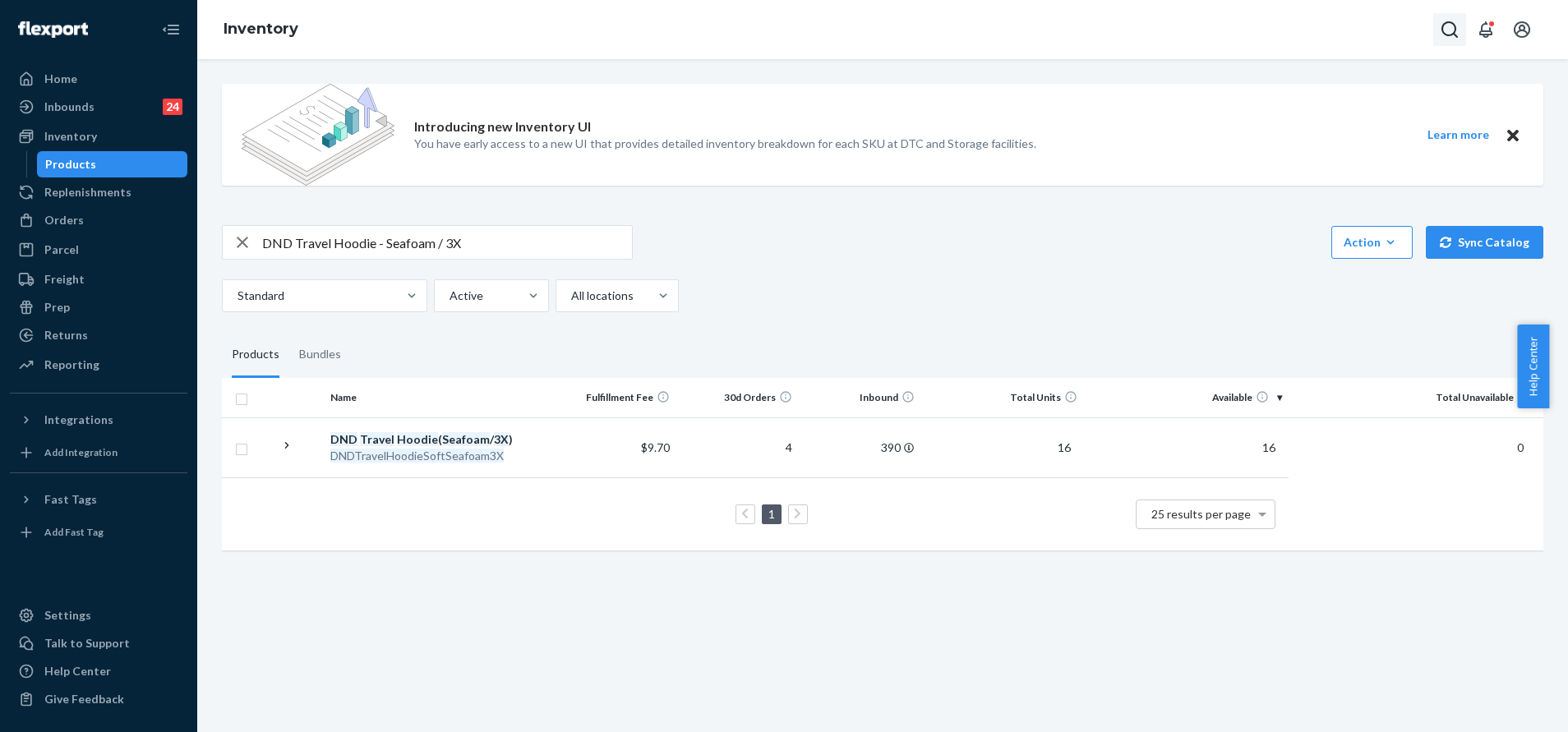
click at [1456, 35] on icon "Open Search Box" at bounding box center [1449, 29] width 17 height 17
type input "255346709"
click at [121, 78] on div "Home" at bounding box center [98, 78] width 174 height 23
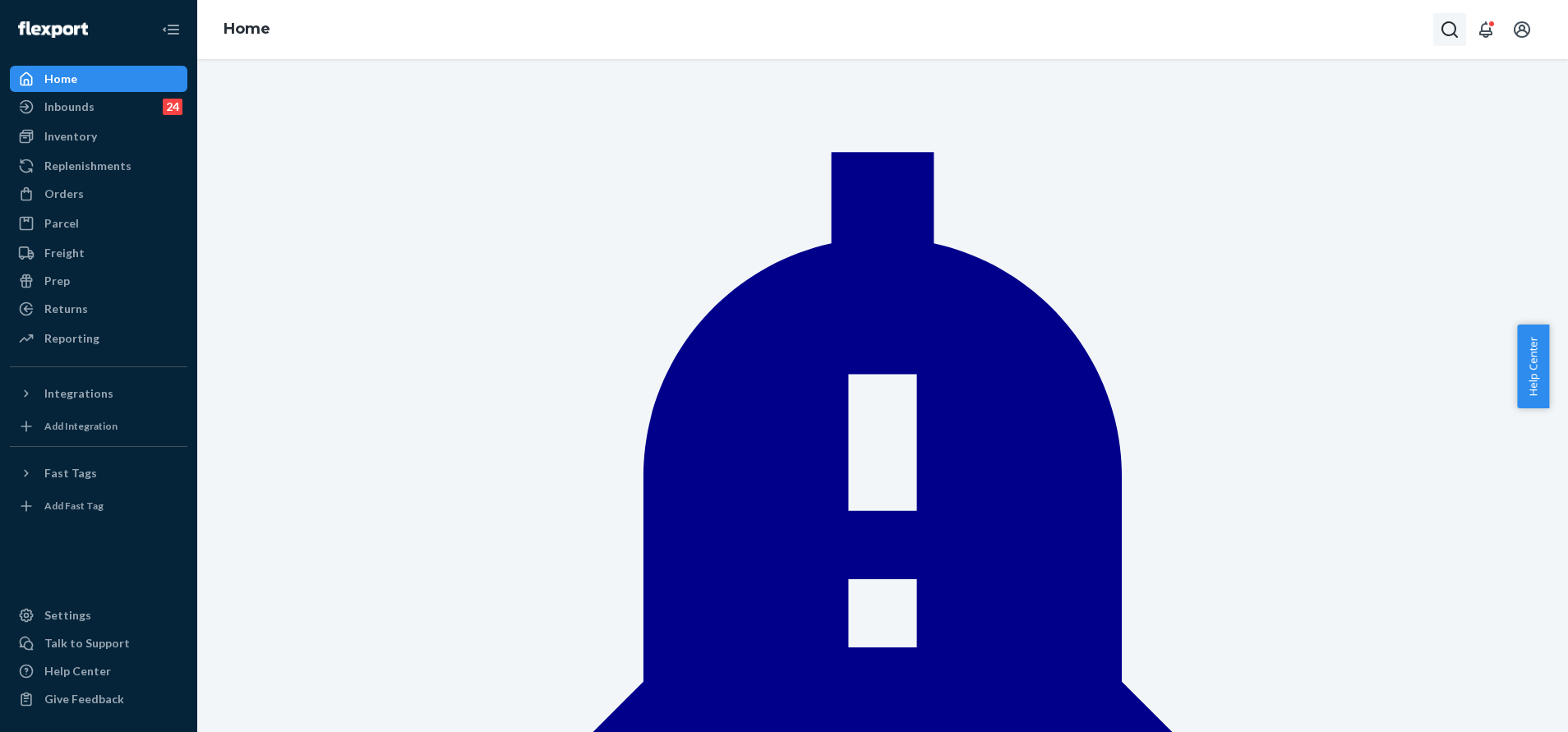
click at [1453, 33] on icon "Open Search Box" at bounding box center [1449, 29] width 17 height 17
type input "255346709"
click at [1351, 9] on p "Carol&Tim Cynova" at bounding box center [1408, 1] width 115 height 17
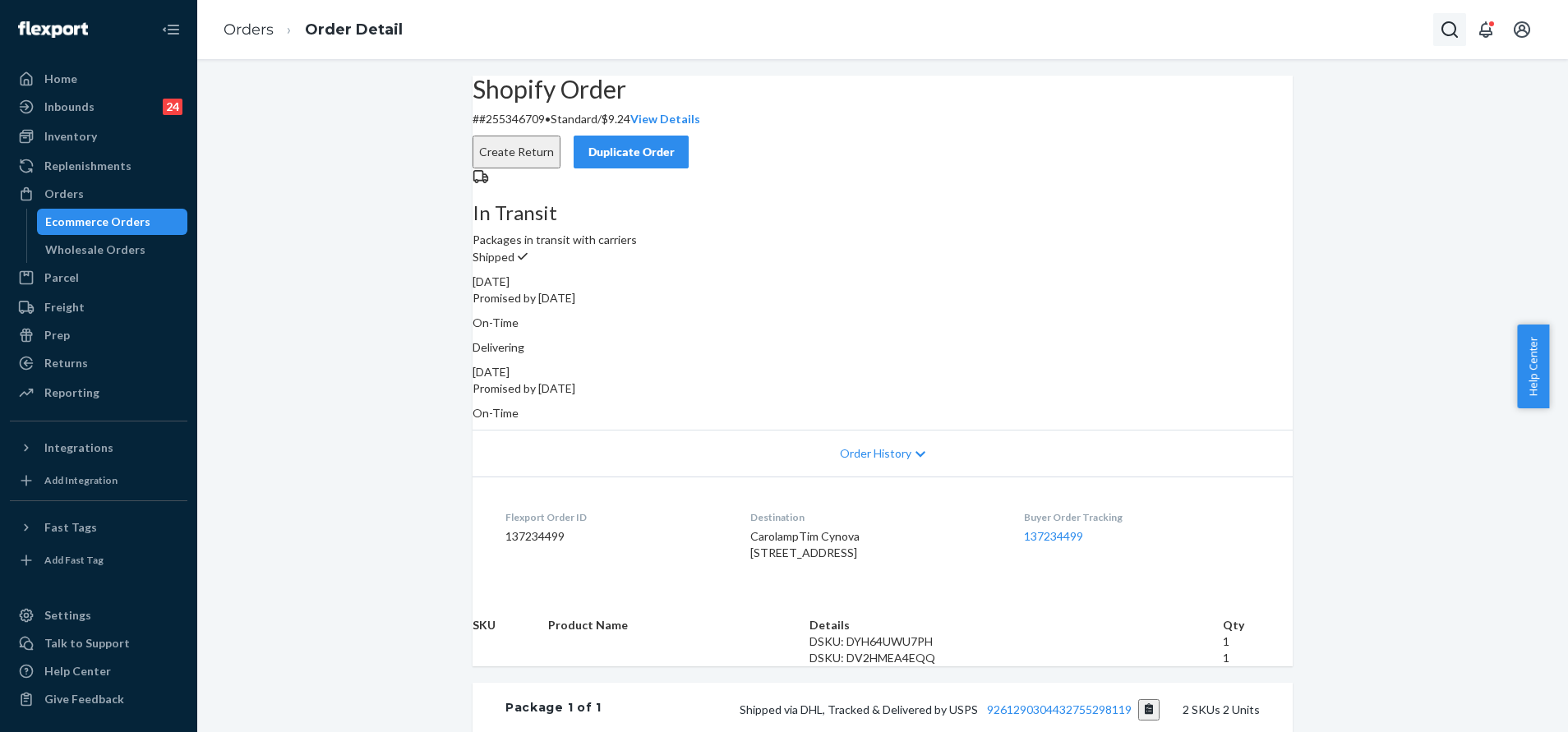
click at [1452, 16] on button "Open Search Box" at bounding box center [1450, 29] width 33 height 33
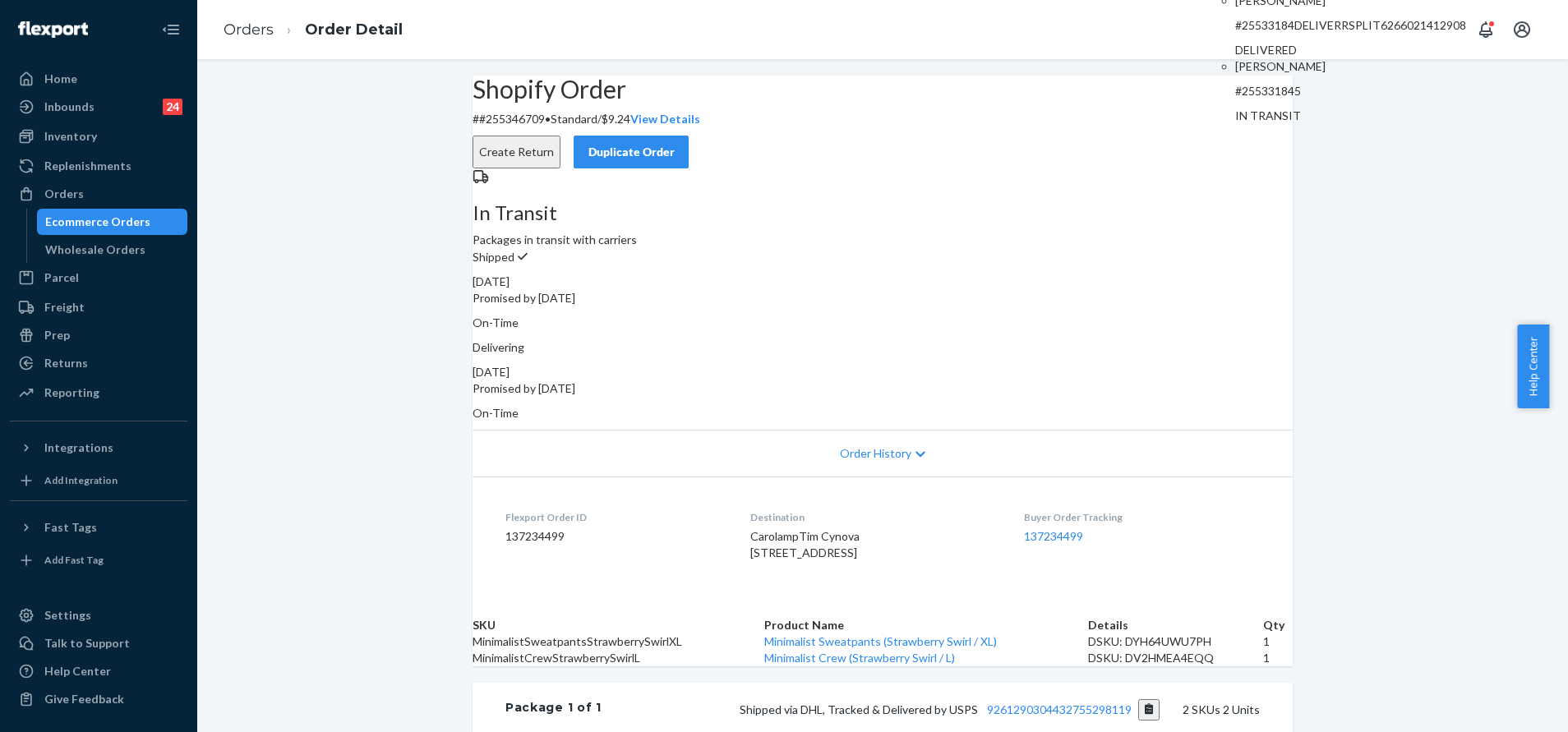
type input "255331844"
click at [102, 75] on div "Home" at bounding box center [98, 78] width 174 height 23
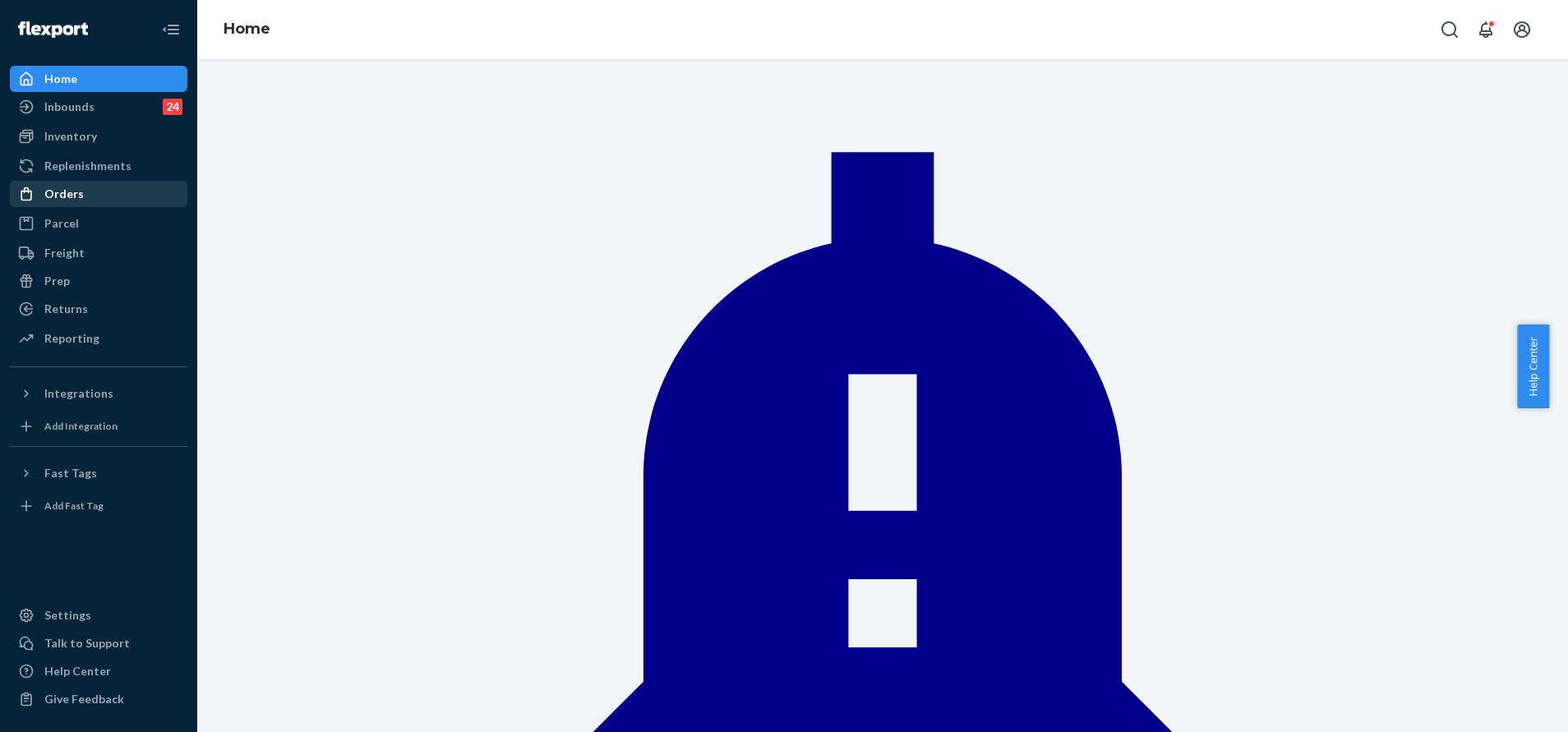
click at [134, 186] on div "Orders" at bounding box center [98, 193] width 174 height 23
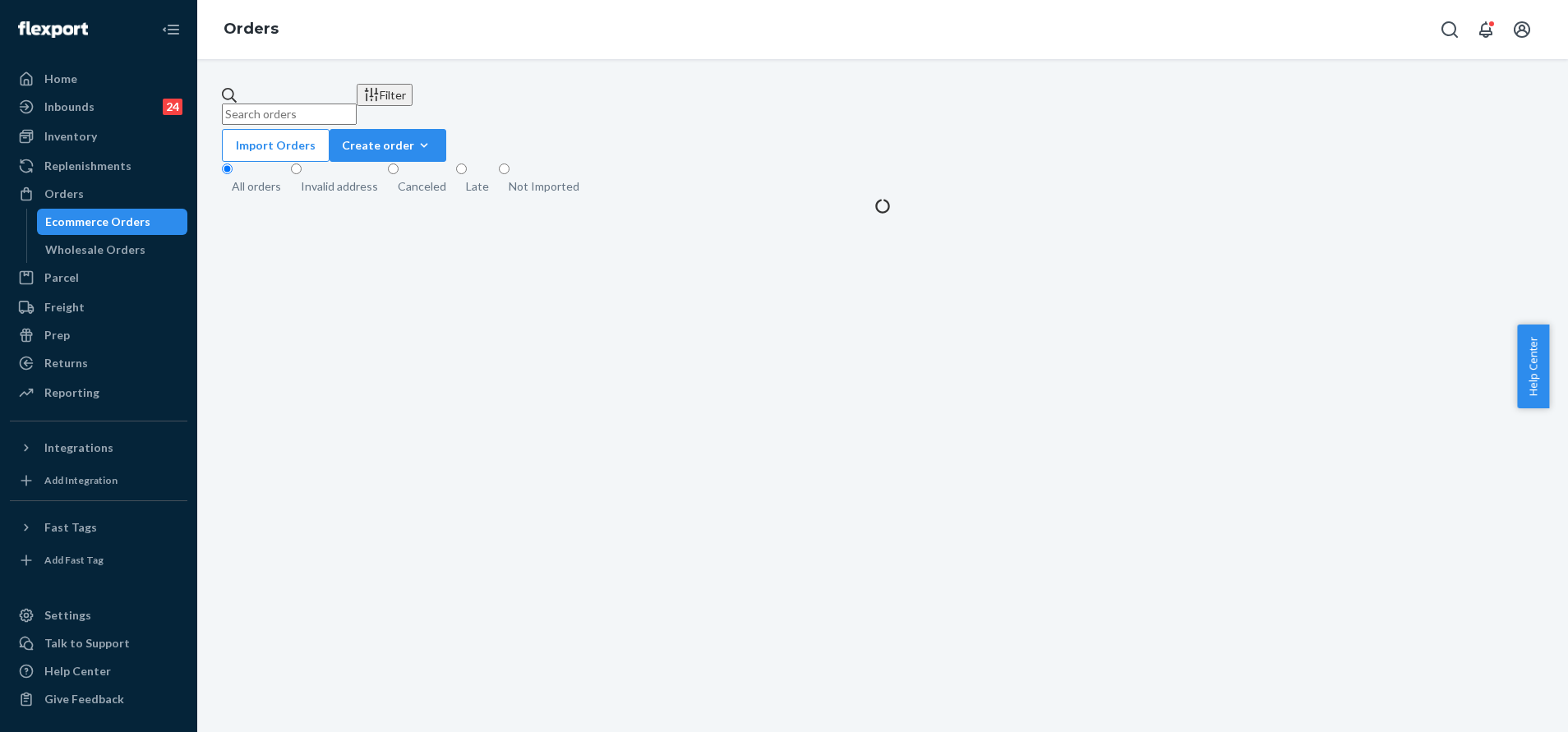
click at [357, 108] on input "text" at bounding box center [289, 114] width 134 height 21
paste input "255358178"
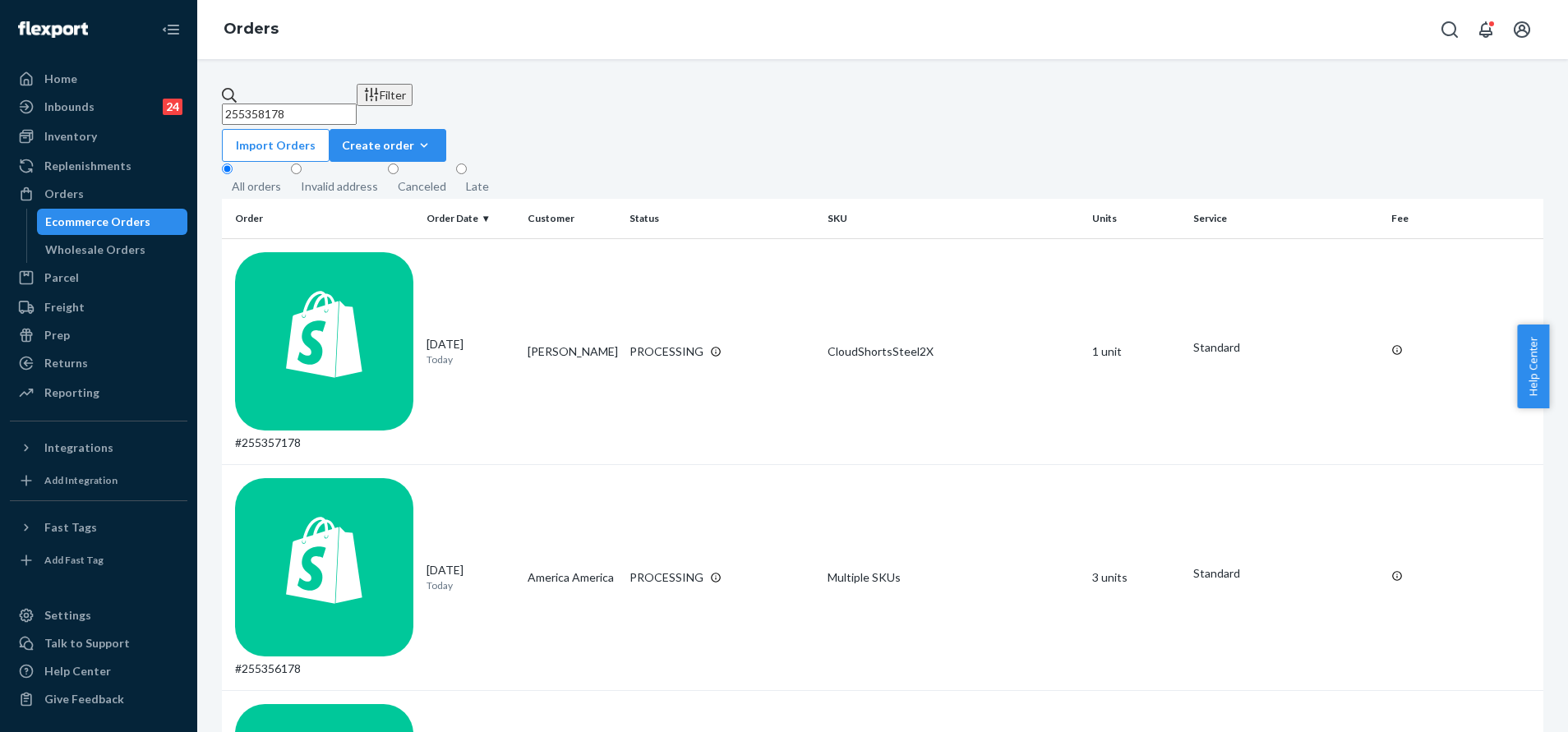
paste input "89"
type input "255358189"
